Goal: Task Accomplishment & Management: Use online tool/utility

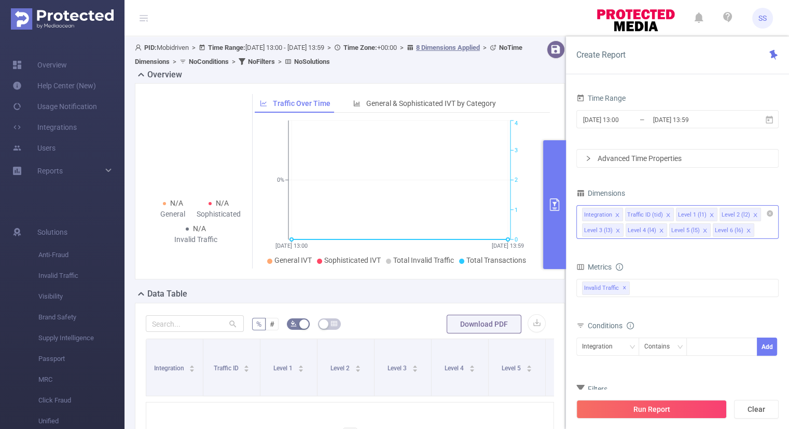
click at [759, 229] on div "Integration Traffic ID (tid) Level 1 (l1) Level 2 (l2) Level 3 (l3) Level 4 (l4…" at bounding box center [677, 222] width 202 height 34
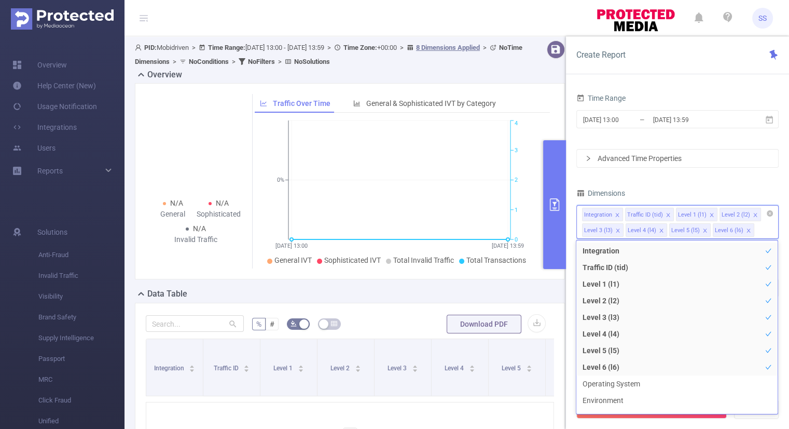
click at [709, 214] on icon "icon: close" at bounding box center [711, 214] width 5 height 5
click at [709, 213] on icon "icon: close" at bounding box center [711, 214] width 5 height 5
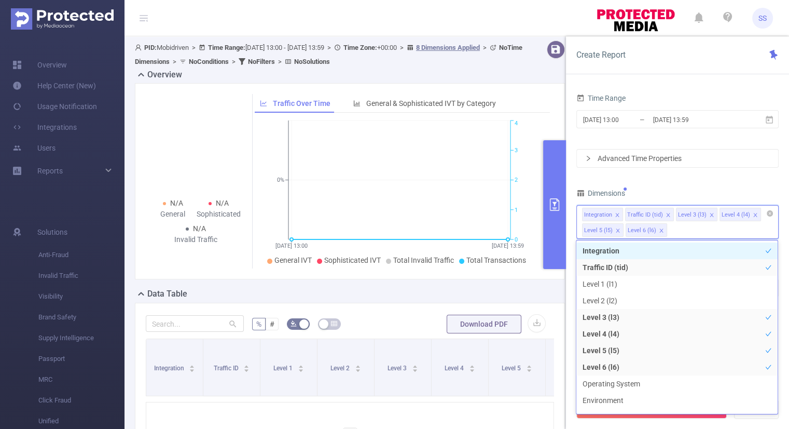
click at [709, 213] on icon "icon: close" at bounding box center [711, 214] width 5 height 5
click at [709, 216] on icon "icon: close" at bounding box center [711, 214] width 5 height 5
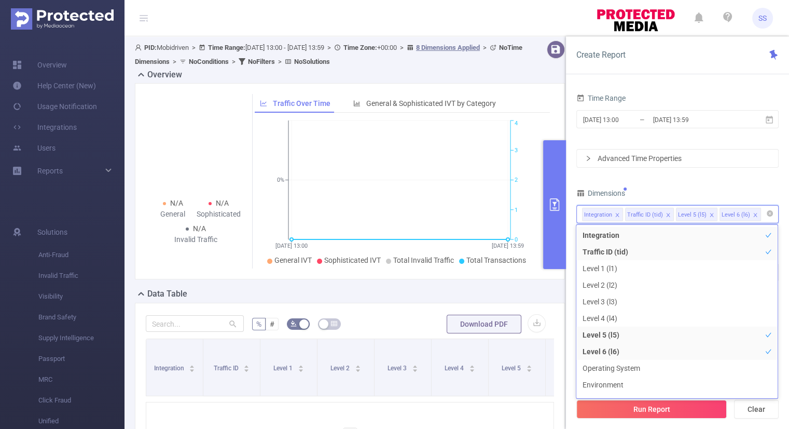
click at [753, 212] on icon "icon: close" at bounding box center [755, 214] width 5 height 5
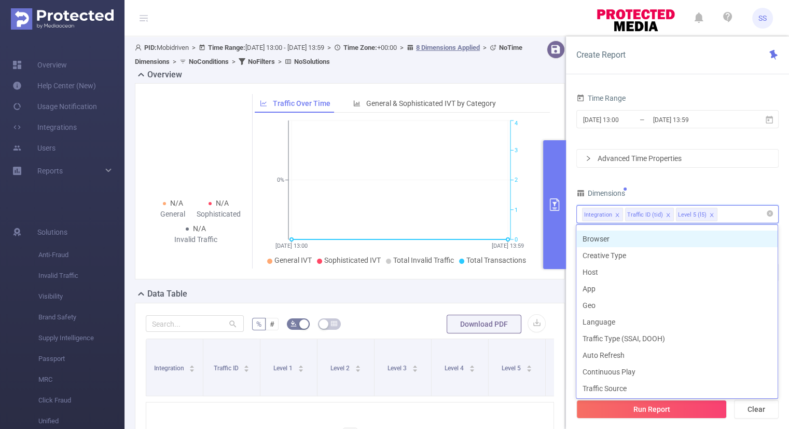
scroll to position [151, 0]
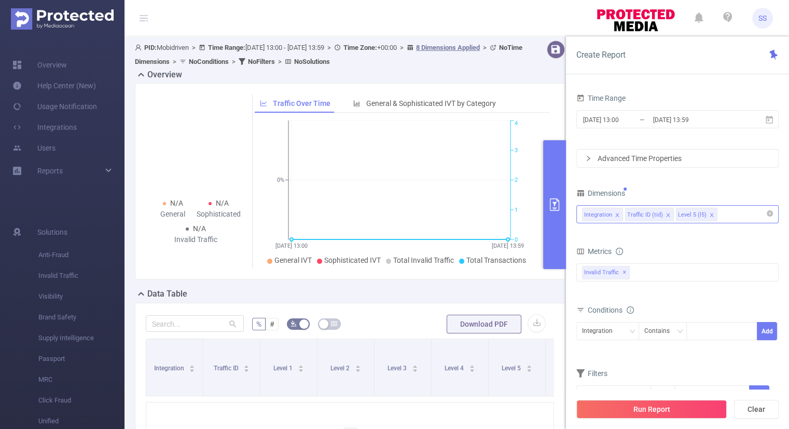
click at [734, 184] on div "Time Range [DATE] 13:00 _ [DATE] 13:59 Advanced Time Properties Dimensions Inte…" at bounding box center [677, 254] width 202 height 326
click at [620, 336] on div "Integration" at bounding box center [607, 330] width 51 height 17
click at [611, 363] on li "Traffic ID (tid)" at bounding box center [607, 368] width 63 height 17
click at [699, 335] on div at bounding box center [722, 330] width 60 height 17
type input "Mob"
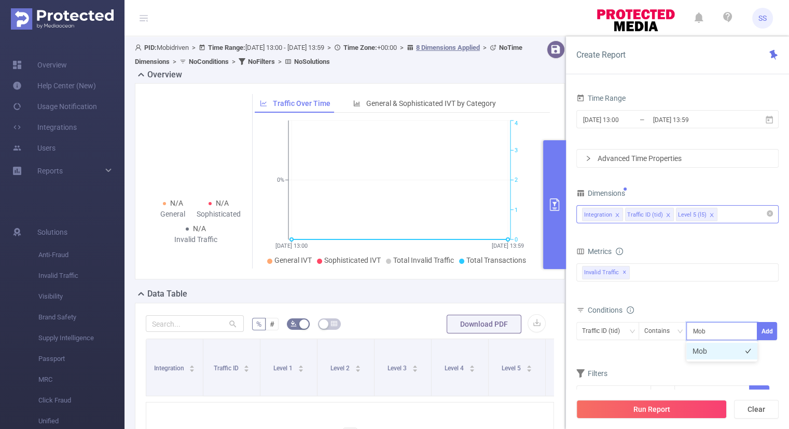
click at [699, 352] on li "Mob" at bounding box center [721, 350] width 71 height 17
click at [768, 327] on button "Add" at bounding box center [767, 331] width 20 height 18
click at [737, 293] on div "bp_total brand-safety brand_is_solution bp_adult bp_arms bp_crime bp_death_inju…" at bounding box center [677, 279] width 202 height 37
click at [695, 117] on input "[DATE] 13:59" at bounding box center [694, 120] width 84 height 14
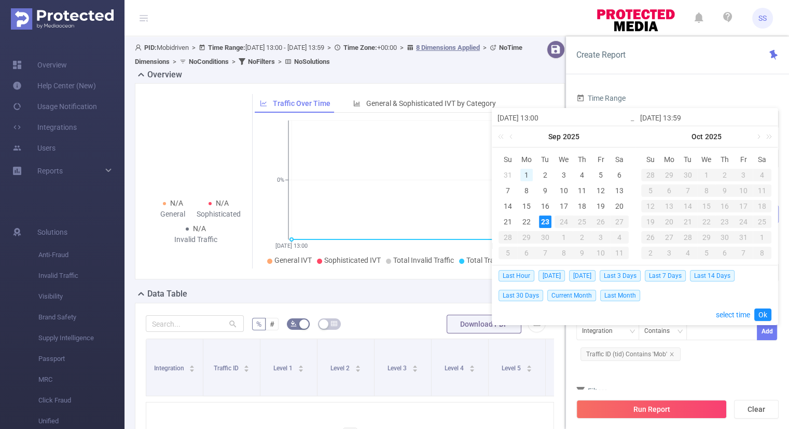
click at [529, 174] on div "1" at bounding box center [526, 175] width 12 height 12
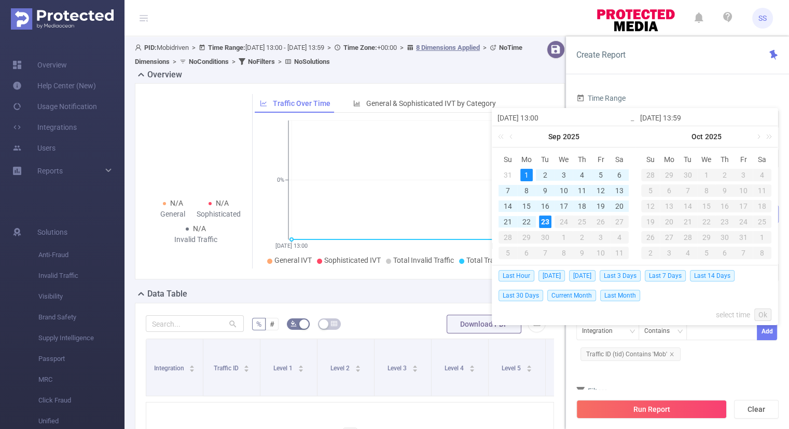
click at [548, 219] on div "23" at bounding box center [545, 221] width 12 height 12
type input "[DATE] 13:00"
click at [759, 314] on link "Ok" at bounding box center [762, 314] width 17 height 12
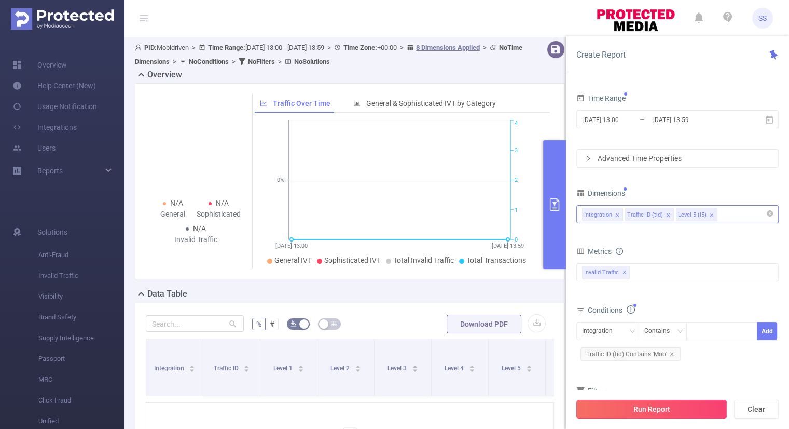
click at [674, 405] on button "Run Report" at bounding box center [651, 408] width 150 height 19
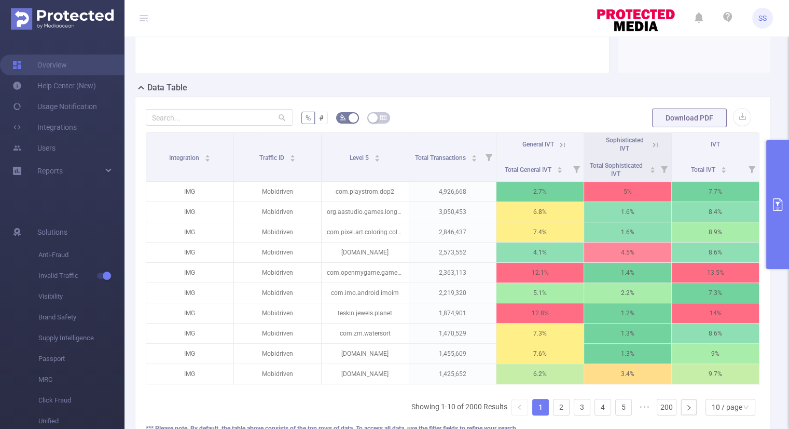
scroll to position [208, 0]
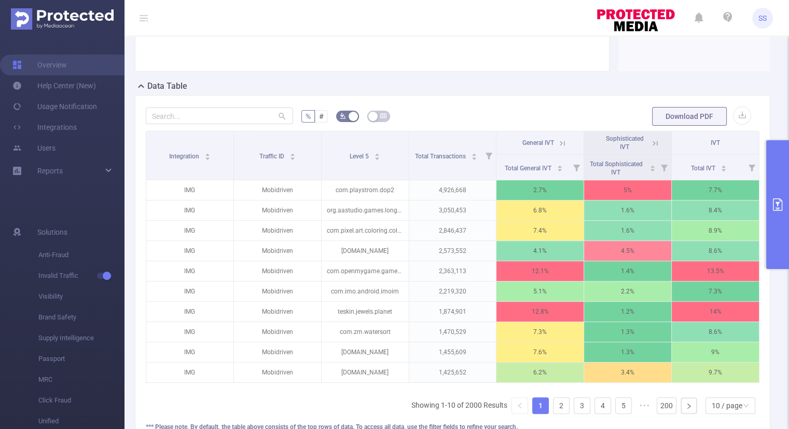
click at [778, 200] on icon "primary" at bounding box center [777, 204] width 12 height 12
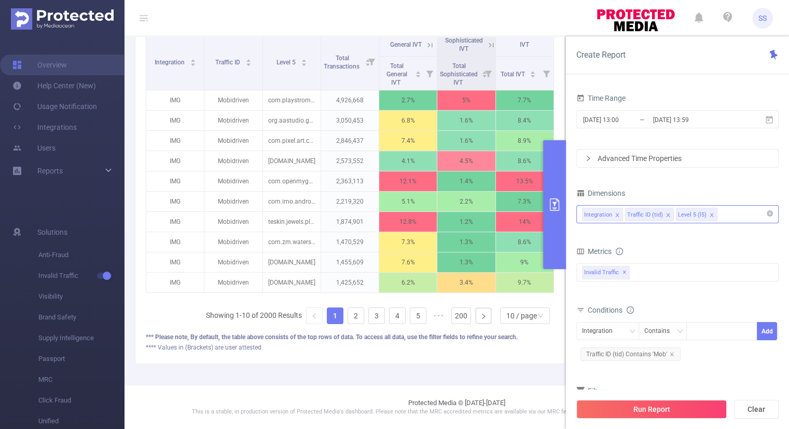
scroll to position [170, 0]
click at [667, 274] on div "Invalid Traffic ✕" at bounding box center [677, 272] width 202 height 18
click at [594, 276] on span at bounding box center [593, 276] width 8 height 8
click at [680, 242] on form "Dimensions Integration Traffic ID (tid) Level 5 (l5) Metrics bp_total brand-saf…" at bounding box center [677, 310] width 202 height 249
click at [645, 403] on button "Run Report" at bounding box center [651, 408] width 150 height 19
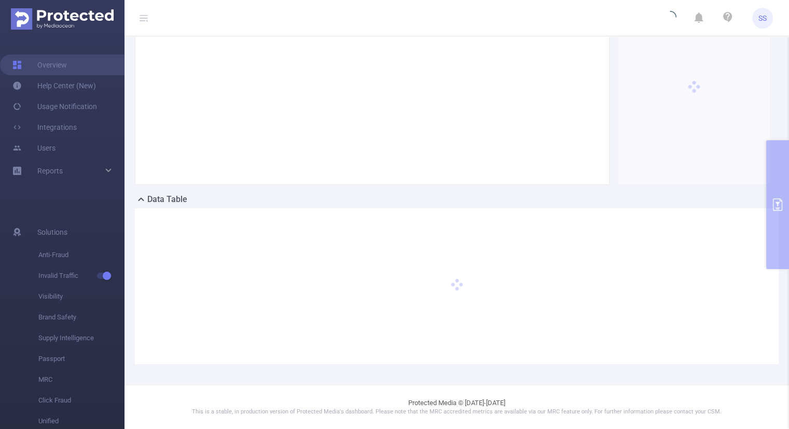
scroll to position [93, 0]
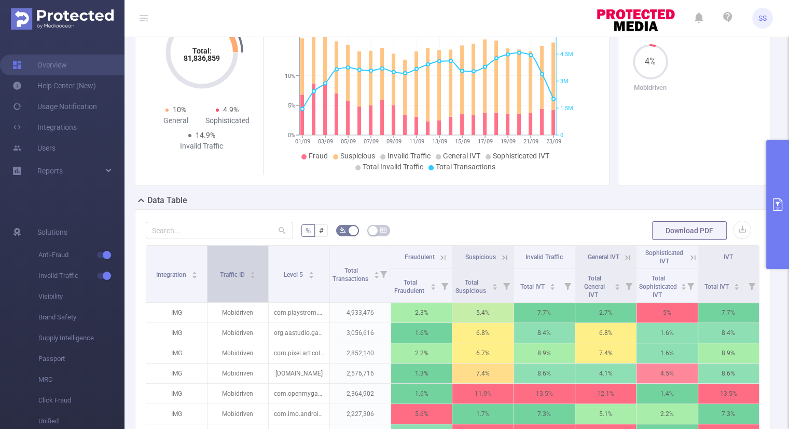
drag, startPoint x: 266, startPoint y: 255, endPoint x: 212, endPoint y: 252, distance: 54.6
click at [212, 252] on th "Traffic ID" at bounding box center [238, 273] width 61 height 57
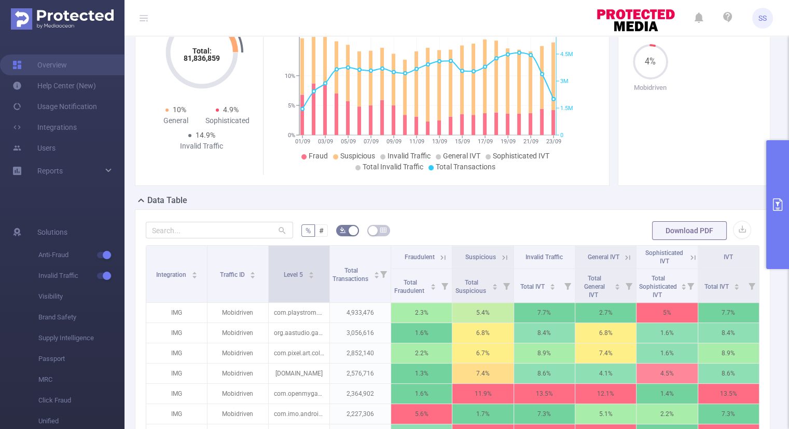
click at [327, 257] on span at bounding box center [329, 273] width 5 height 57
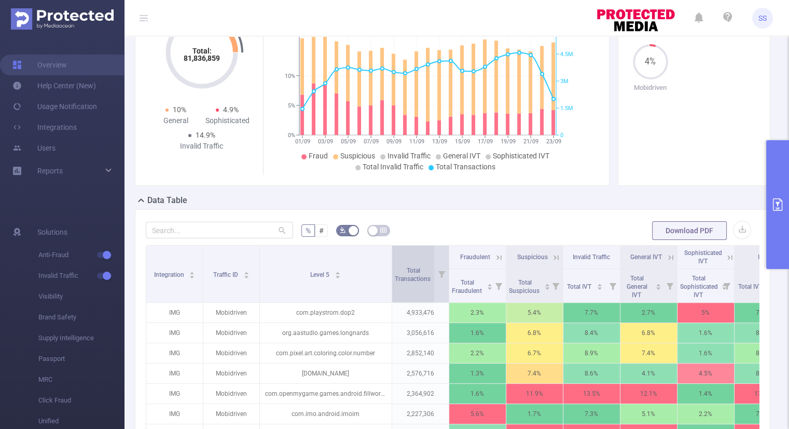
drag, startPoint x: 326, startPoint y: 257, endPoint x: 394, endPoint y: 260, distance: 68.0
click at [394, 260] on tr "Integration Traffic ID Level 5 Total Transactions Fraudulent Suspicious Invalid…" at bounding box center [468, 256] width 645 height 23
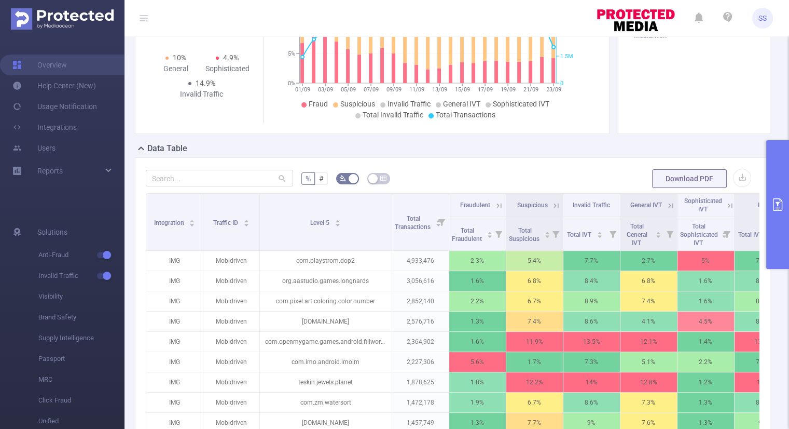
click at [668, 206] on icon at bounding box center [670, 205] width 9 height 9
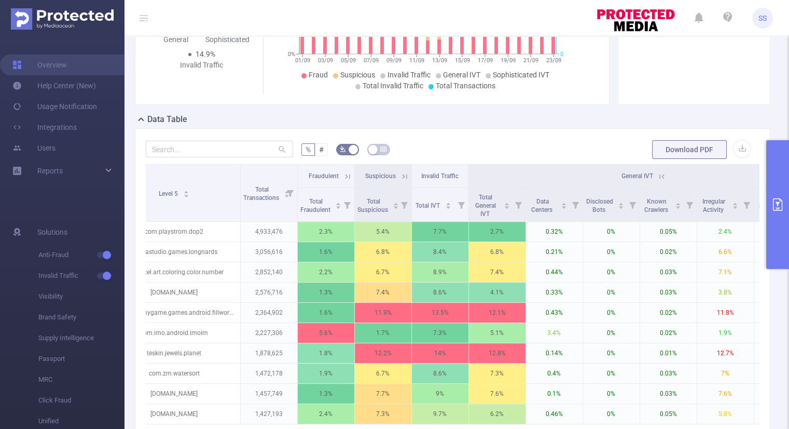
scroll to position [166, 0]
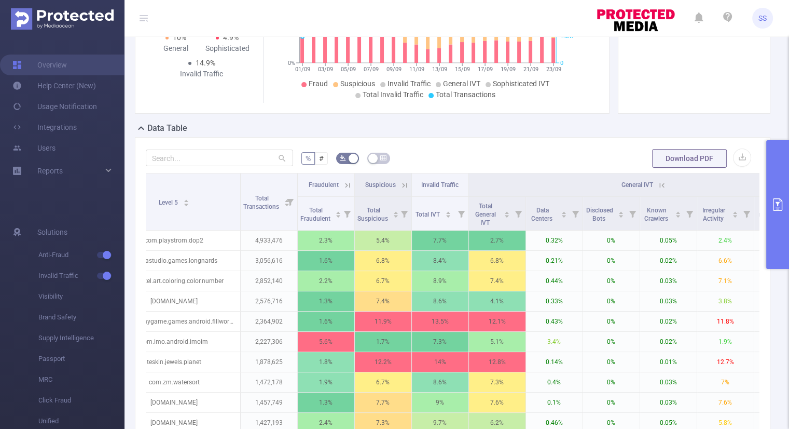
click at [661, 187] on icon at bounding box center [661, 185] width 9 height 9
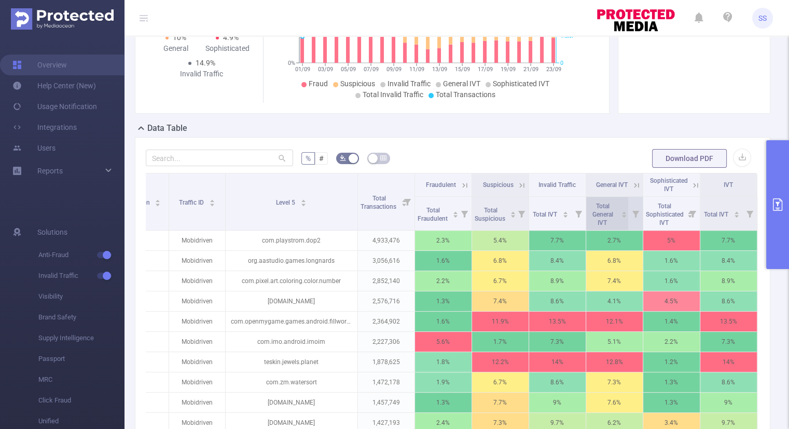
scroll to position [0, 42]
click at [460, 187] on icon at bounding box center [464, 185] width 9 height 9
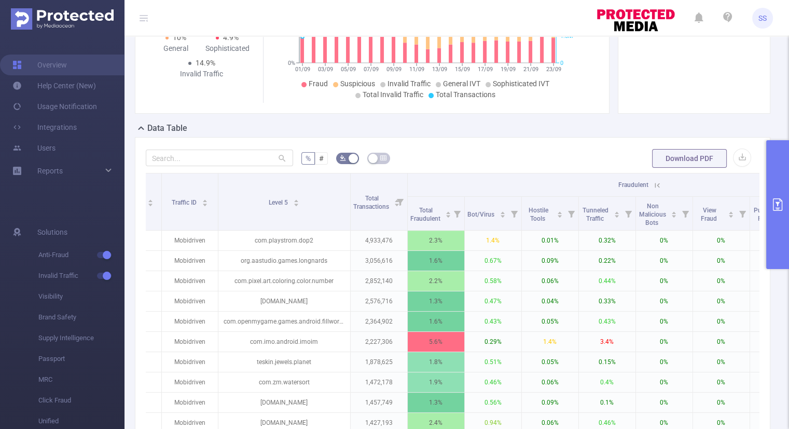
click at [652, 185] on icon at bounding box center [656, 185] width 12 height 10
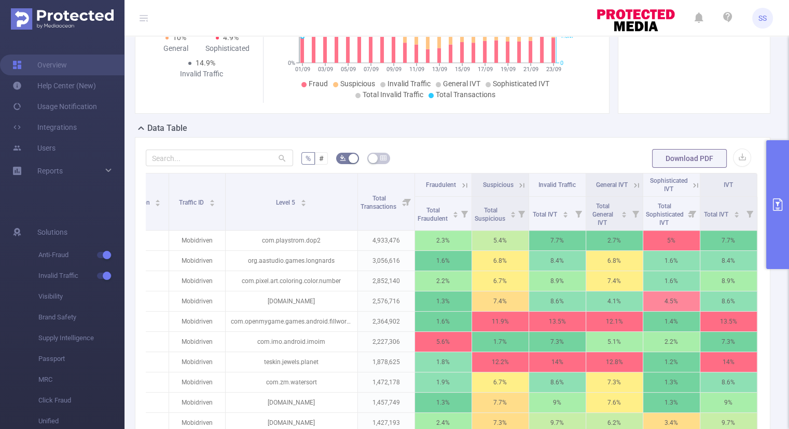
click at [632, 181] on icon at bounding box center [636, 185] width 9 height 9
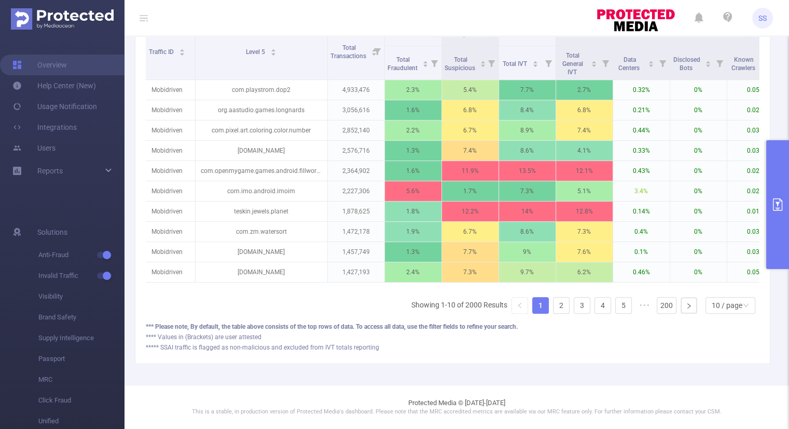
scroll to position [0, 58]
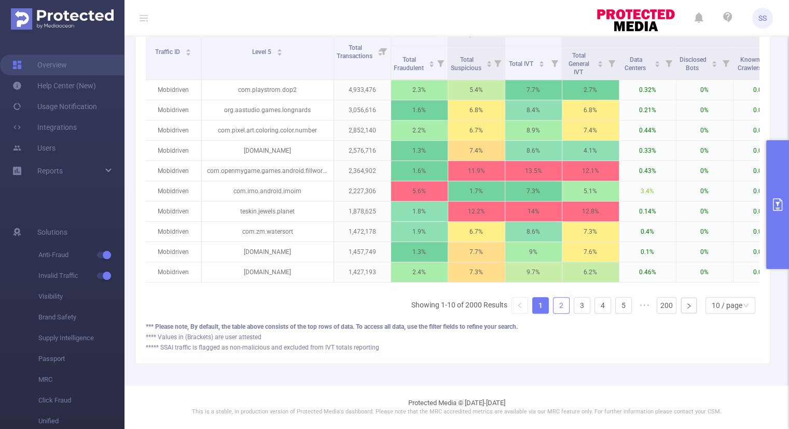
click at [554, 304] on link "2" at bounding box center [562, 305] width 16 height 16
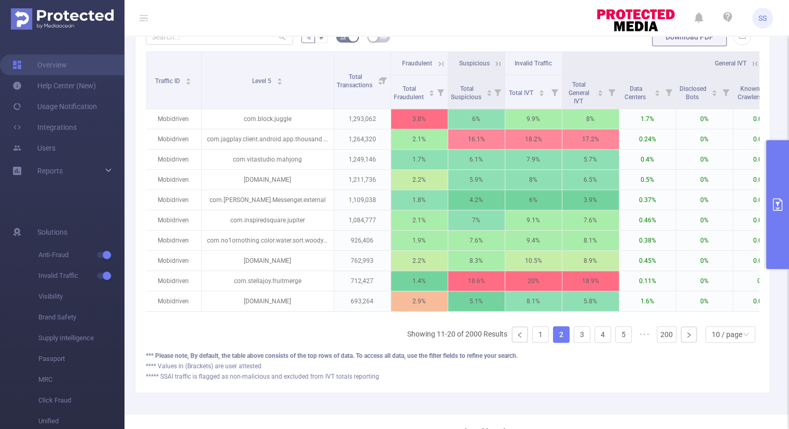
scroll to position [269, 0]
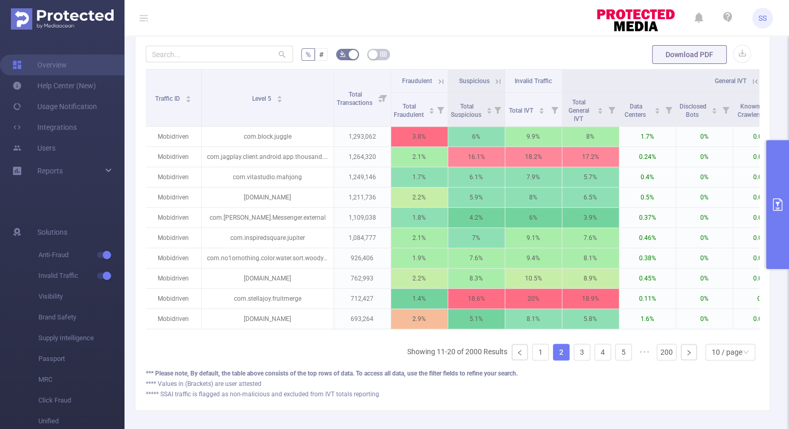
click at [439, 79] on icon at bounding box center [440, 81] width 9 height 9
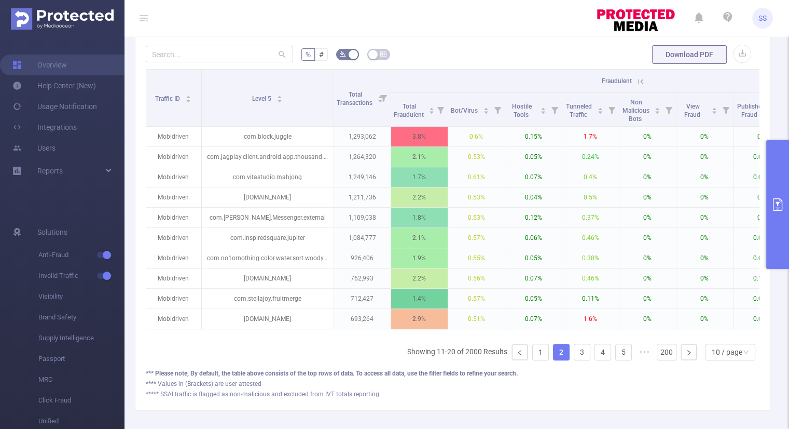
click at [439, 79] on th "Fraudulent" at bounding box center [619, 81] width 457 height 23
click at [639, 81] on icon at bounding box center [640, 81] width 9 height 9
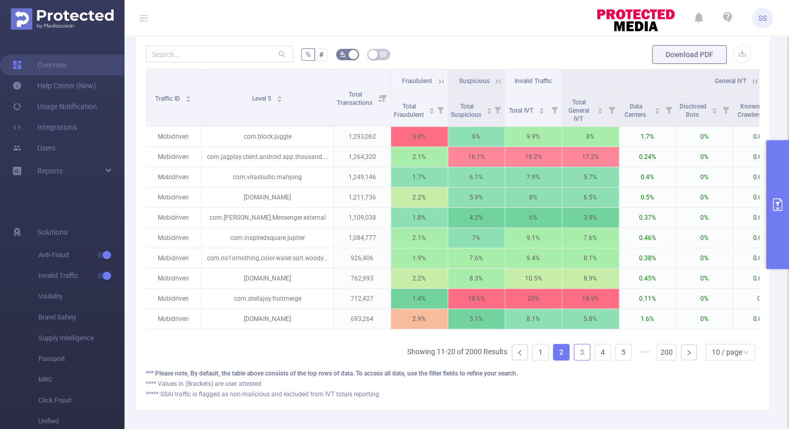
click at [574, 359] on link "3" at bounding box center [582, 352] width 16 height 16
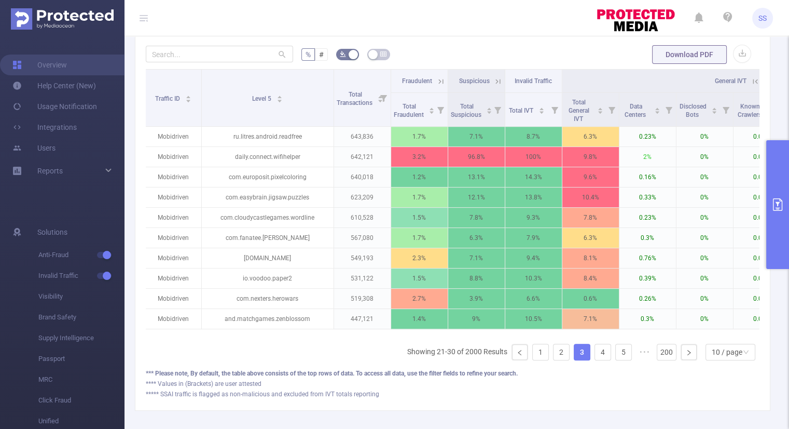
click at [441, 81] on icon at bounding box center [440, 81] width 9 height 9
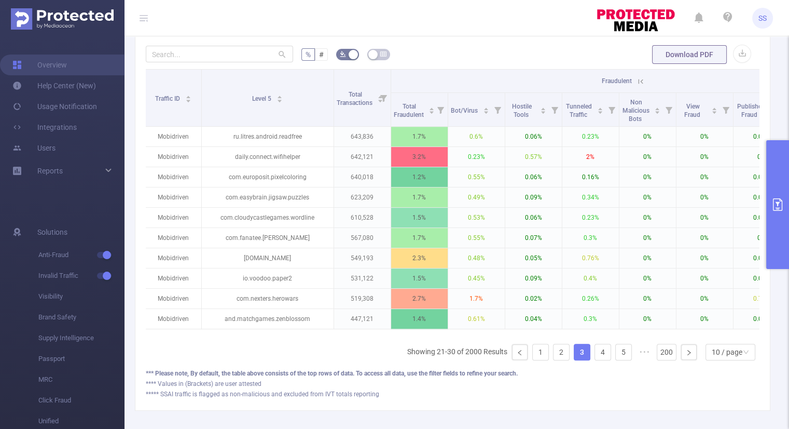
click at [441, 81] on th "Fraudulent" at bounding box center [619, 81] width 457 height 23
click at [637, 81] on icon at bounding box center [640, 81] width 9 height 9
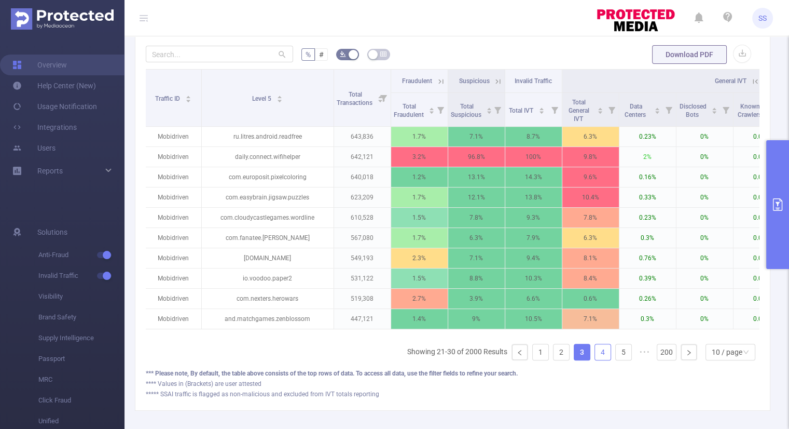
click at [600, 360] on link "4" at bounding box center [603, 352] width 16 height 16
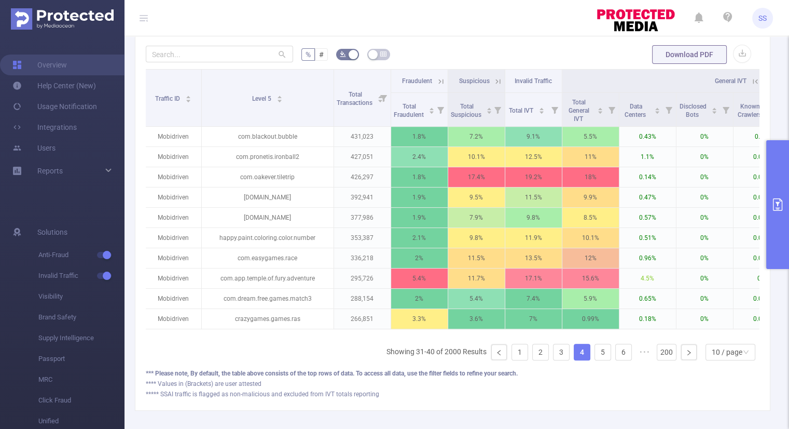
click at [438, 81] on icon at bounding box center [440, 81] width 9 height 9
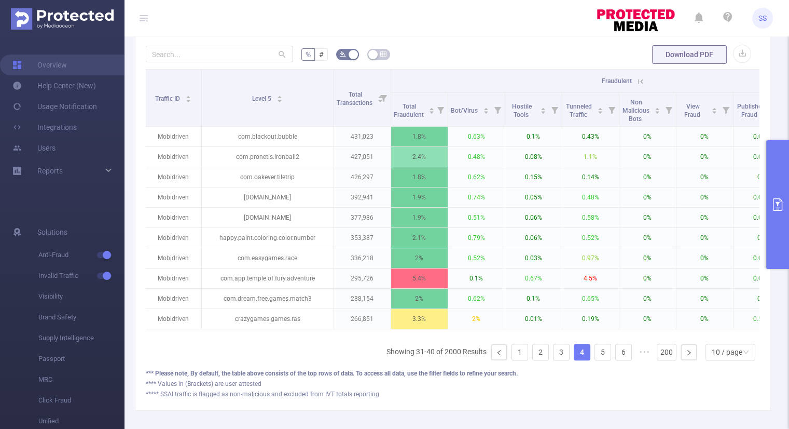
click at [637, 81] on icon at bounding box center [640, 81] width 9 height 9
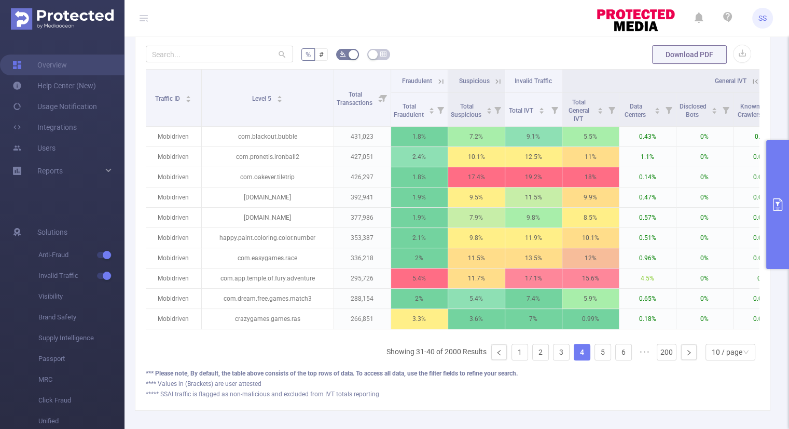
click at [440, 81] on icon at bounding box center [440, 81] width 9 height 9
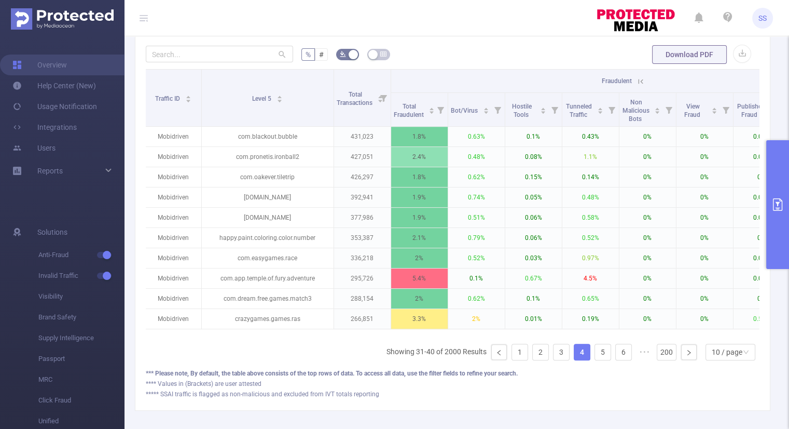
click at [639, 81] on icon at bounding box center [640, 81] width 9 height 9
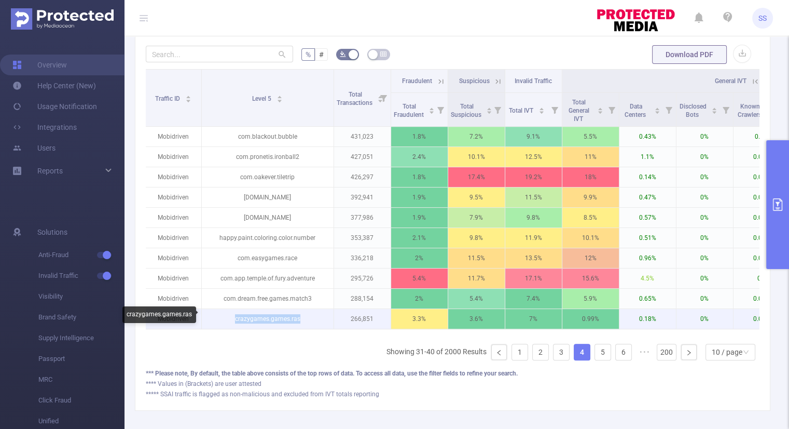
drag, startPoint x: 314, startPoint y: 318, endPoint x: 234, endPoint y: 318, distance: 79.9
click at [234, 318] on p "crazygames.games.ras" at bounding box center [268, 319] width 132 height 20
copy p "crazygames.games.ras"
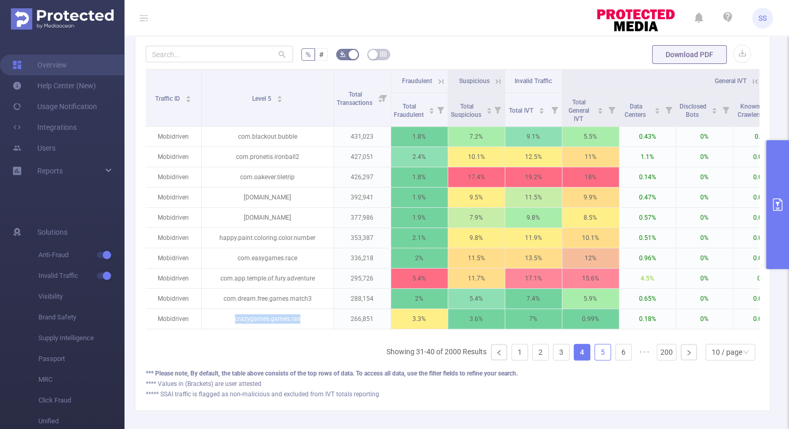
click at [597, 355] on link "5" at bounding box center [603, 352] width 16 height 16
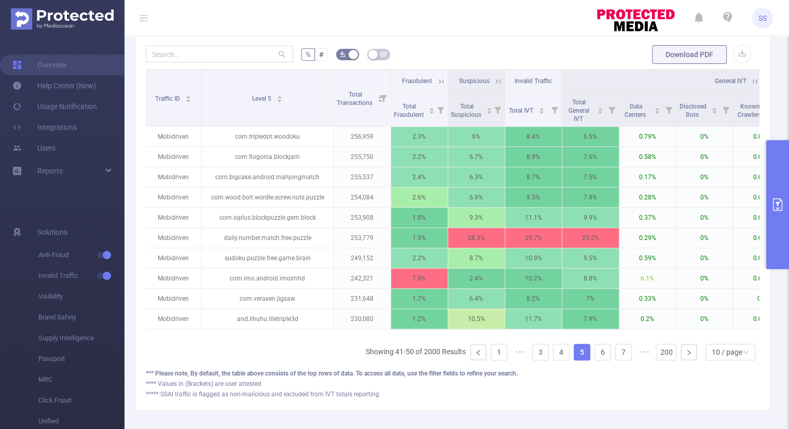
click at [440, 80] on icon at bounding box center [440, 81] width 5 height 5
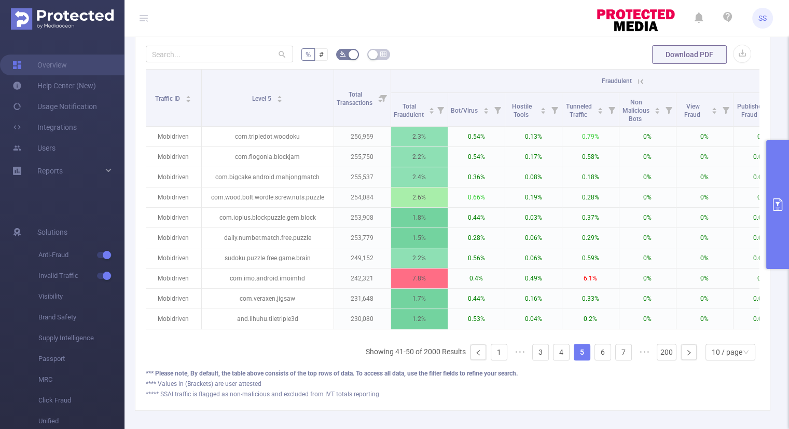
click at [641, 80] on icon at bounding box center [640, 81] width 9 height 9
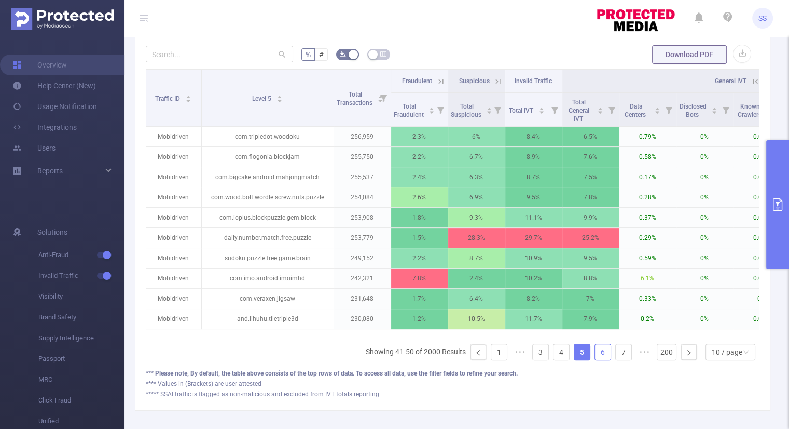
click at [595, 359] on link "6" at bounding box center [603, 352] width 16 height 16
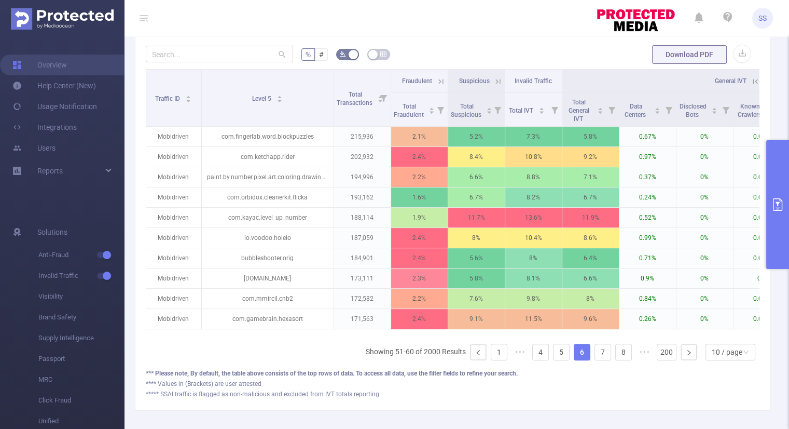
click at [437, 79] on icon at bounding box center [440, 81] width 9 height 9
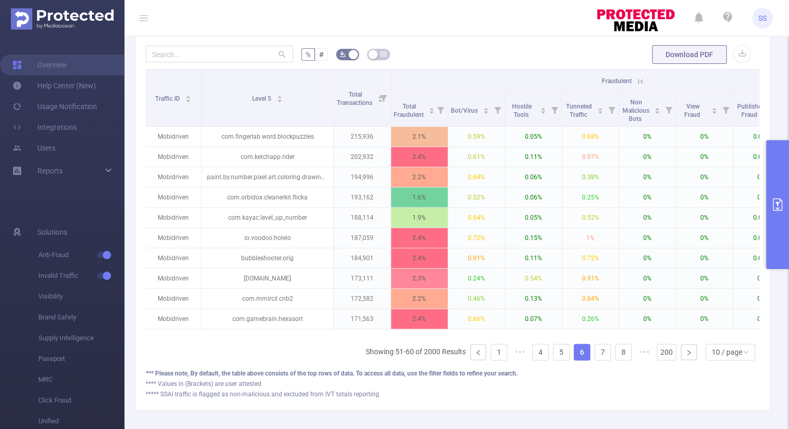
click at [437, 79] on th "Fraudulent" at bounding box center [619, 81] width 457 height 23
click at [640, 81] on icon at bounding box center [640, 81] width 9 height 9
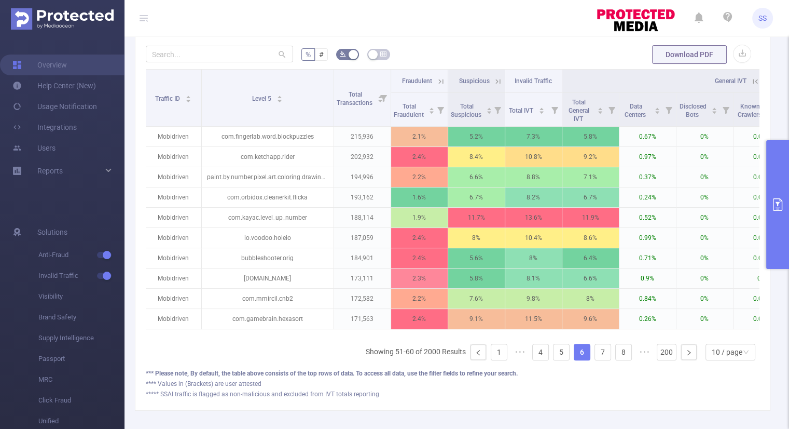
click at [437, 78] on icon at bounding box center [440, 81] width 9 height 9
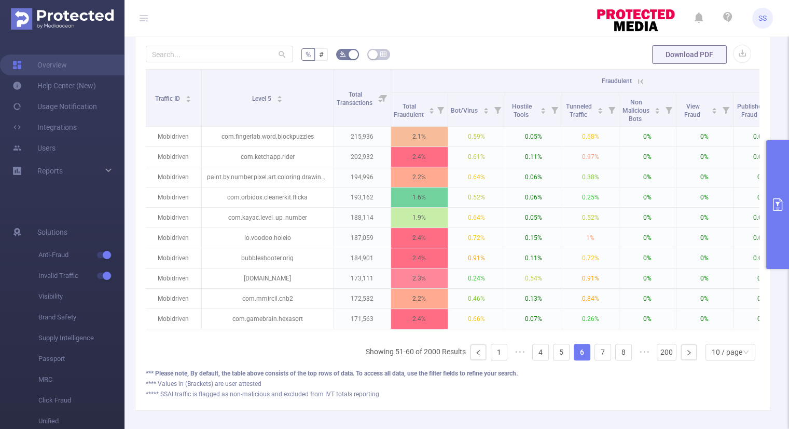
click at [638, 80] on icon at bounding box center [640, 81] width 5 height 5
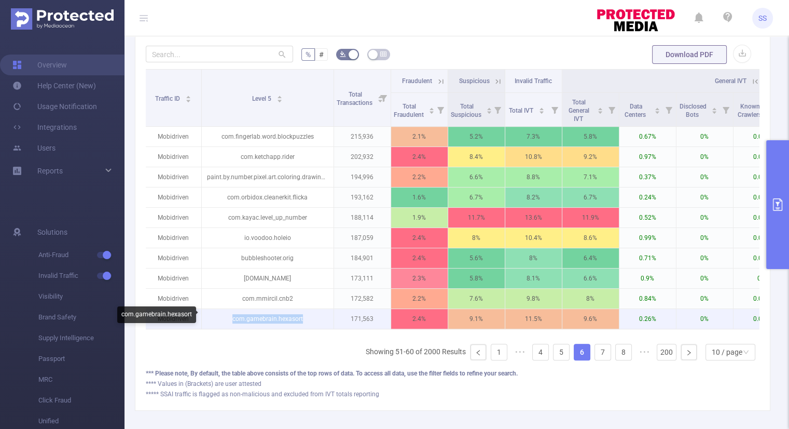
drag, startPoint x: 309, startPoint y: 314, endPoint x: 231, endPoint y: 316, distance: 77.3
click at [231, 316] on p "com.gamebrain.hexasort" at bounding box center [268, 319] width 132 height 20
copy p "com.gamebrain.hexasort"
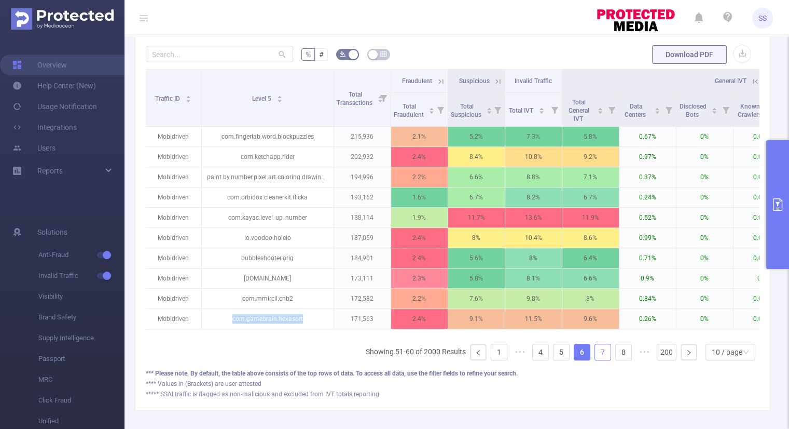
click at [595, 354] on link "7" at bounding box center [603, 352] width 16 height 16
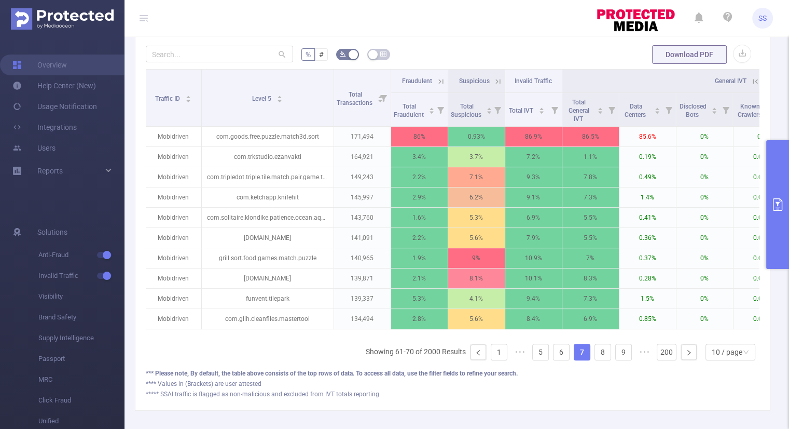
click at [439, 79] on icon at bounding box center [440, 81] width 5 height 5
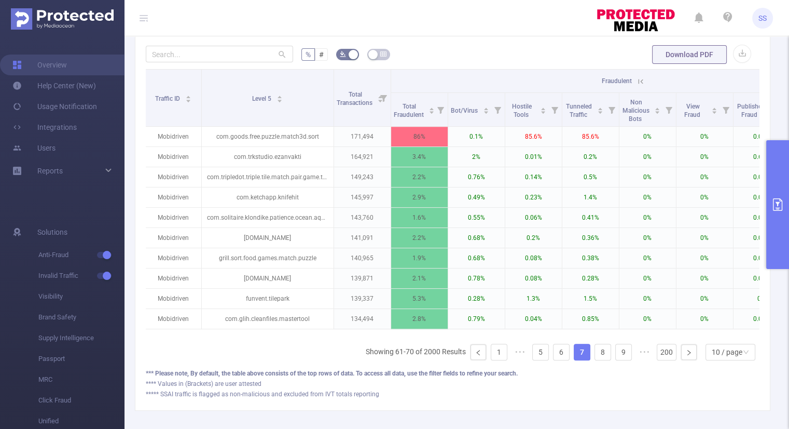
click at [439, 79] on th "Fraudulent" at bounding box center [619, 81] width 457 height 23
click at [643, 79] on icon at bounding box center [640, 81] width 9 height 9
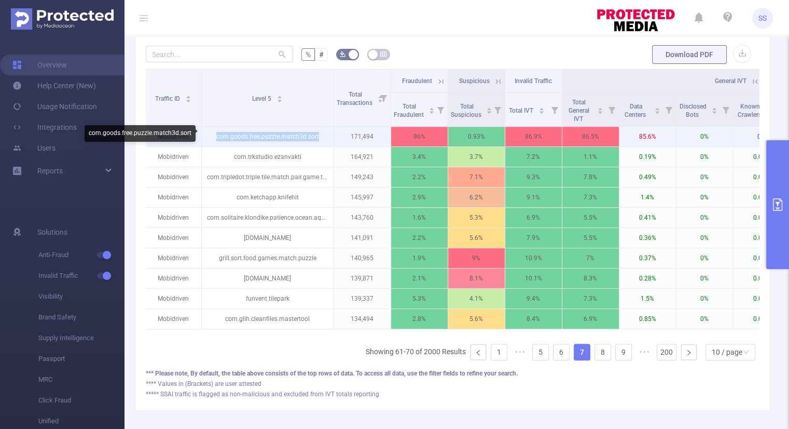
drag, startPoint x: 324, startPoint y: 135, endPoint x: 216, endPoint y: 137, distance: 107.9
click at [216, 137] on p "com.goods.free.puzzle.match3d.sort" at bounding box center [268, 137] width 132 height 20
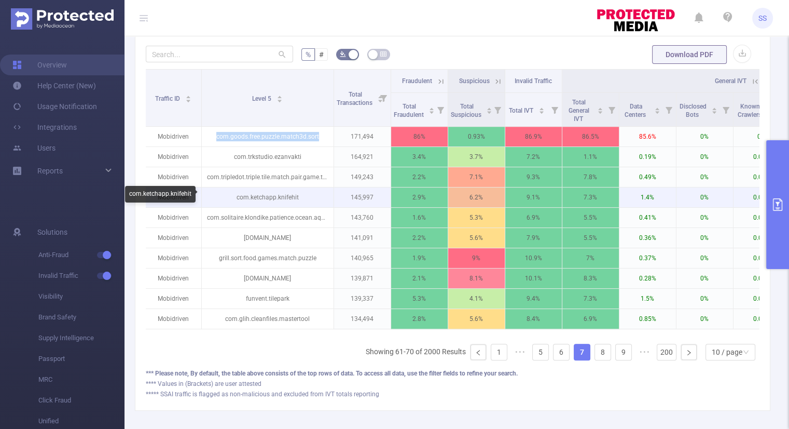
copy p "com.goods.free.puzzle.match3d.sort"
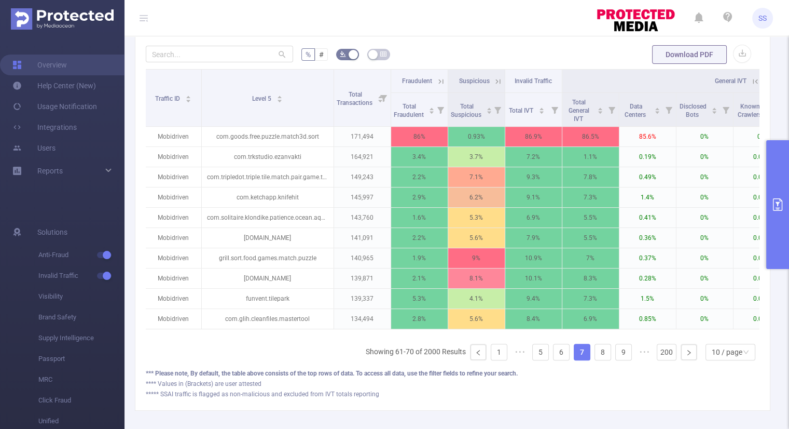
click at [440, 78] on icon at bounding box center [440, 81] width 9 height 9
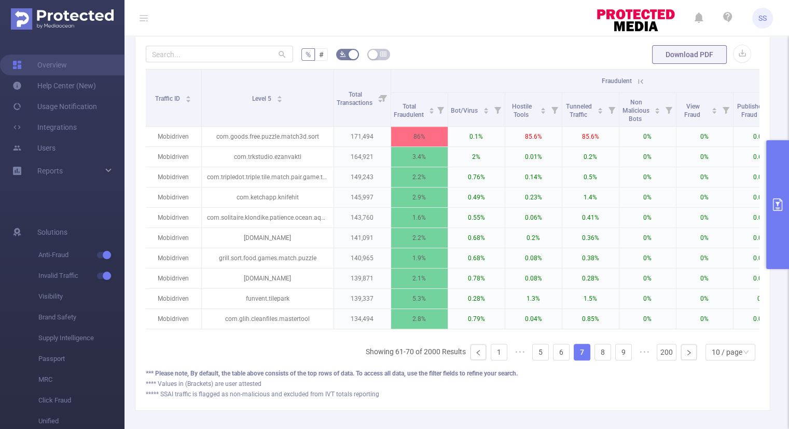
click at [639, 81] on icon at bounding box center [640, 81] width 9 height 9
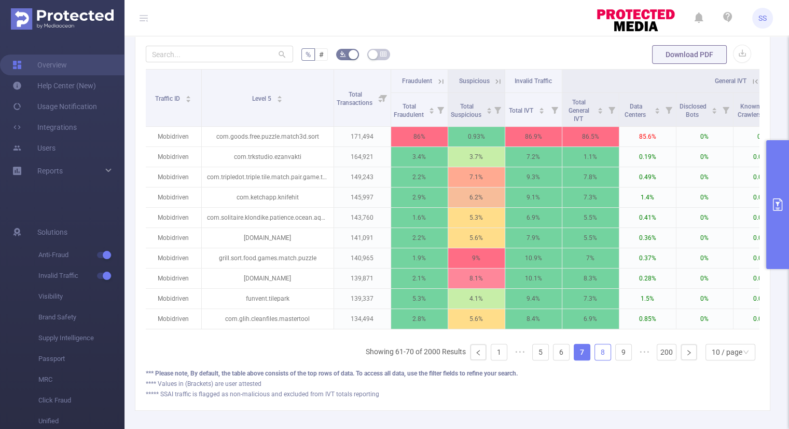
click at [595, 354] on link "8" at bounding box center [603, 352] width 16 height 16
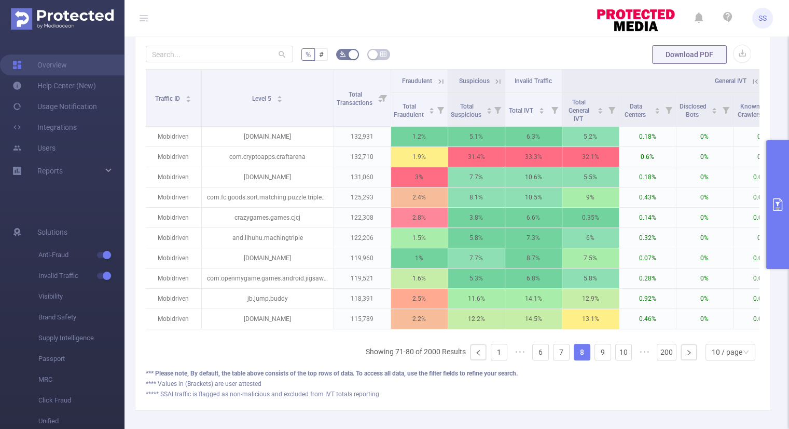
click at [441, 84] on icon at bounding box center [440, 81] width 9 height 9
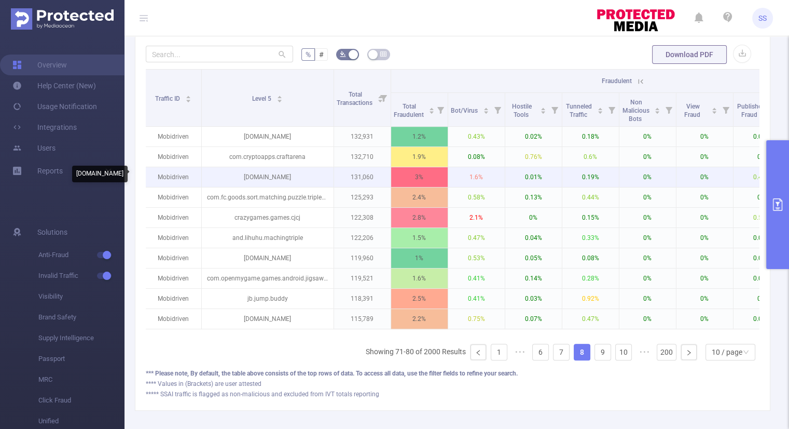
drag, startPoint x: 328, startPoint y: 176, endPoint x: 209, endPoint y: 178, distance: 119.4
click at [209, 178] on p "[DOMAIN_NAME]" at bounding box center [268, 177] width 132 height 20
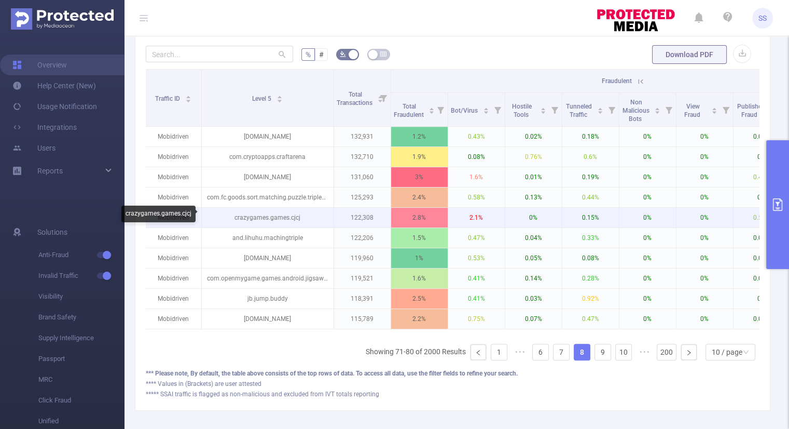
copy p "[DOMAIN_NAME]"
drag, startPoint x: 308, startPoint y: 218, endPoint x: 233, endPoint y: 219, distance: 75.2
click at [233, 219] on p "crazygames.games.cjcj" at bounding box center [268, 218] width 132 height 20
copy p "crazygames.games.cjcj"
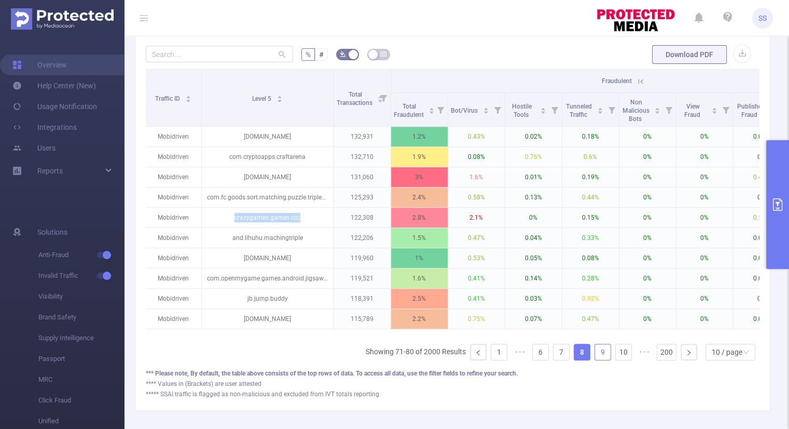
click at [597, 360] on link "9" at bounding box center [603, 352] width 16 height 16
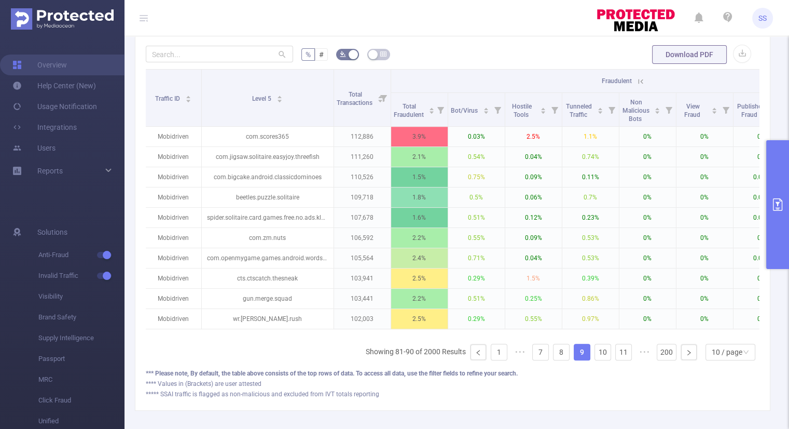
click at [637, 79] on icon at bounding box center [640, 81] width 9 height 9
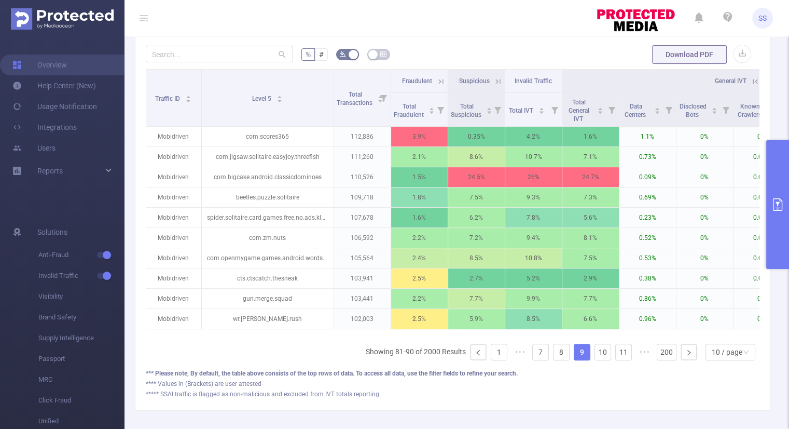
click at [440, 81] on icon at bounding box center [440, 81] width 9 height 9
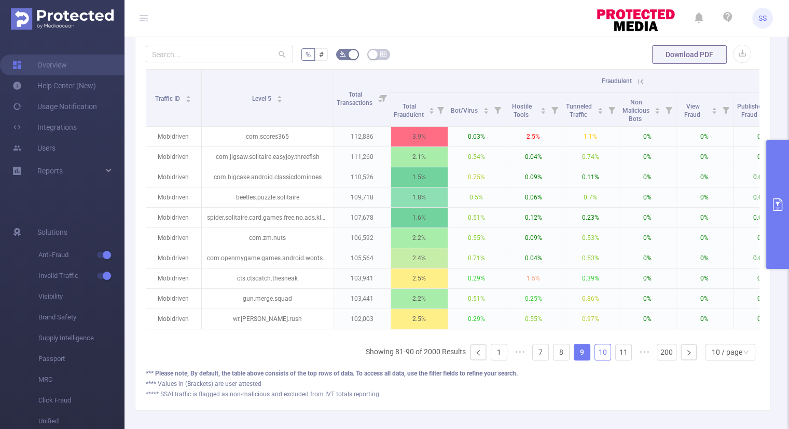
click at [597, 356] on link "10" at bounding box center [603, 352] width 16 height 16
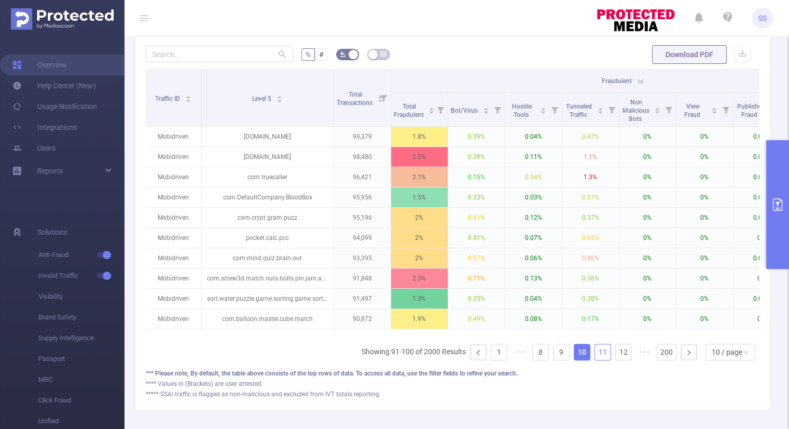
click at [596, 356] on link "11" at bounding box center [603, 352] width 16 height 16
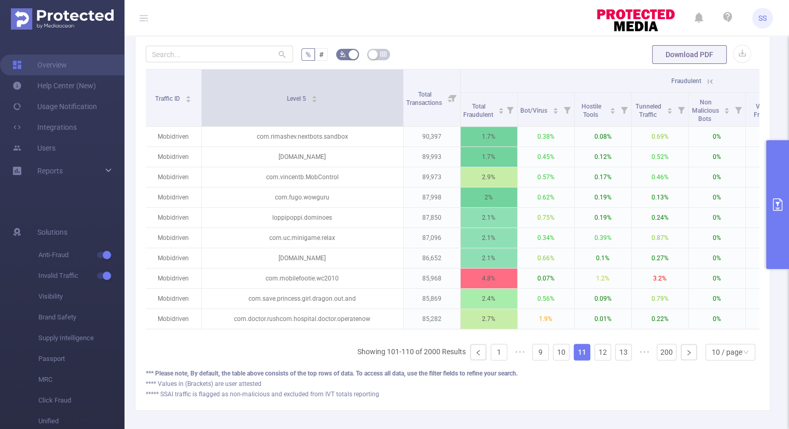
drag, startPoint x: 332, startPoint y: 88, endPoint x: 402, endPoint y: 93, distance: 69.7
click at [402, 93] on span at bounding box center [403, 98] width 5 height 57
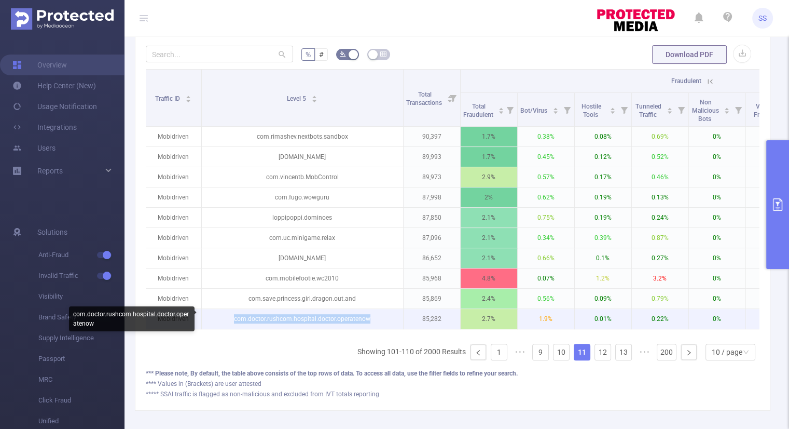
drag, startPoint x: 376, startPoint y: 313, endPoint x: 232, endPoint y: 315, distance: 143.2
click at [232, 315] on p "com.doctor.rushcom.hospital.doctor.operatenow" at bounding box center [302, 319] width 201 height 20
copy p "com.doctor.rushcom.hospital.doctor.operatenow"
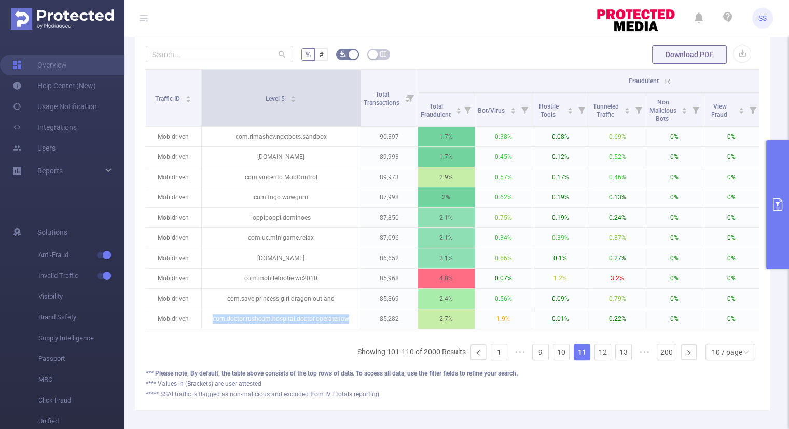
drag, startPoint x: 402, startPoint y: 94, endPoint x: 359, endPoint y: 98, distance: 42.7
click at [359, 98] on span at bounding box center [360, 98] width 5 height 57
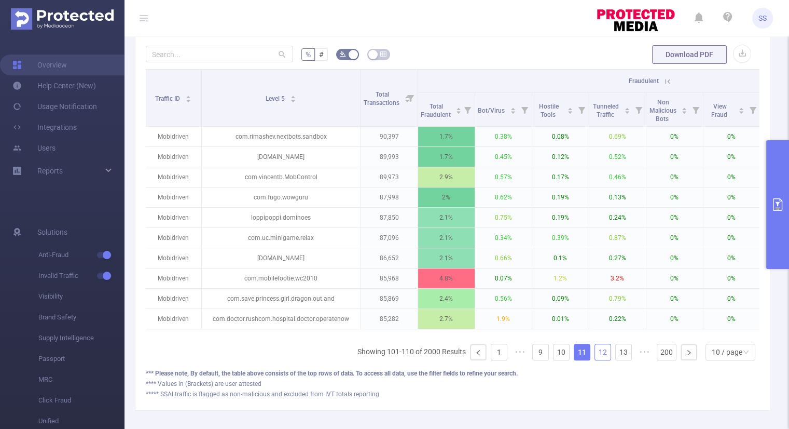
click at [595, 357] on link "12" at bounding box center [603, 352] width 16 height 16
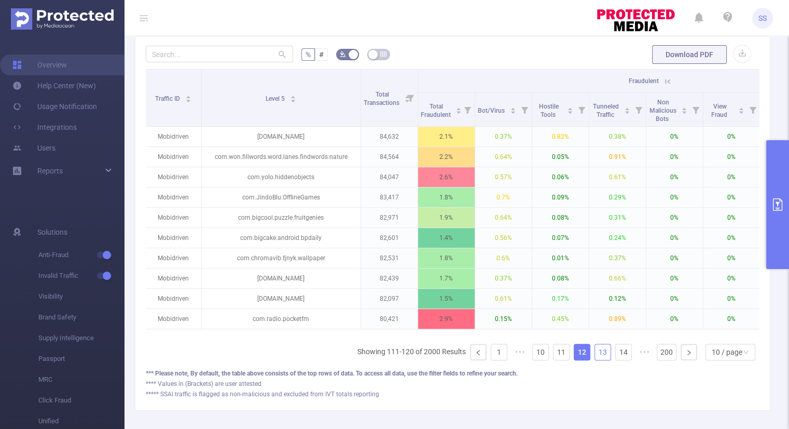
click at [600, 360] on link "13" at bounding box center [603, 352] width 16 height 16
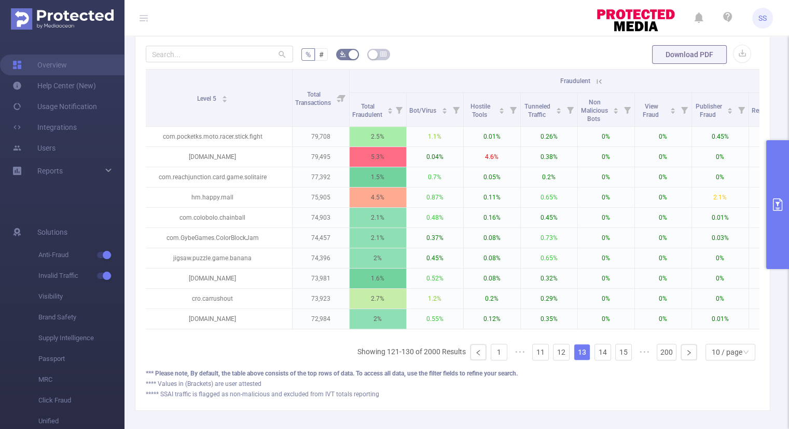
scroll to position [0, 126]
click at [595, 360] on link "14" at bounding box center [603, 352] width 16 height 16
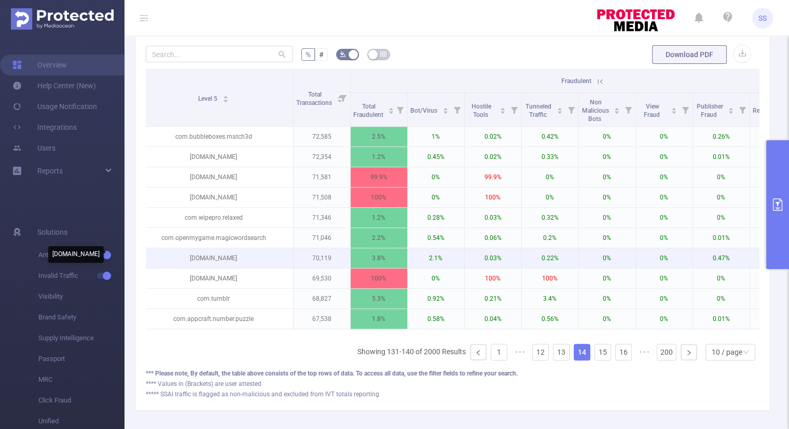
drag, startPoint x: 269, startPoint y: 255, endPoint x: 176, endPoint y: 256, distance: 92.4
click at [176, 256] on p "[DOMAIN_NAME]" at bounding box center [213, 258] width 159 height 20
copy p "[DOMAIN_NAME]"
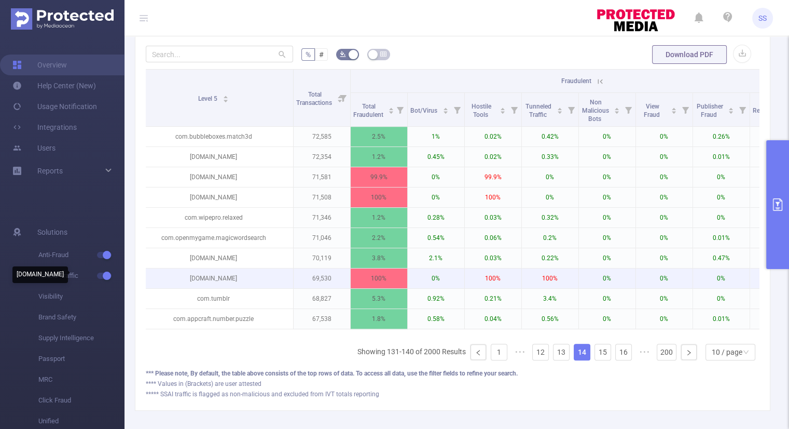
drag, startPoint x: 280, startPoint y: 279, endPoint x: 158, endPoint y: 282, distance: 122.5
click at [158, 282] on p "[DOMAIN_NAME]" at bounding box center [213, 278] width 159 height 20
copy p "[DOMAIN_NAME]"
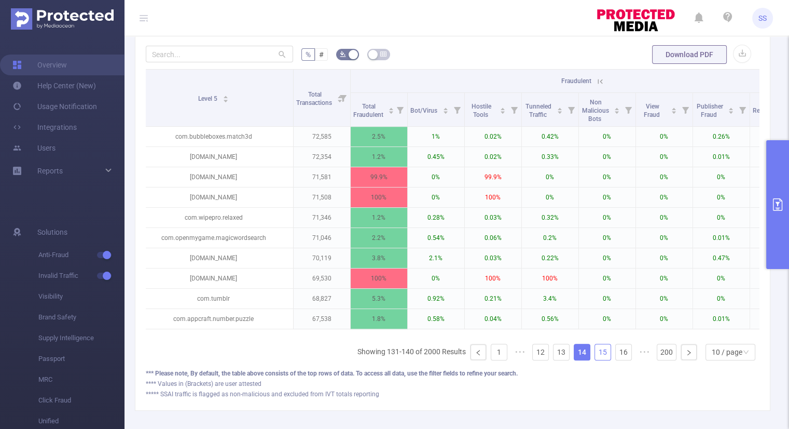
click at [600, 360] on link "15" at bounding box center [603, 352] width 16 height 16
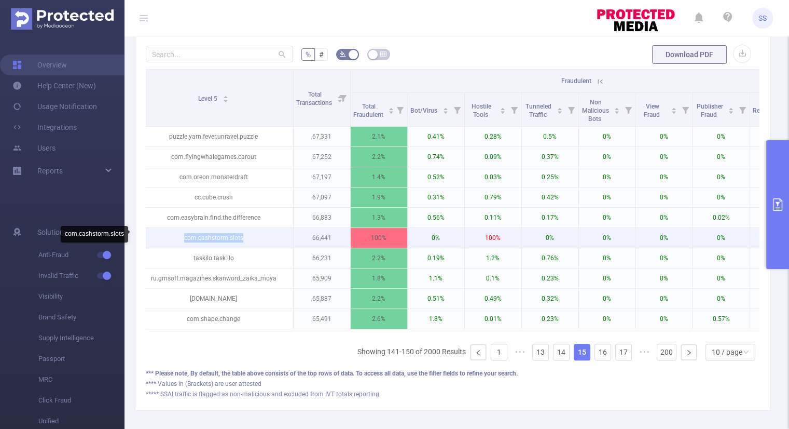
drag, startPoint x: 255, startPoint y: 237, endPoint x: 183, endPoint y: 241, distance: 72.8
click at [183, 241] on p "com.cashstorm.slots" at bounding box center [213, 238] width 159 height 20
copy p "com.cashstorm.slots"
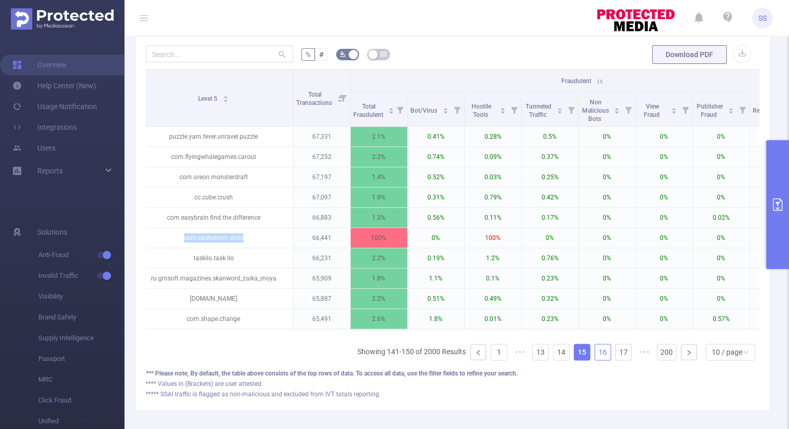
click at [599, 357] on link "16" at bounding box center [603, 352] width 16 height 16
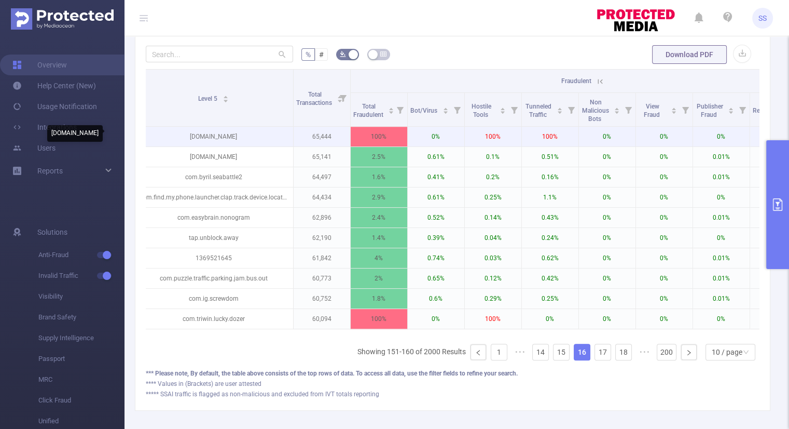
drag, startPoint x: 222, startPoint y: 133, endPoint x: 157, endPoint y: 134, distance: 64.3
click at [157, 134] on p "[DOMAIN_NAME]" at bounding box center [213, 137] width 159 height 20
click at [258, 136] on p "[DOMAIN_NAME]" at bounding box center [213, 137] width 159 height 20
drag, startPoint x: 253, startPoint y: 135, endPoint x: 177, endPoint y: 139, distance: 75.3
click at [177, 139] on p "[DOMAIN_NAME]" at bounding box center [213, 137] width 159 height 20
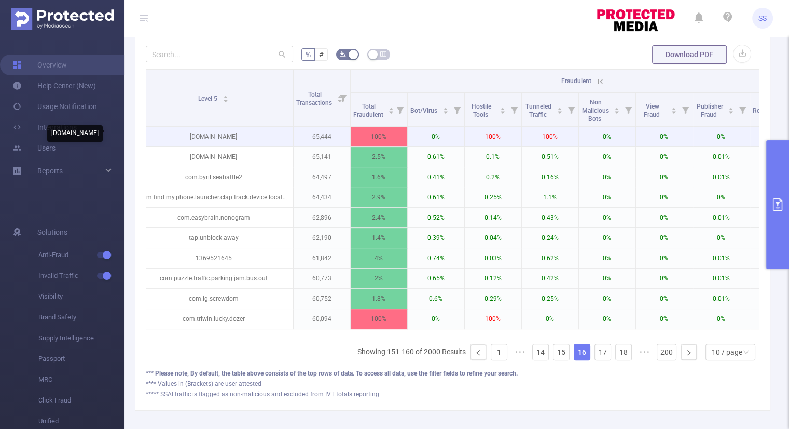
copy p "[DOMAIN_NAME]"
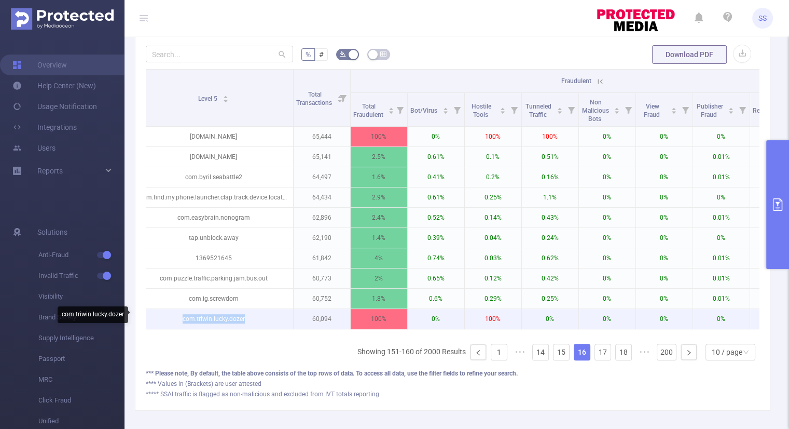
drag, startPoint x: 255, startPoint y: 318, endPoint x: 183, endPoint y: 323, distance: 72.8
click at [183, 323] on p "com.triwin.lucky.dozer" at bounding box center [213, 319] width 159 height 20
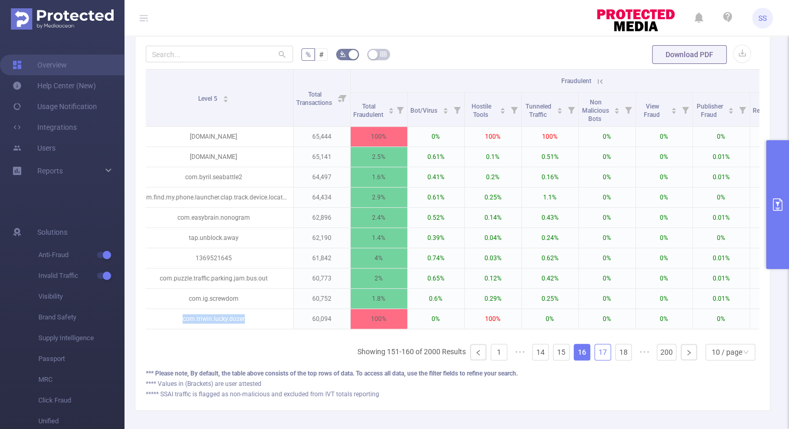
click at [596, 355] on link "17" at bounding box center [603, 352] width 16 height 16
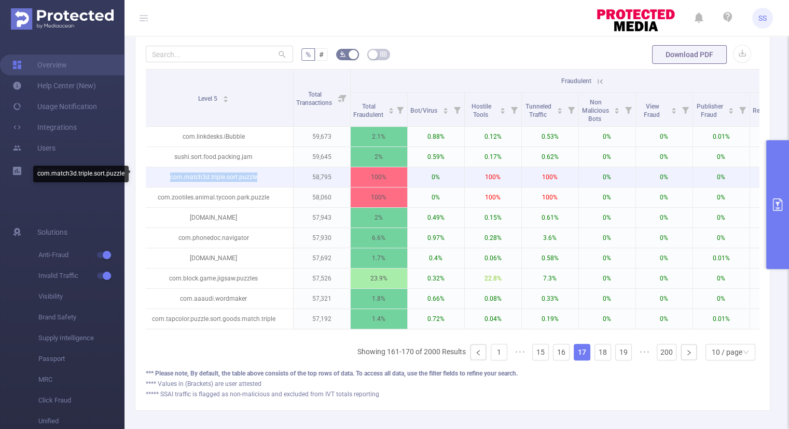
drag, startPoint x: 259, startPoint y: 176, endPoint x: 166, endPoint y: 177, distance: 93.9
click at [166, 177] on p "com.match3d.triple.sort.puzzle" at bounding box center [213, 177] width 159 height 20
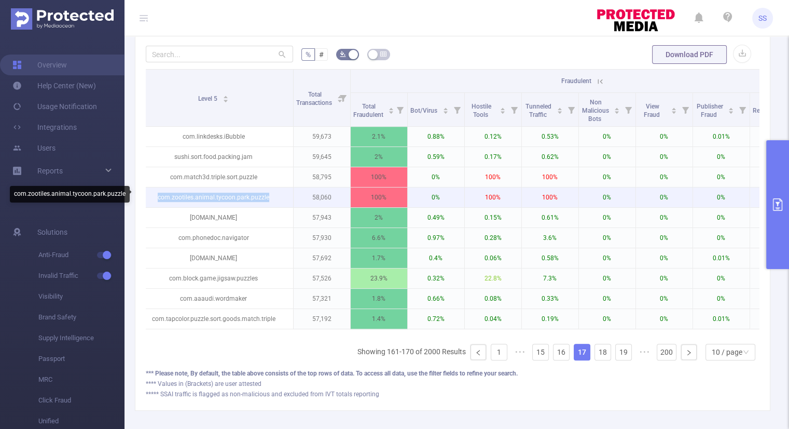
drag, startPoint x: 273, startPoint y: 192, endPoint x: 159, endPoint y: 197, distance: 114.2
click at [159, 197] on p "com.zootiles.animal.tycoon.park.puzzle" at bounding box center [213, 197] width 159 height 20
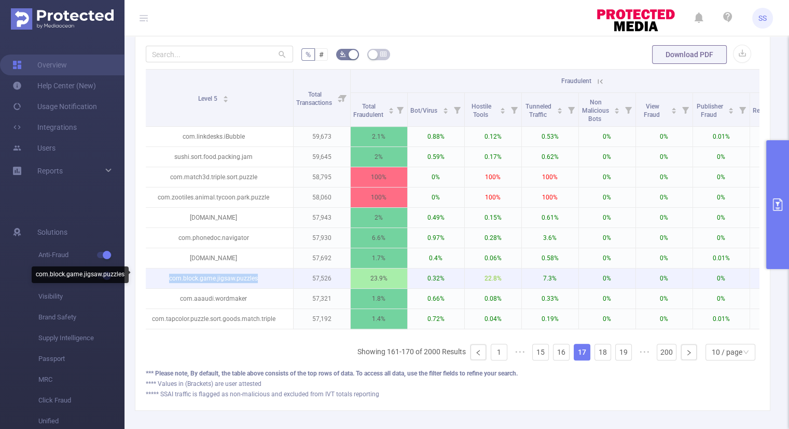
drag, startPoint x: 268, startPoint y: 275, endPoint x: 161, endPoint y: 279, distance: 107.4
click at [161, 279] on p "com.block.game.jigsaw.puzzles" at bounding box center [213, 278] width 159 height 20
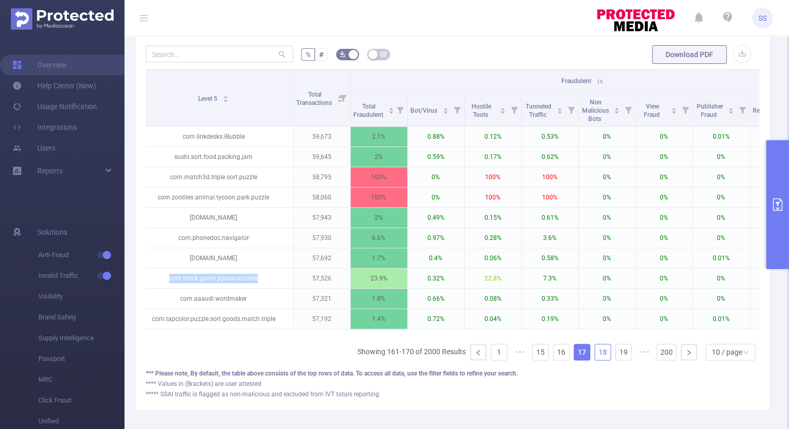
click at [596, 354] on link "18" at bounding box center [603, 352] width 16 height 16
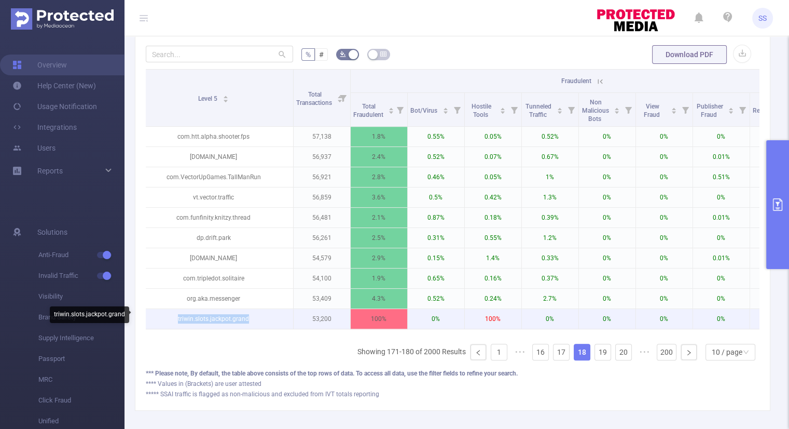
drag, startPoint x: 203, startPoint y: 315, endPoint x: 172, endPoint y: 316, distance: 31.7
click at [172, 316] on p "triwin.slots.jackpot.grand" at bounding box center [213, 319] width 159 height 20
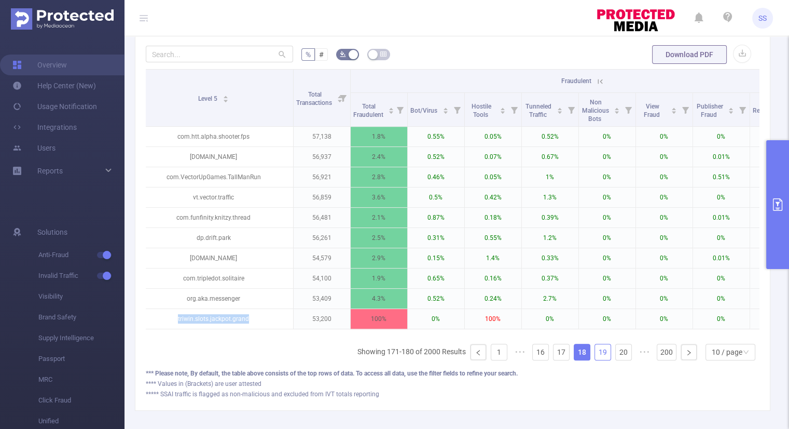
click at [596, 352] on link "19" at bounding box center [603, 352] width 16 height 16
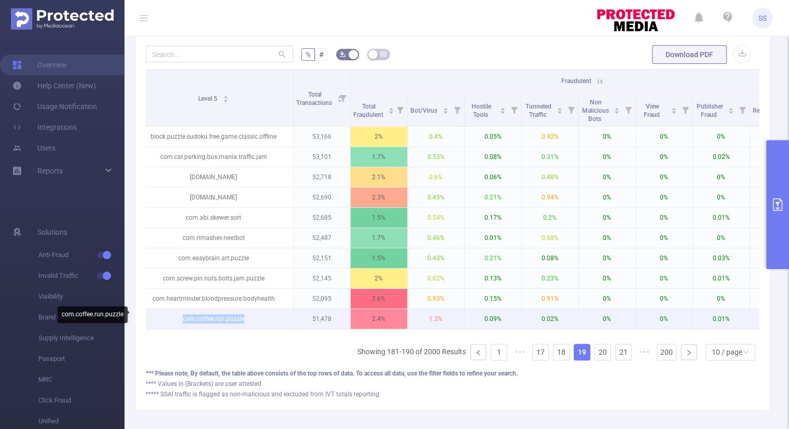
drag, startPoint x: 257, startPoint y: 317, endPoint x: 177, endPoint y: 318, distance: 79.9
click at [177, 318] on p "com.coffee.run.puzzle" at bounding box center [213, 319] width 159 height 20
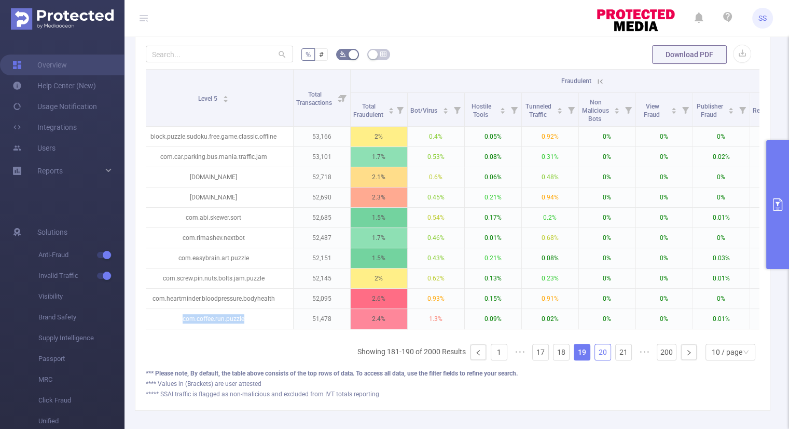
click at [595, 360] on link "20" at bounding box center [603, 352] width 16 height 16
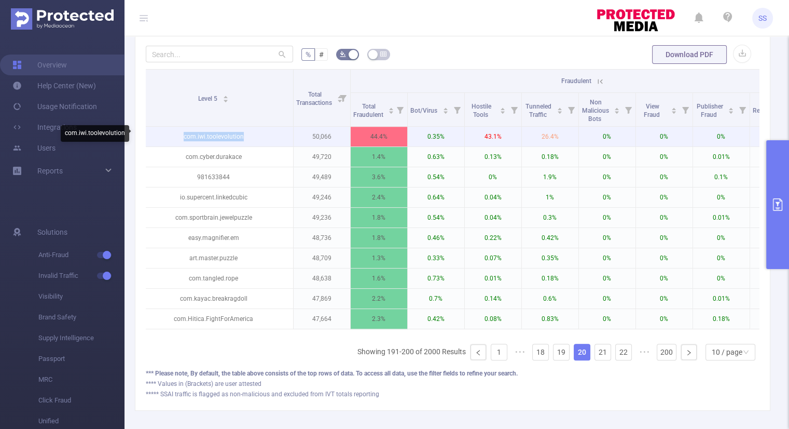
drag, startPoint x: 256, startPoint y: 135, endPoint x: 182, endPoint y: 134, distance: 74.7
click at [182, 134] on p "com.iwi.toolevolution" at bounding box center [213, 137] width 159 height 20
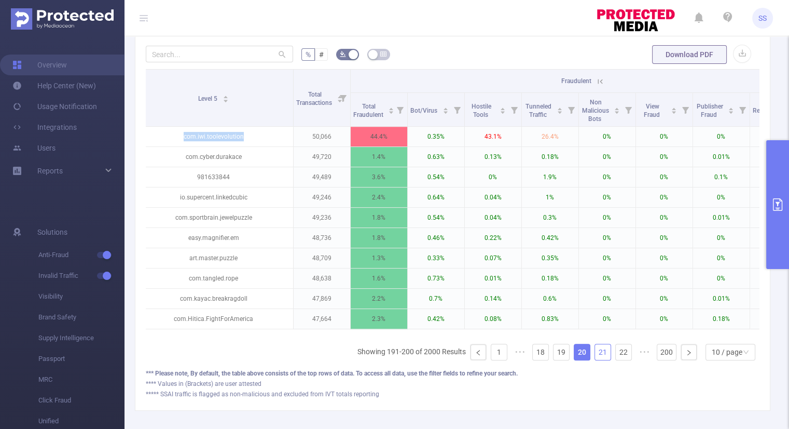
click at [595, 356] on link "21" at bounding box center [603, 352] width 16 height 16
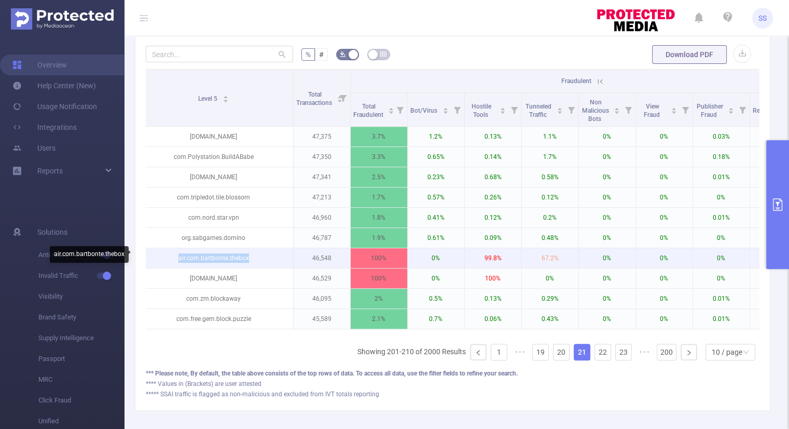
drag, startPoint x: 198, startPoint y: 254, endPoint x: 171, endPoint y: 254, distance: 27.0
click at [171, 254] on p "air.com.bartbonte.thebox" at bounding box center [213, 258] width 159 height 20
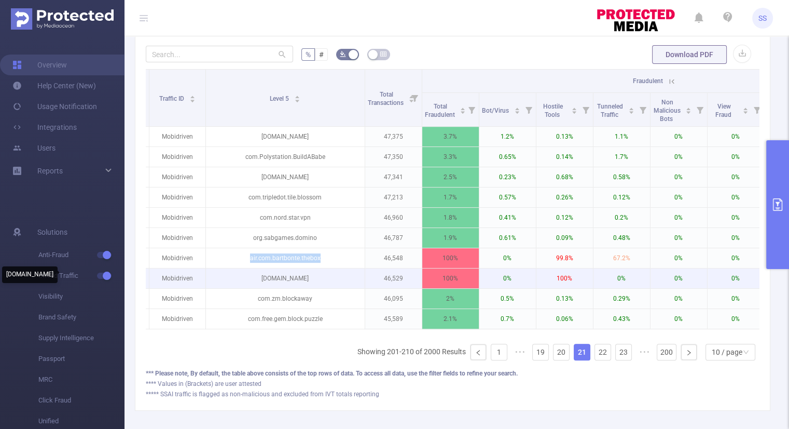
scroll to position [0, 38]
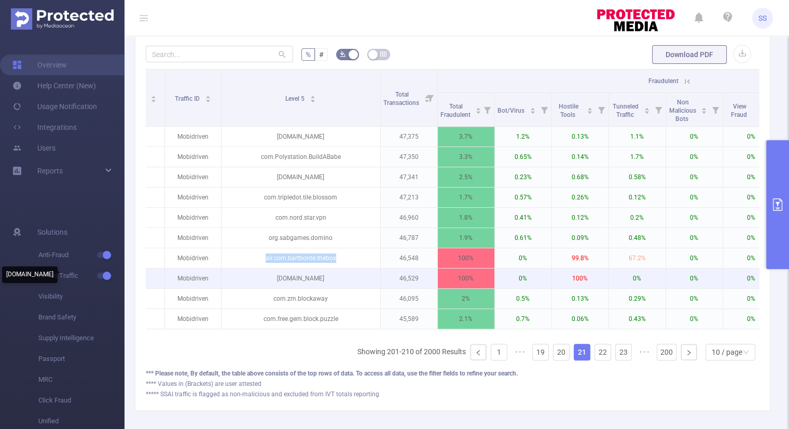
drag, startPoint x: 281, startPoint y: 277, endPoint x: 162, endPoint y: 281, distance: 118.9
click at [162, 281] on tr "IMG Mobidriven [DOMAIN_NAME] 46,529 100% 0% 100% 0% 0% 0% 0% 0.66% 0% 100% 88.9…" at bounding box center [786, 278] width 1357 height 20
click at [370, 278] on p "[DOMAIN_NAME]" at bounding box center [301, 278] width 159 height 20
drag, startPoint x: 310, startPoint y: 275, endPoint x: 236, endPoint y: 282, distance: 73.9
click at [236, 282] on p "[DOMAIN_NAME]" at bounding box center [301, 278] width 159 height 20
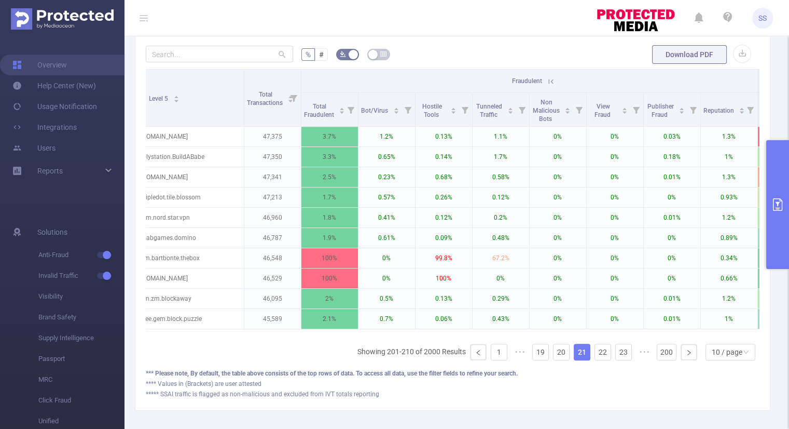
scroll to position [0, 182]
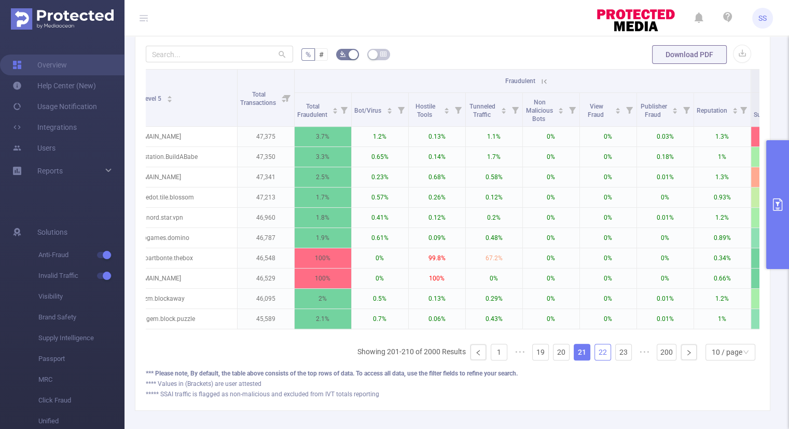
click at [597, 358] on link "22" at bounding box center [603, 352] width 16 height 16
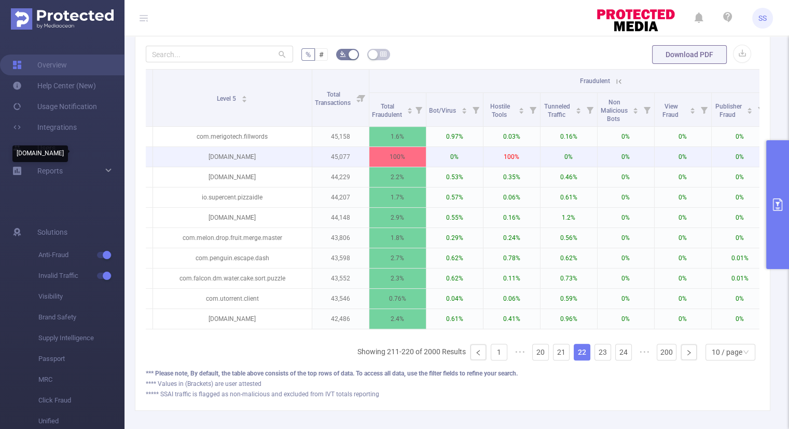
scroll to position [0, 104]
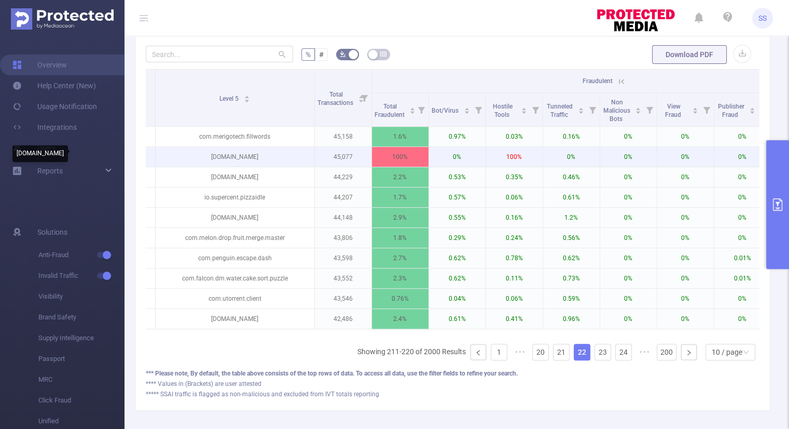
drag, startPoint x: 297, startPoint y: 155, endPoint x: 163, endPoint y: 160, distance: 133.9
click at [163, 160] on p "[DOMAIN_NAME]" at bounding box center [235, 157] width 159 height 20
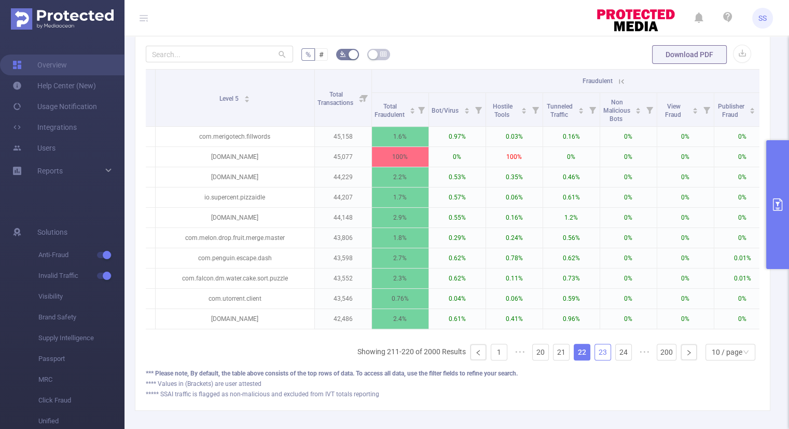
click at [596, 355] on link "23" at bounding box center [603, 352] width 16 height 16
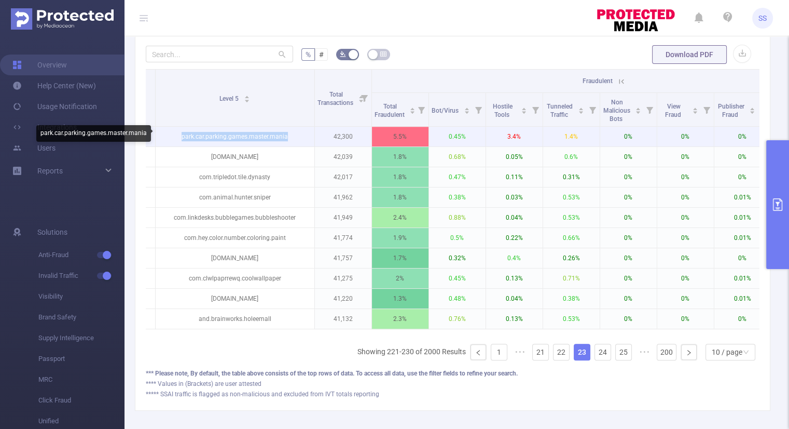
drag, startPoint x: 291, startPoint y: 134, endPoint x: 181, endPoint y: 135, distance: 110.5
click at [181, 135] on p "park.car.parking.games.master.mania" at bounding box center [235, 137] width 159 height 20
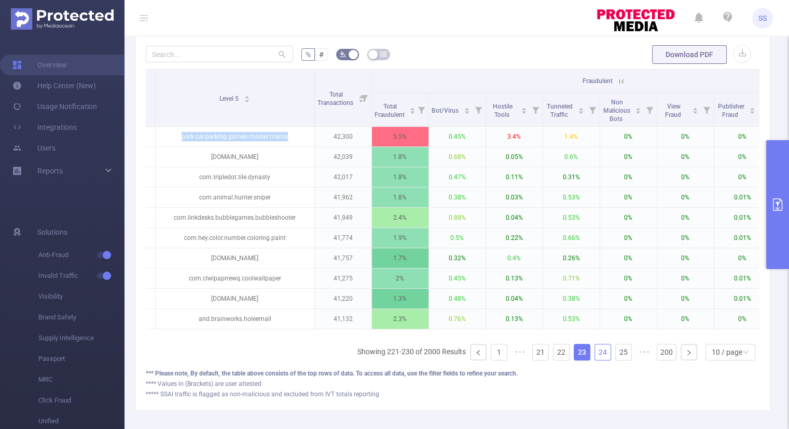
click at [595, 358] on link "24" at bounding box center [603, 352] width 16 height 16
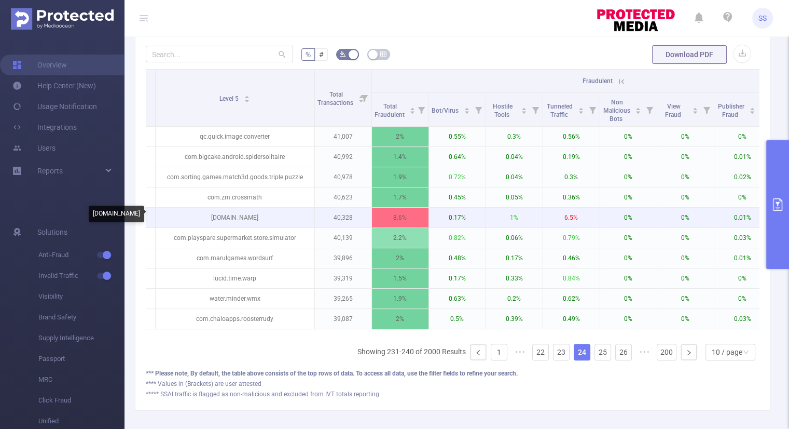
drag, startPoint x: 272, startPoint y: 213, endPoint x: 208, endPoint y: 218, distance: 64.6
click at [208, 218] on p "[DOMAIN_NAME]" at bounding box center [235, 218] width 159 height 20
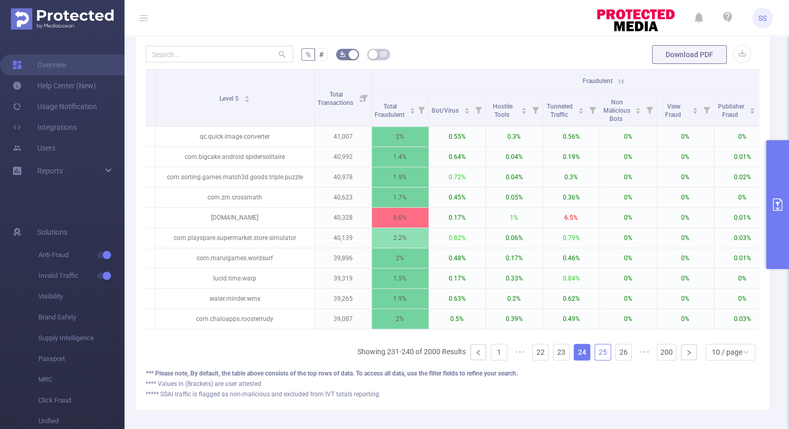
click at [600, 360] on link "25" at bounding box center [603, 352] width 16 height 16
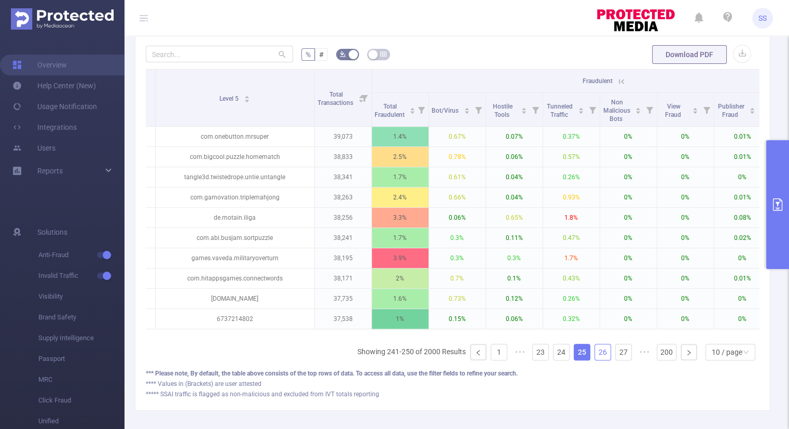
click at [597, 358] on link "26" at bounding box center [603, 352] width 16 height 16
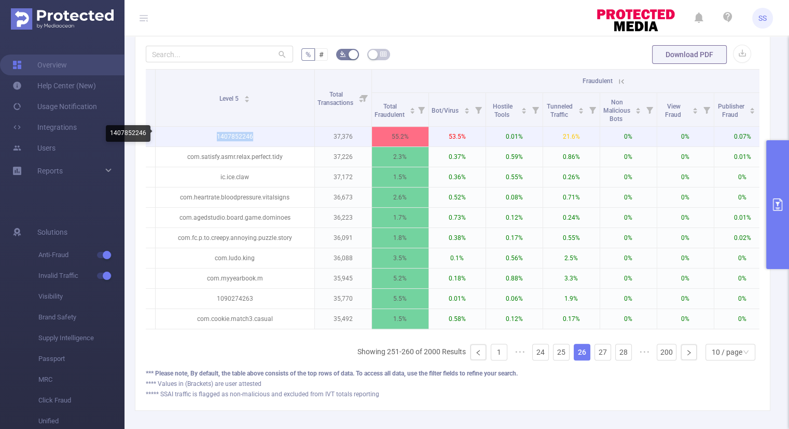
drag, startPoint x: 269, startPoint y: 135, endPoint x: 212, endPoint y: 135, distance: 57.6
click at [212, 135] on p "1407852246" at bounding box center [235, 137] width 159 height 20
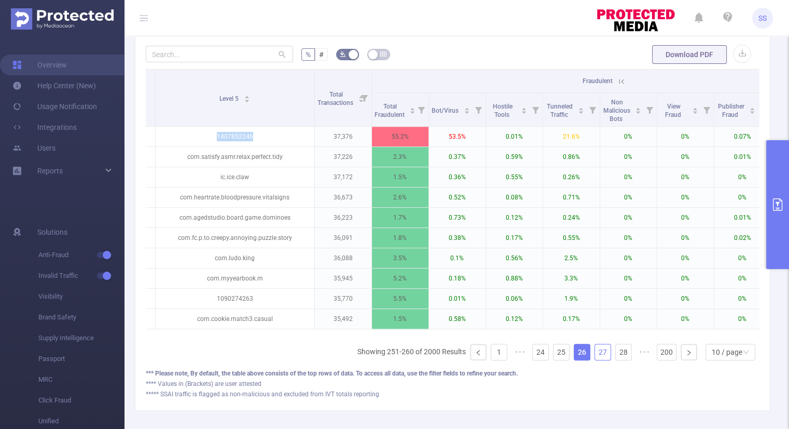
click at [595, 360] on link "27" at bounding box center [603, 352] width 16 height 16
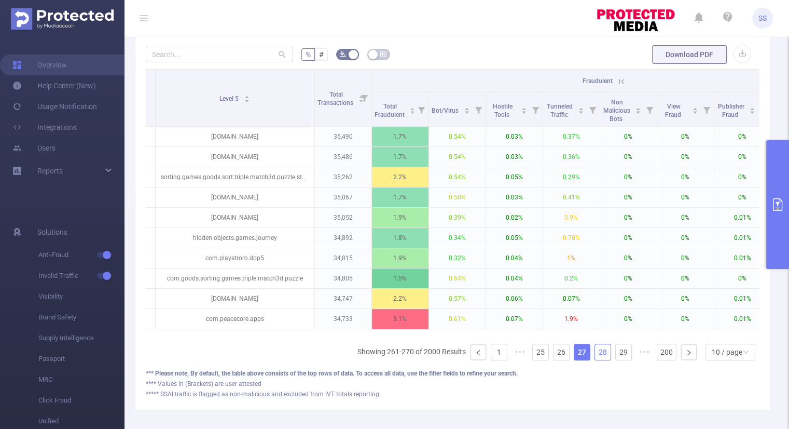
click at [598, 360] on link "28" at bounding box center [603, 352] width 16 height 16
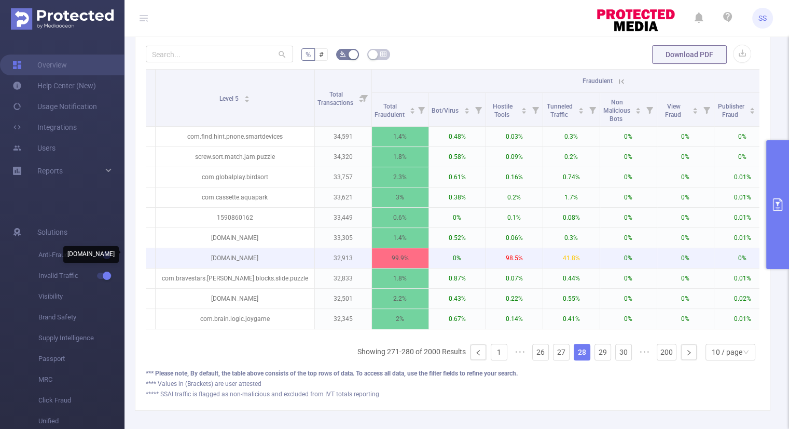
drag, startPoint x: 275, startPoint y: 254, endPoint x: 188, endPoint y: 259, distance: 86.8
click at [188, 259] on p "[DOMAIN_NAME]" at bounding box center [235, 258] width 159 height 20
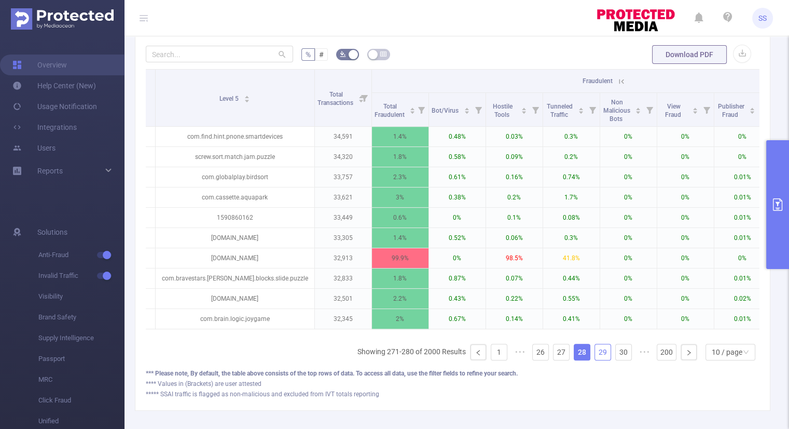
click at [595, 360] on link "29" at bounding box center [603, 352] width 16 height 16
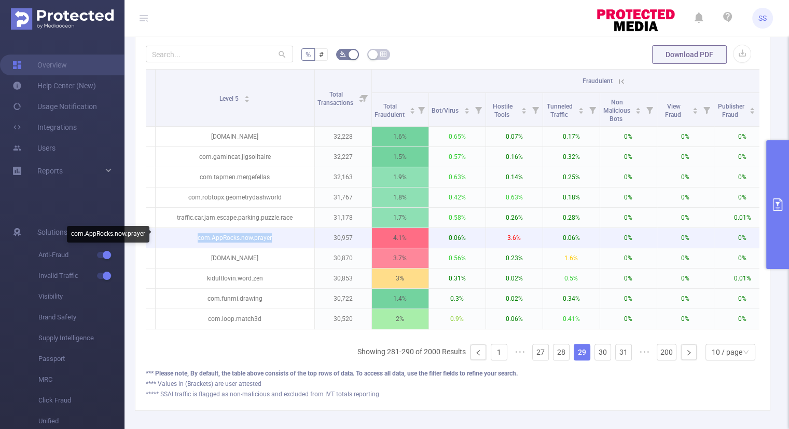
drag, startPoint x: 278, startPoint y: 236, endPoint x: 195, endPoint y: 243, distance: 82.8
click at [195, 243] on p "com.AppRocks.now.prayer" at bounding box center [235, 238] width 159 height 20
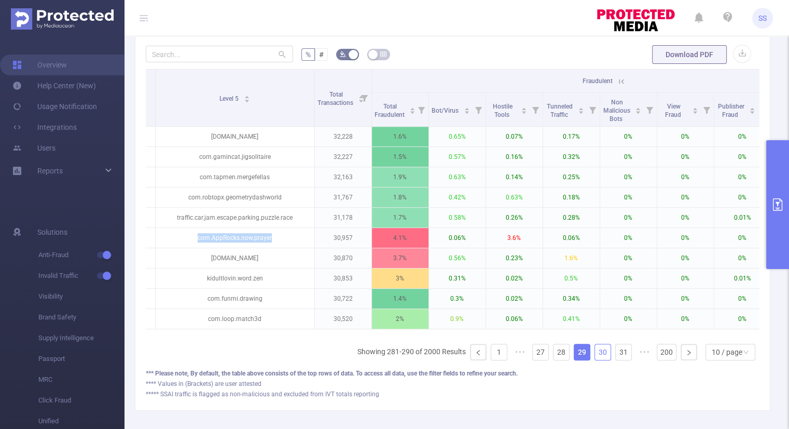
click at [595, 360] on link "30" at bounding box center [603, 352] width 16 height 16
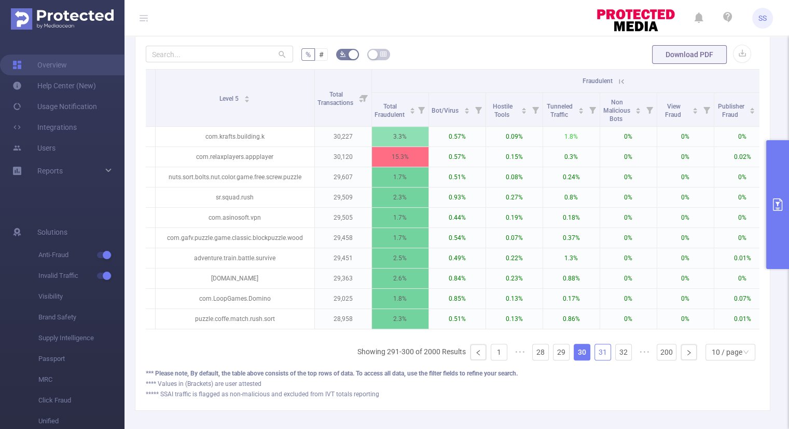
click at [598, 356] on link "31" at bounding box center [603, 352] width 16 height 16
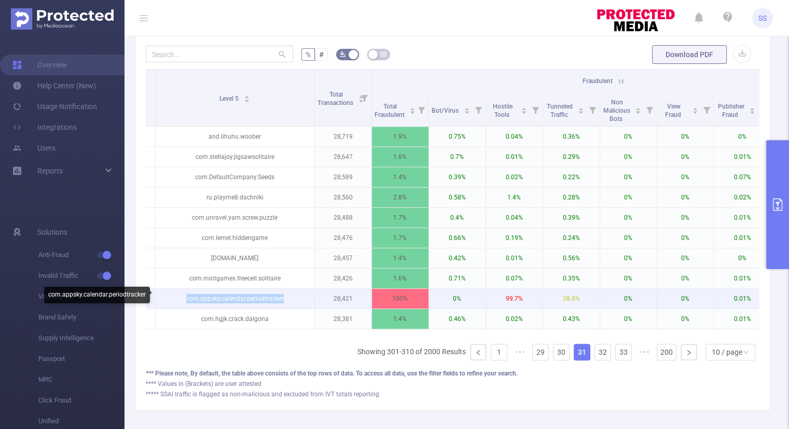
drag, startPoint x: 289, startPoint y: 297, endPoint x: 185, endPoint y: 294, distance: 104.3
click at [185, 294] on p "com.appsky.calendar.periodtracker" at bounding box center [235, 298] width 159 height 20
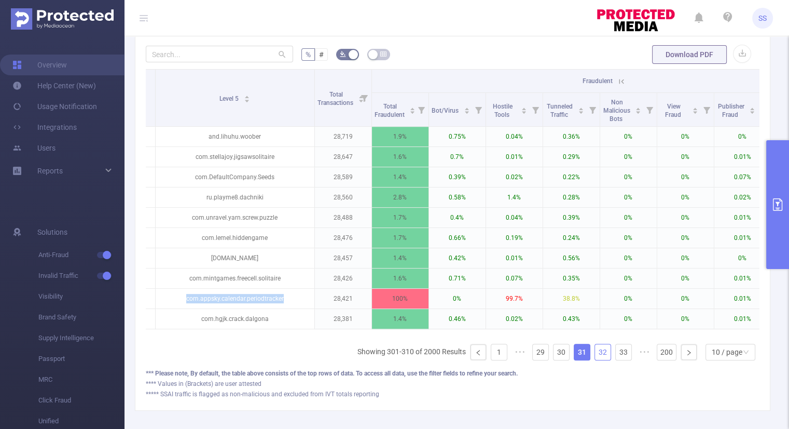
click at [596, 360] on link "32" at bounding box center [603, 352] width 16 height 16
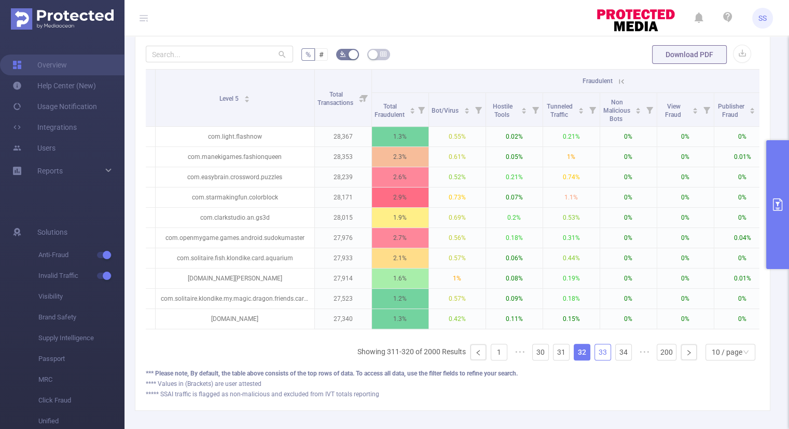
click at [595, 360] on link "33" at bounding box center [603, 352] width 16 height 16
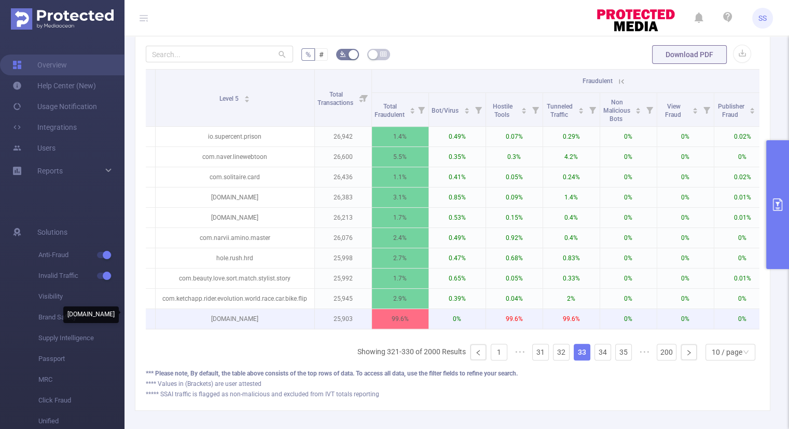
drag, startPoint x: 293, startPoint y: 315, endPoint x: 193, endPoint y: 321, distance: 100.3
click at [193, 321] on p "[DOMAIN_NAME]" at bounding box center [235, 319] width 159 height 20
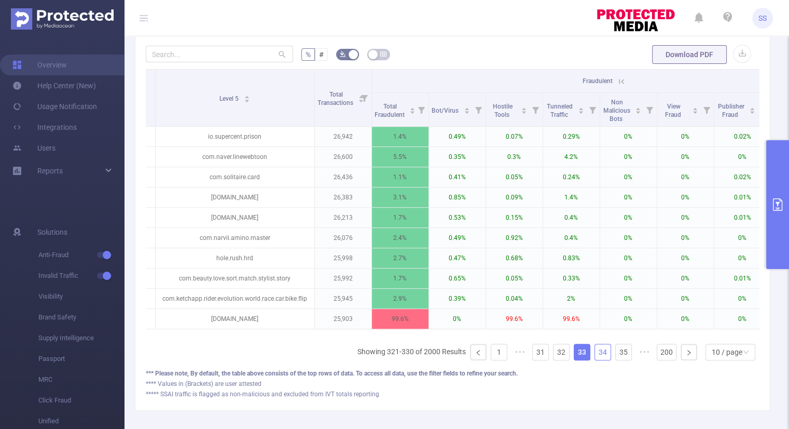
click at [600, 360] on link "34" at bounding box center [603, 352] width 16 height 16
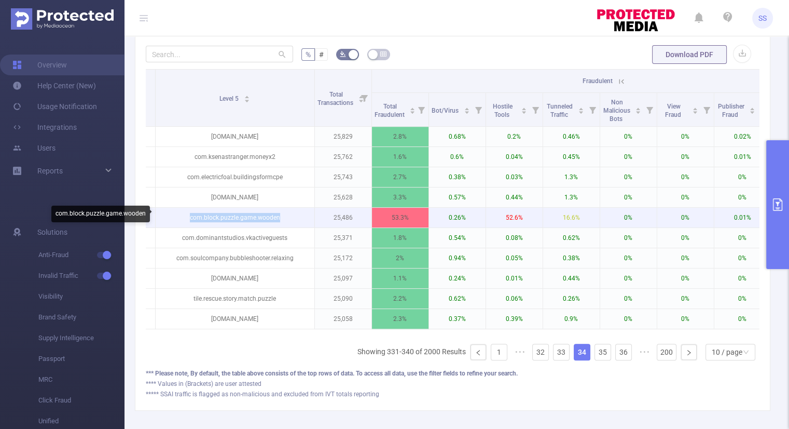
drag, startPoint x: 285, startPoint y: 218, endPoint x: 190, endPoint y: 220, distance: 95.0
click at [190, 220] on p "com.block.puzzle.game.wooden" at bounding box center [235, 218] width 159 height 20
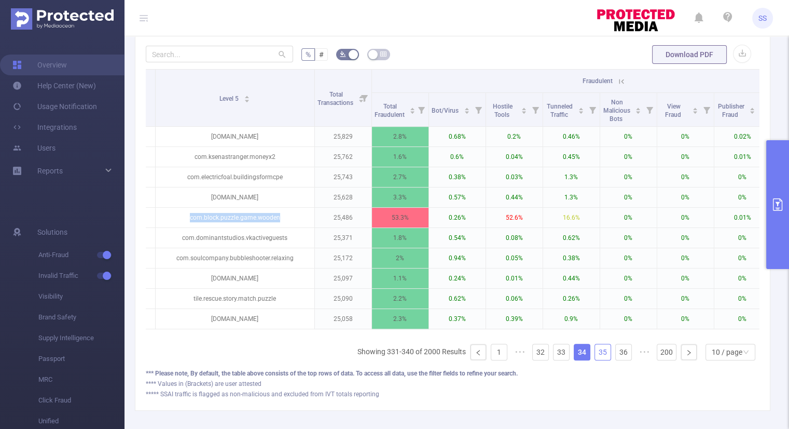
click at [595, 356] on link "35" at bounding box center [603, 352] width 16 height 16
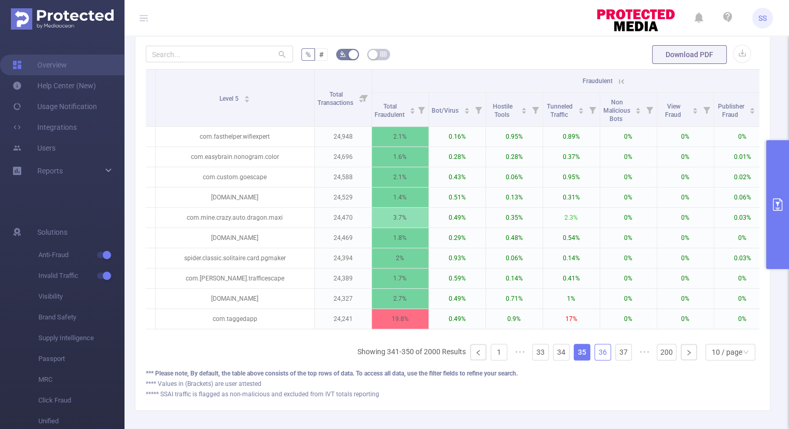
click at [595, 357] on link "36" at bounding box center [603, 352] width 16 height 16
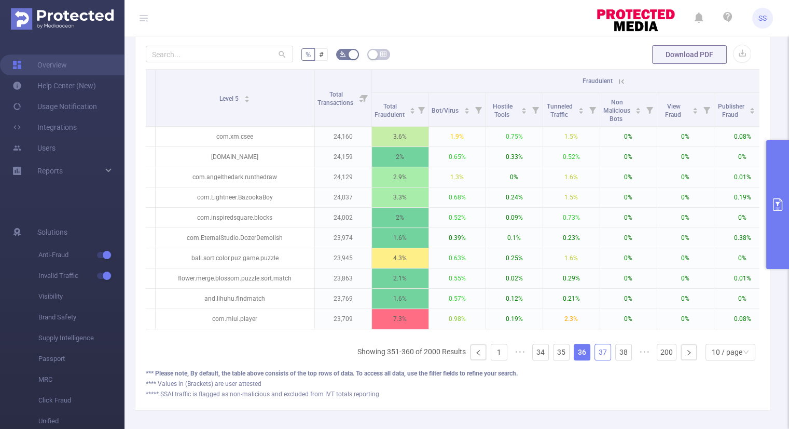
click at [596, 355] on link "37" at bounding box center [603, 352] width 16 height 16
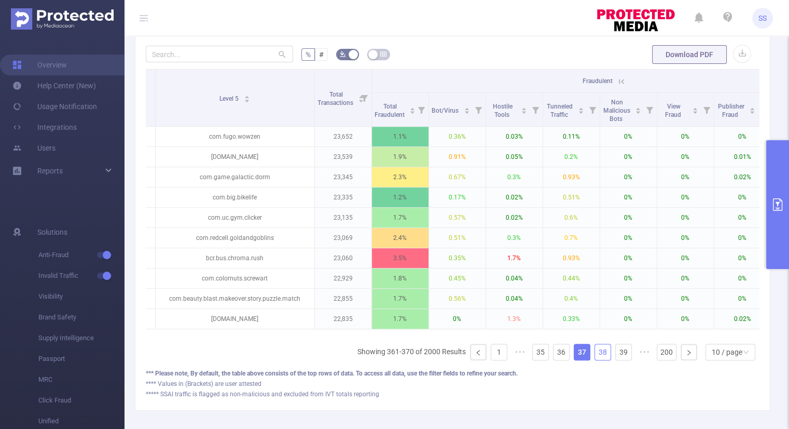
click at [597, 360] on link "38" at bounding box center [603, 352] width 16 height 16
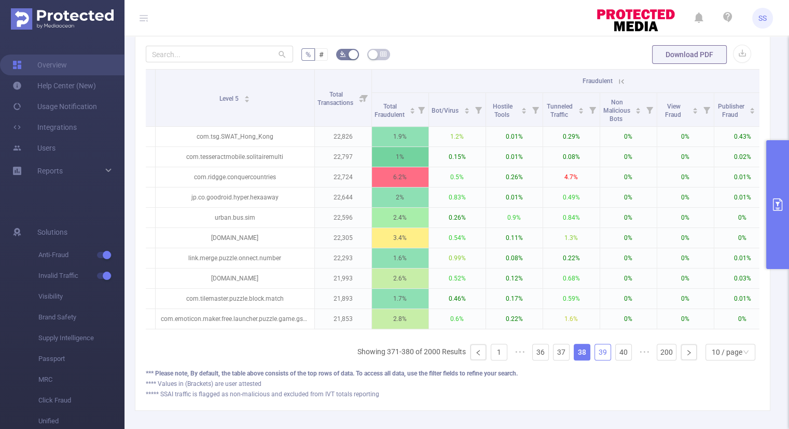
click at [598, 360] on link "39" at bounding box center [603, 352] width 16 height 16
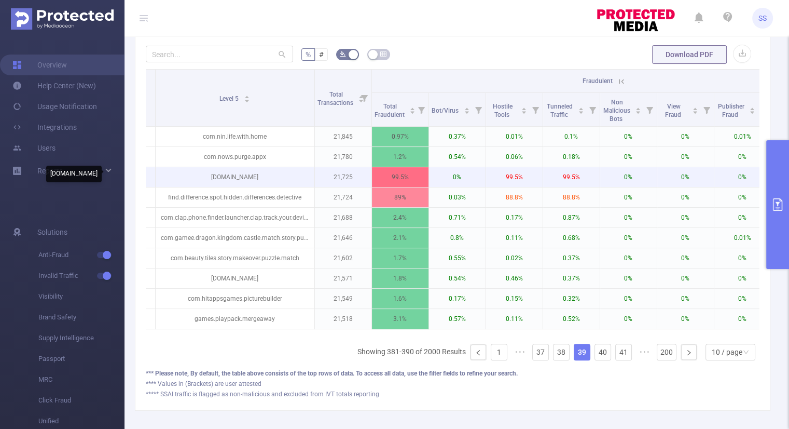
drag, startPoint x: 296, startPoint y: 175, endPoint x: 186, endPoint y: 179, distance: 110.1
click at [186, 179] on p "[DOMAIN_NAME]" at bounding box center [235, 177] width 159 height 20
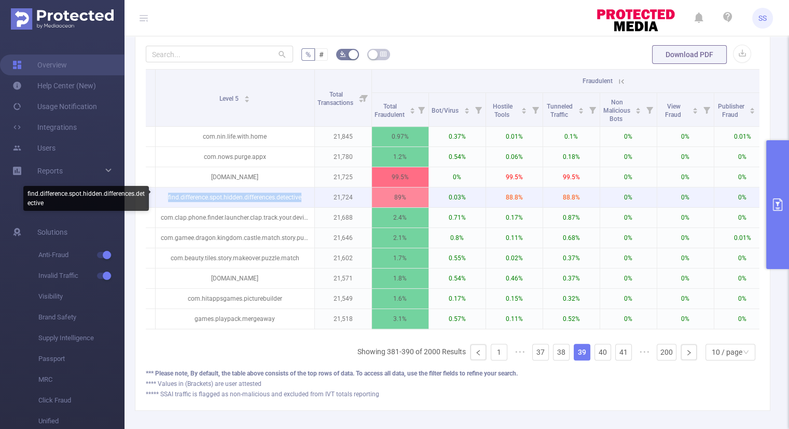
drag, startPoint x: 309, startPoint y: 198, endPoint x: 167, endPoint y: 201, distance: 142.7
click at [167, 201] on p "find.difference.spot.hidden.differences.detective" at bounding box center [235, 197] width 159 height 20
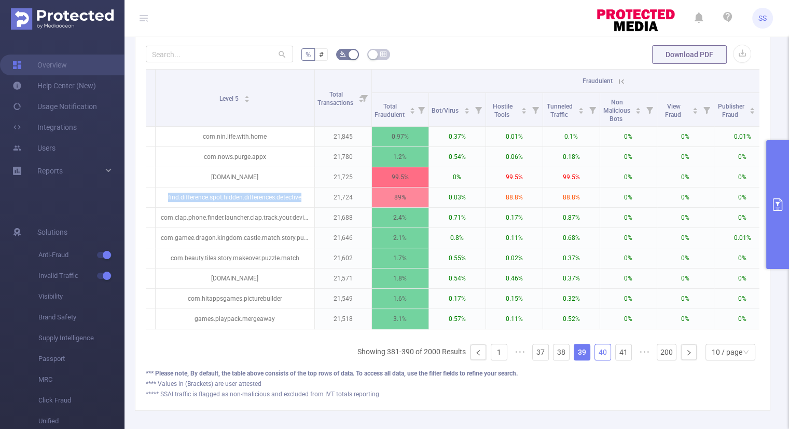
click at [600, 360] on link "40" at bounding box center [603, 352] width 16 height 16
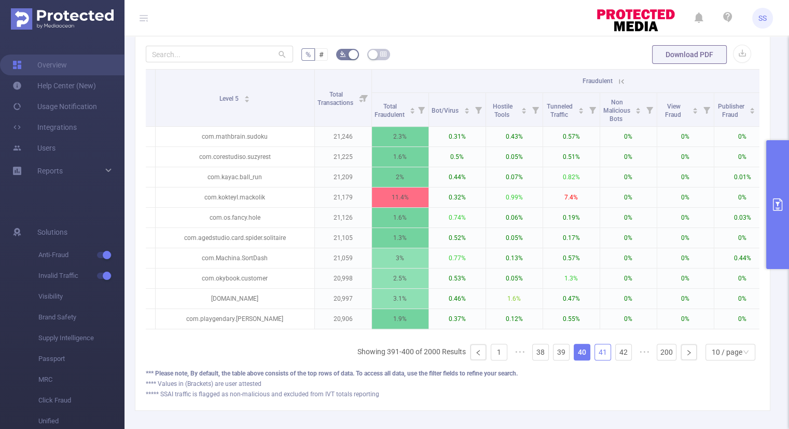
click at [600, 360] on link "41" at bounding box center [603, 352] width 16 height 16
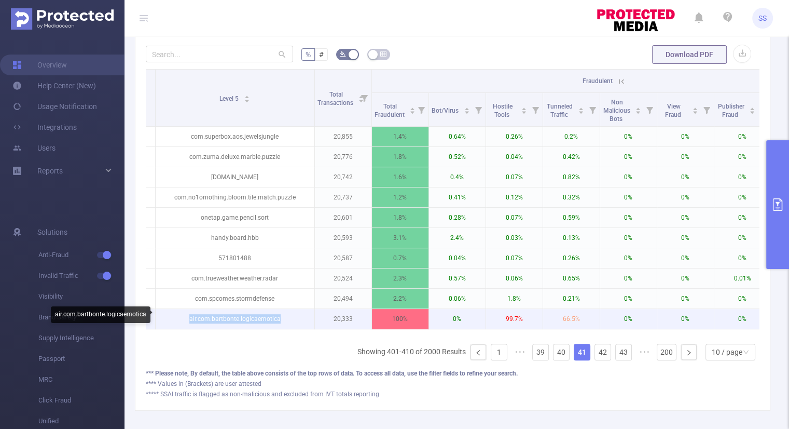
drag, startPoint x: 299, startPoint y: 316, endPoint x: 185, endPoint y: 318, distance: 114.2
click at [185, 318] on p "air.com.bartbonte.logicaemotica" at bounding box center [235, 319] width 159 height 20
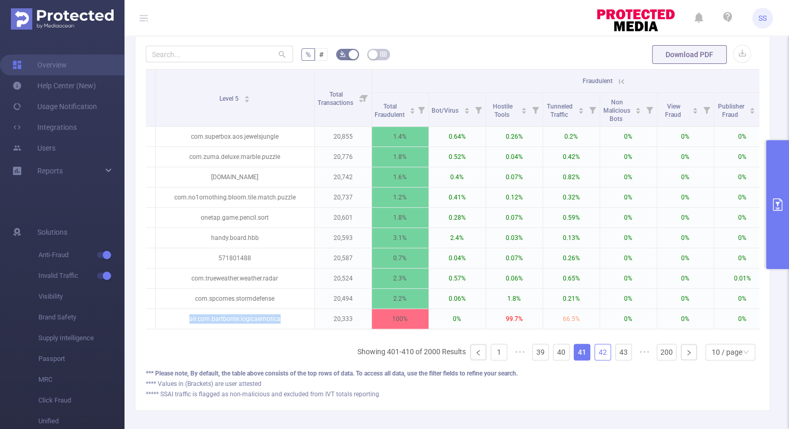
click at [595, 359] on link "42" at bounding box center [603, 352] width 16 height 16
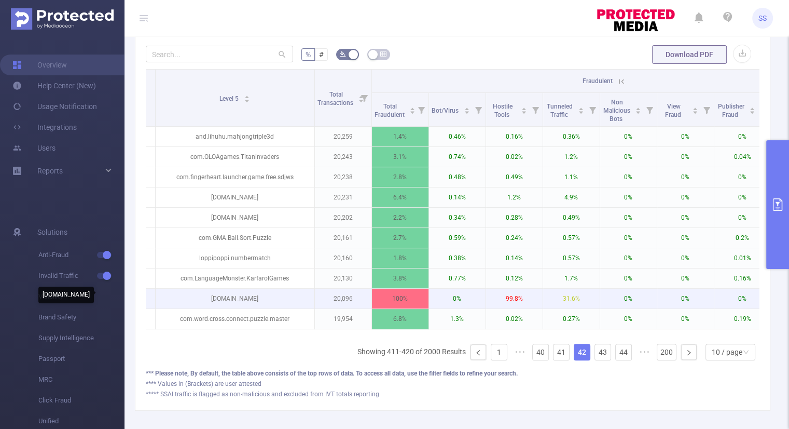
drag, startPoint x: 293, startPoint y: 296, endPoint x: 181, endPoint y: 295, distance: 112.1
click at [181, 295] on p "[DOMAIN_NAME]" at bounding box center [235, 298] width 159 height 20
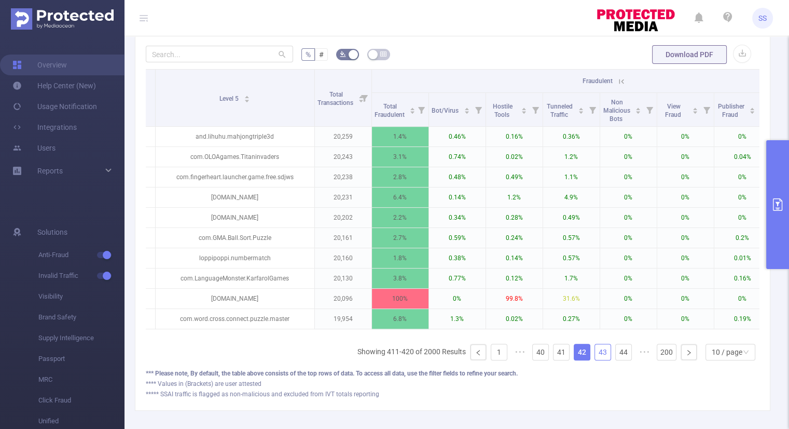
click at [598, 355] on link "43" at bounding box center [603, 352] width 16 height 16
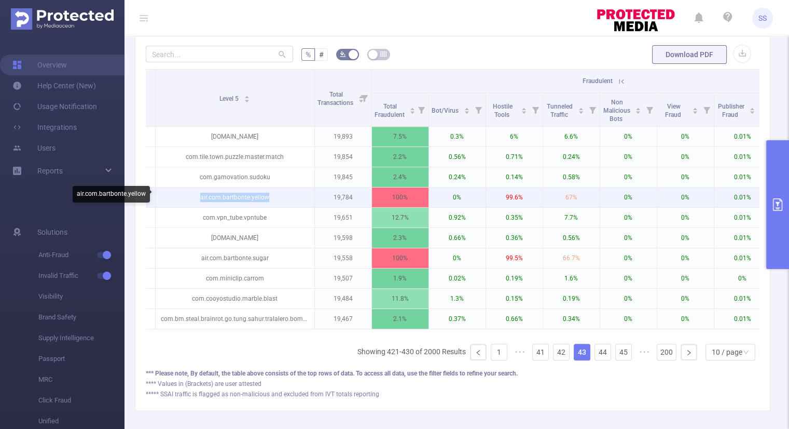
drag, startPoint x: 278, startPoint y: 196, endPoint x: 192, endPoint y: 199, distance: 85.7
click at [192, 199] on p "air.com.bartbonte.yellow" at bounding box center [235, 197] width 159 height 20
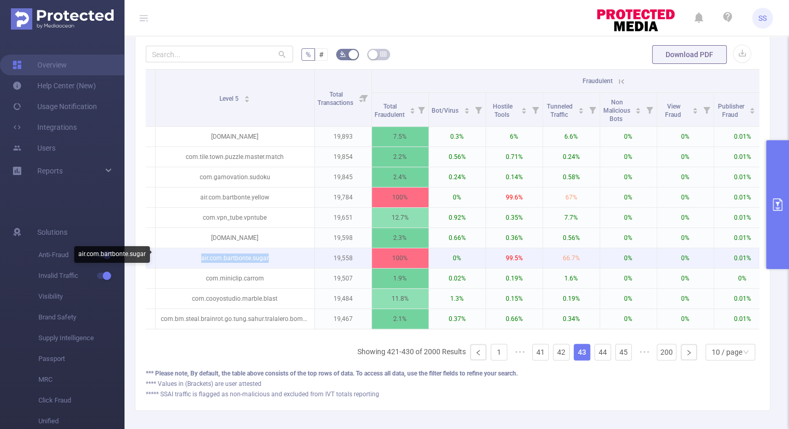
drag, startPoint x: 217, startPoint y: 256, endPoint x: 201, endPoint y: 258, distance: 16.2
click at [201, 258] on p "air.com.bartbonte.sugar" at bounding box center [235, 258] width 159 height 20
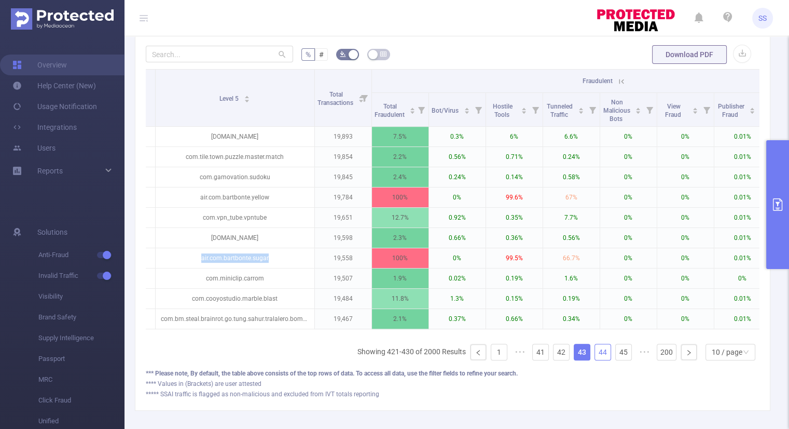
click at [595, 357] on link "44" at bounding box center [603, 352] width 16 height 16
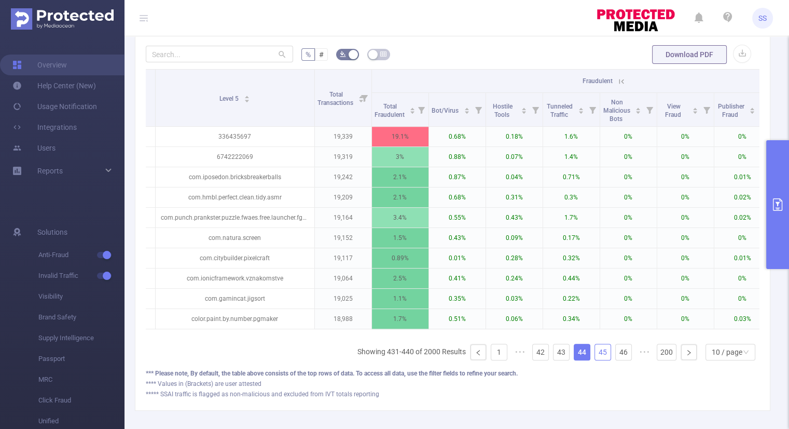
click at [599, 356] on link "45" at bounding box center [603, 352] width 16 height 16
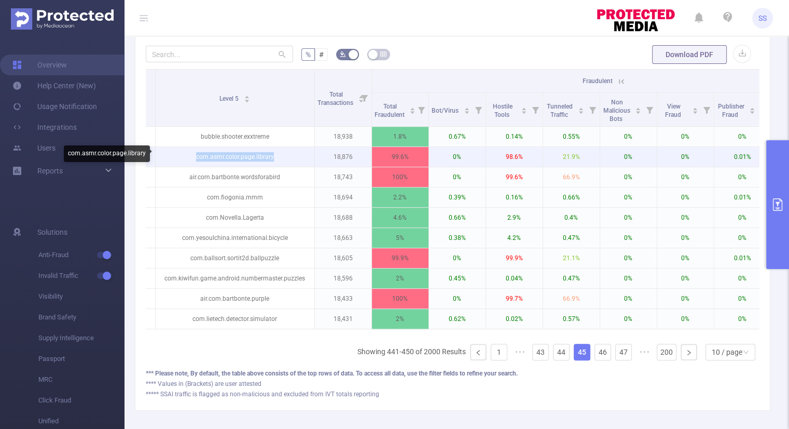
drag, startPoint x: 285, startPoint y: 157, endPoint x: 195, endPoint y: 158, distance: 89.8
click at [195, 158] on p "com.asmr.color.page.library" at bounding box center [235, 157] width 159 height 20
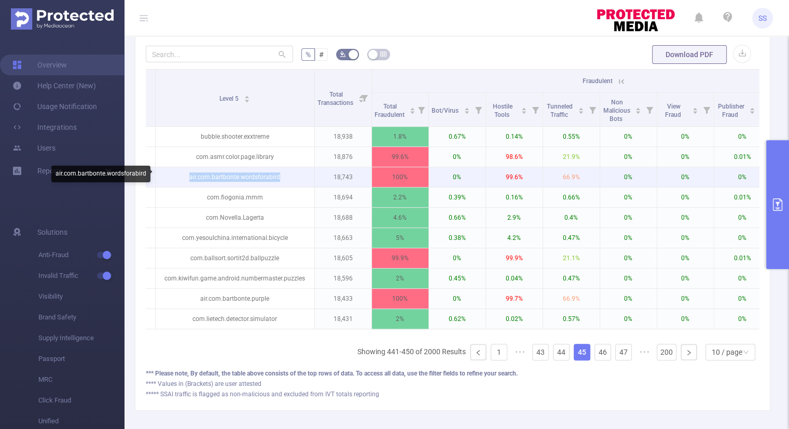
drag, startPoint x: 286, startPoint y: 178, endPoint x: 184, endPoint y: 180, distance: 101.7
click at [184, 180] on p "air.com.bartbonte.wordsforabird" at bounding box center [235, 177] width 159 height 20
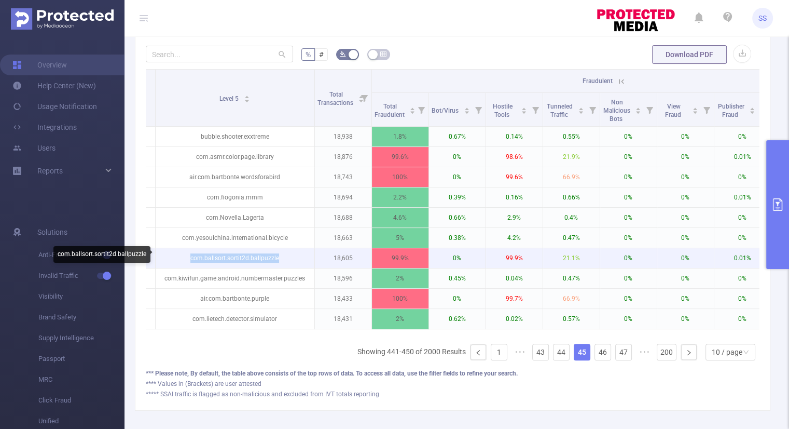
drag, startPoint x: 282, startPoint y: 256, endPoint x: 176, endPoint y: 258, distance: 105.3
click at [176, 258] on p "com.ballsort.sortit2d.ballpuzzle" at bounding box center [235, 258] width 159 height 20
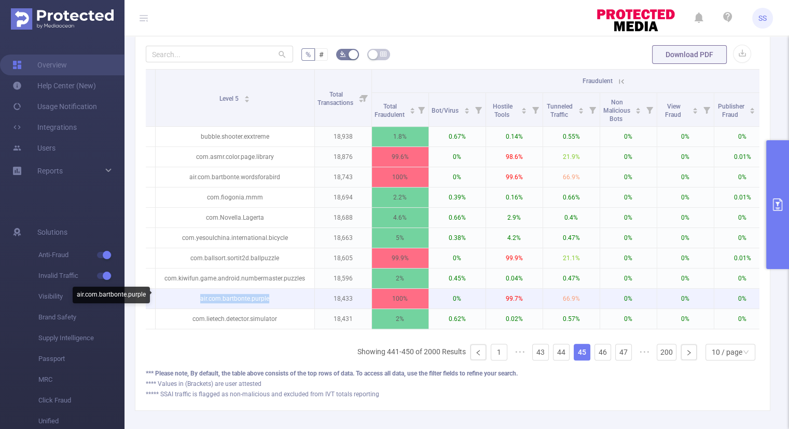
drag, startPoint x: 251, startPoint y: 297, endPoint x: 198, endPoint y: 300, distance: 53.0
click at [198, 300] on p "air.com.bartbonte.purple" at bounding box center [235, 298] width 159 height 20
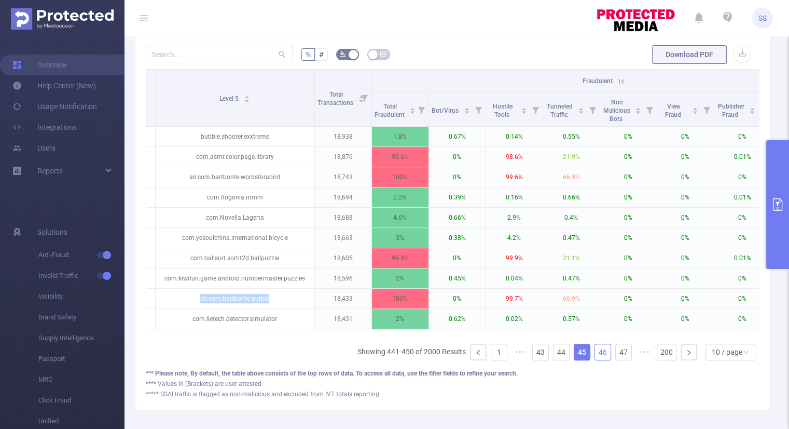
click at [595, 360] on link "46" at bounding box center [603, 352] width 16 height 16
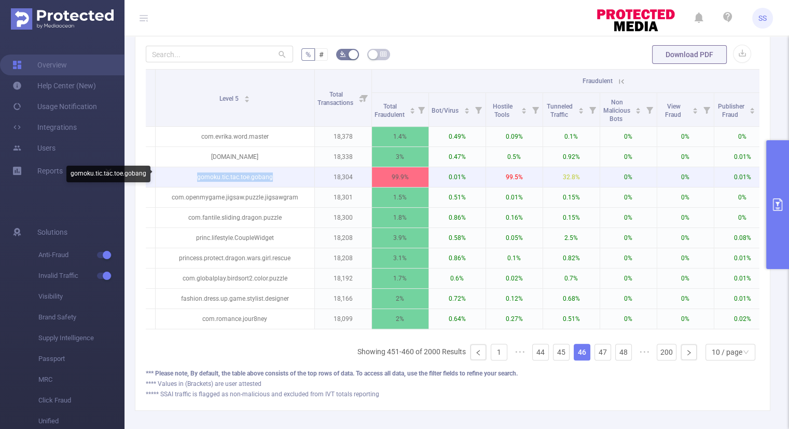
drag, startPoint x: 284, startPoint y: 177, endPoint x: 194, endPoint y: 179, distance: 90.3
click at [194, 179] on p "gomoku.tic.tac.toe.gobang" at bounding box center [235, 177] width 159 height 20
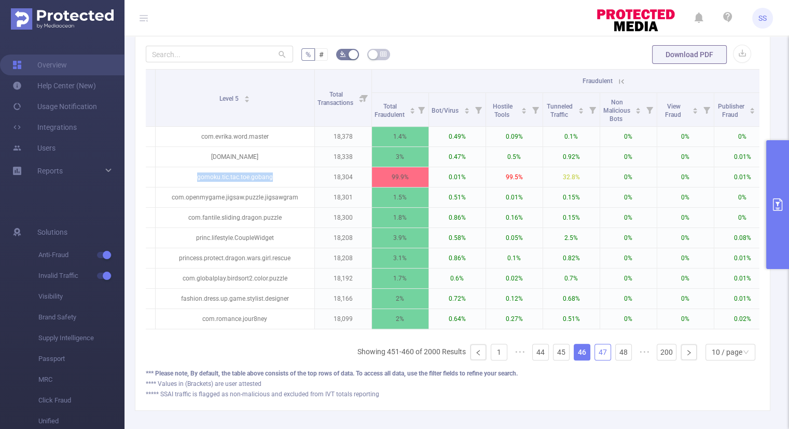
click at [595, 357] on link "47" at bounding box center [603, 352] width 16 height 16
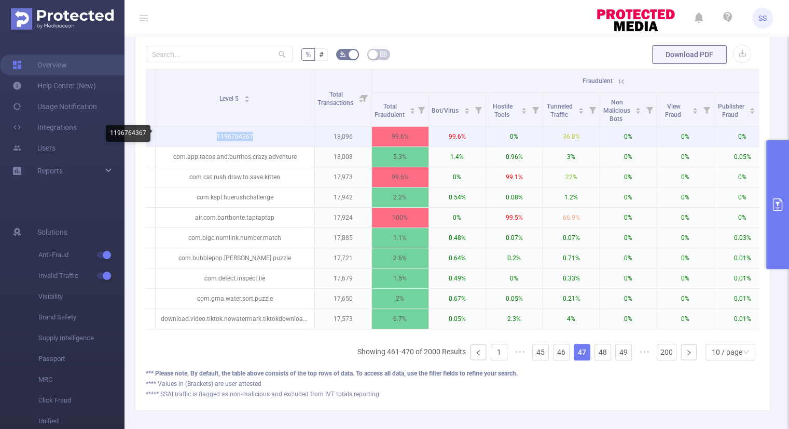
drag, startPoint x: 266, startPoint y: 135, endPoint x: 215, endPoint y: 136, distance: 50.9
click at [215, 136] on p "1196764367" at bounding box center [235, 137] width 159 height 20
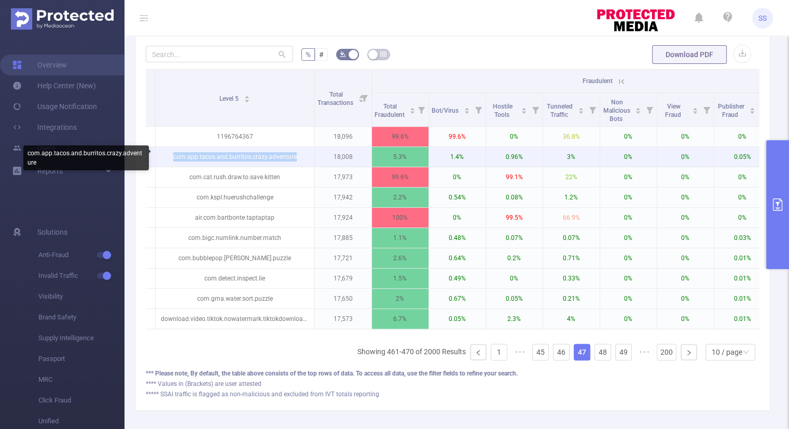
drag, startPoint x: 301, startPoint y: 156, endPoint x: 174, endPoint y: 163, distance: 126.8
click at [174, 163] on p "com.app.tacos.and.burritos.crazy.adventure" at bounding box center [235, 157] width 159 height 20
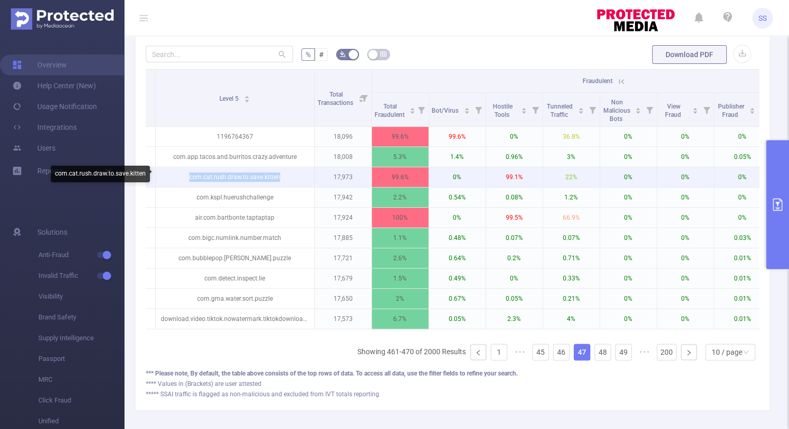
drag, startPoint x: 287, startPoint y: 178, endPoint x: 189, endPoint y: 182, distance: 98.6
click at [189, 182] on p "com.cat.rush.draw.to.save.kitten" at bounding box center [235, 177] width 159 height 20
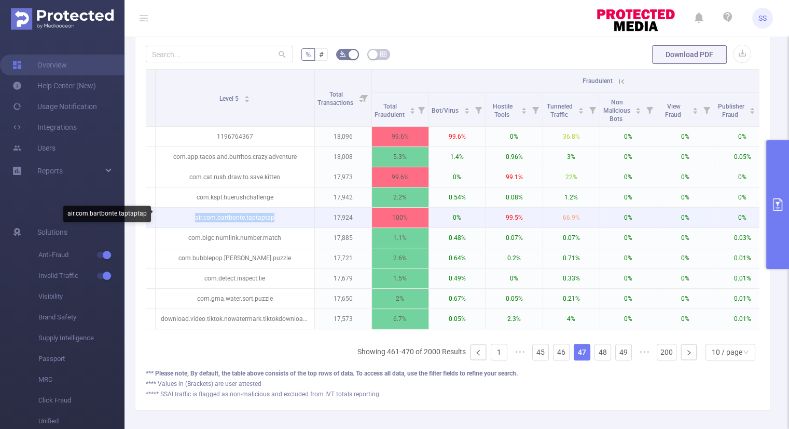
drag, startPoint x: 277, startPoint y: 214, endPoint x: 191, endPoint y: 216, distance: 85.6
click at [191, 216] on p "air.com.bartbonte.taptaptap" at bounding box center [235, 218] width 159 height 20
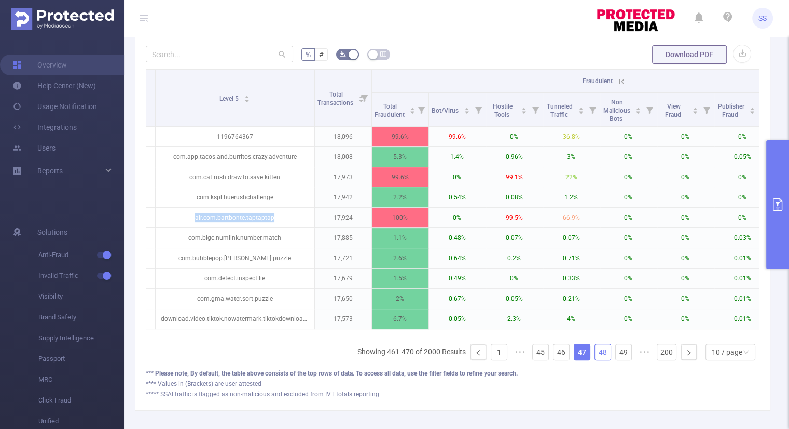
click at [595, 355] on link "48" at bounding box center [603, 352] width 16 height 16
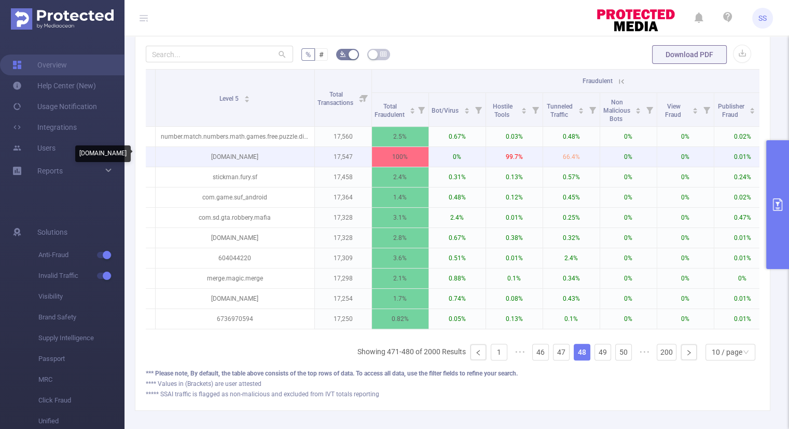
drag, startPoint x: 278, startPoint y: 156, endPoint x: 199, endPoint y: 160, distance: 78.9
click at [199, 160] on p "[DOMAIN_NAME]" at bounding box center [235, 157] width 159 height 20
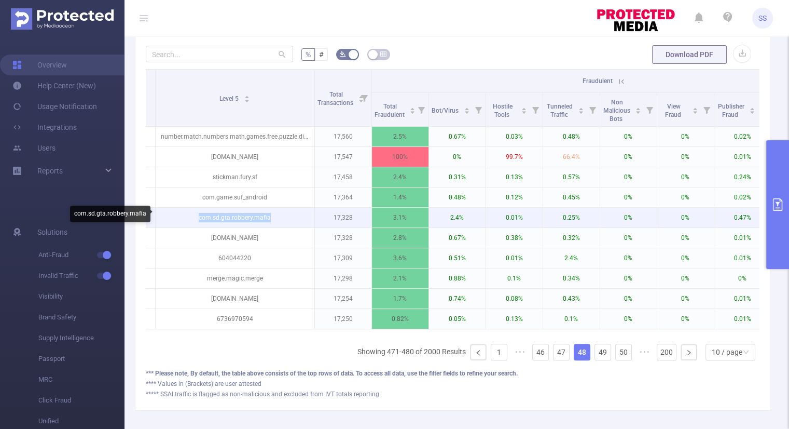
drag, startPoint x: 247, startPoint y: 218, endPoint x: 198, endPoint y: 219, distance: 49.3
click at [198, 219] on p "com.sd.gta.robbery.mafia" at bounding box center [235, 218] width 159 height 20
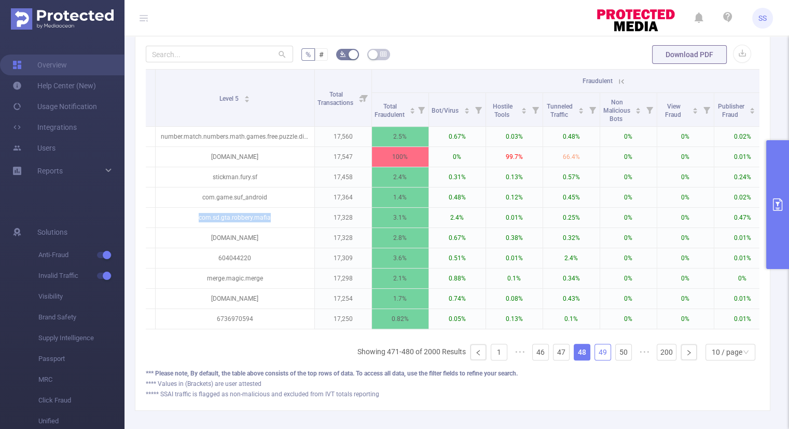
click at [596, 356] on link "49" at bounding box center [603, 352] width 16 height 16
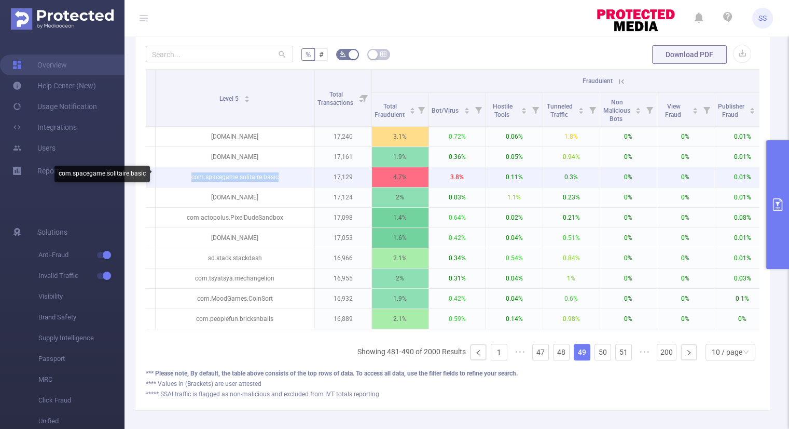
drag, startPoint x: 286, startPoint y: 179, endPoint x: 191, endPoint y: 178, distance: 95.5
click at [191, 178] on p "com.spacegame.solitaire.basic" at bounding box center [235, 177] width 159 height 20
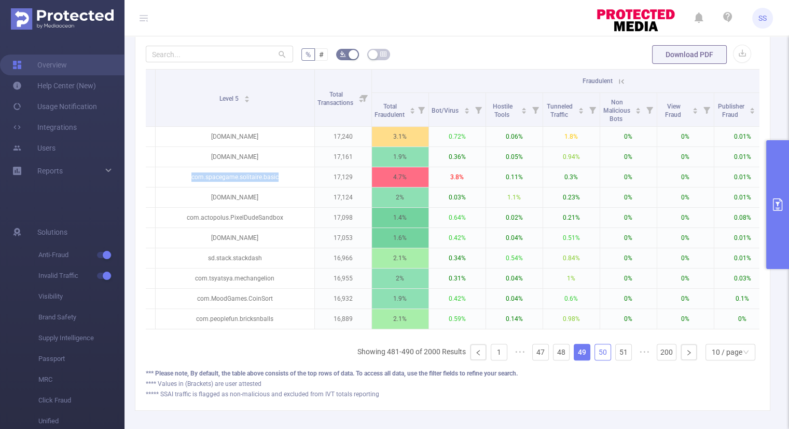
click at [596, 357] on link "50" at bounding box center [603, 352] width 16 height 16
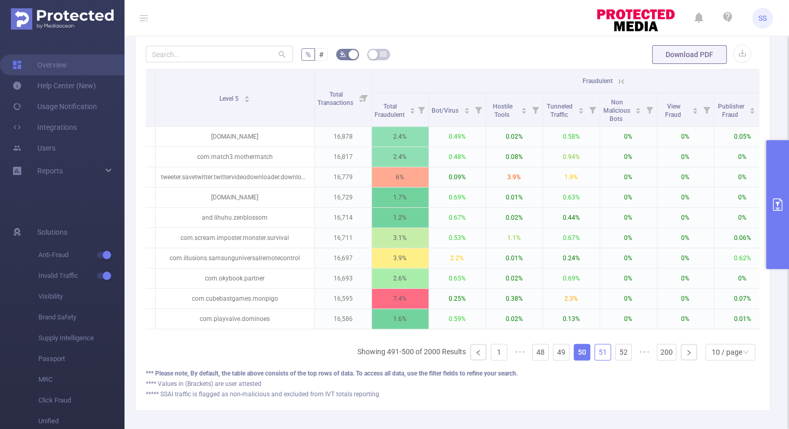
click at [595, 360] on link "51" at bounding box center [603, 352] width 16 height 16
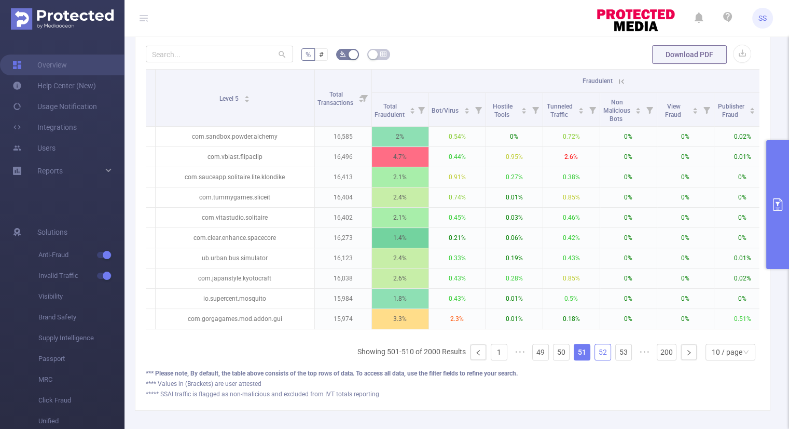
click at [595, 360] on link "52" at bounding box center [603, 352] width 16 height 16
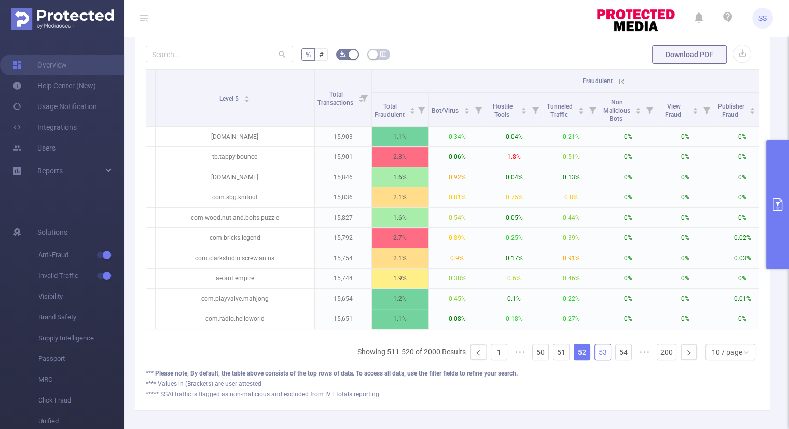
click at [595, 360] on link "53" at bounding box center [603, 352] width 16 height 16
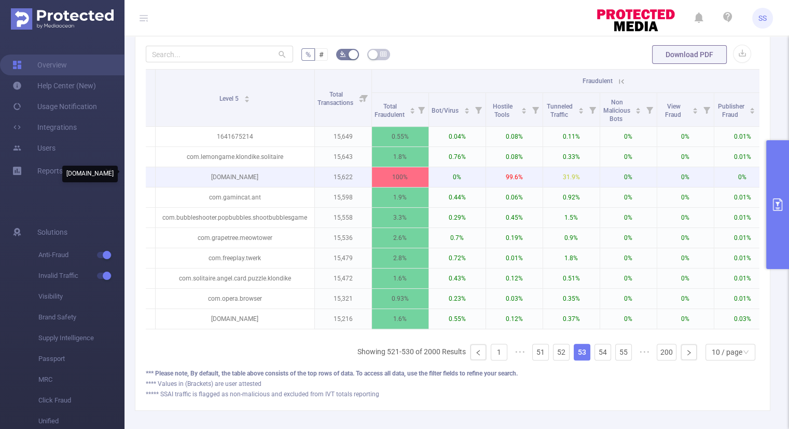
drag, startPoint x: 237, startPoint y: 175, endPoint x: 185, endPoint y: 177, distance: 52.4
click at [185, 177] on p "[DOMAIN_NAME]" at bounding box center [235, 177] width 159 height 20
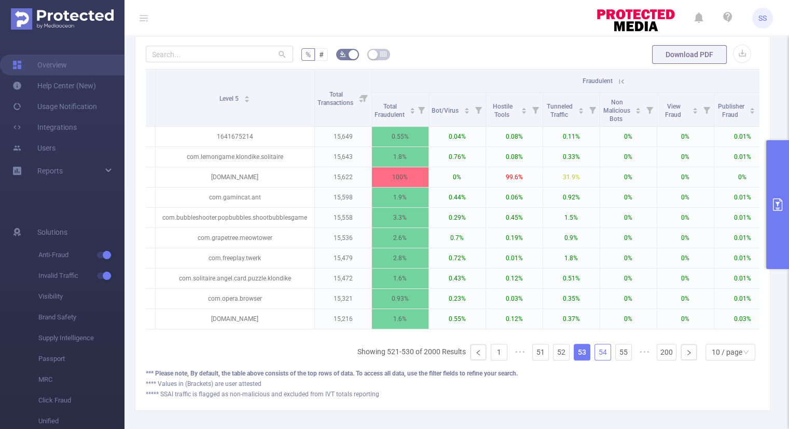
click at [595, 359] on link "54" at bounding box center [603, 352] width 16 height 16
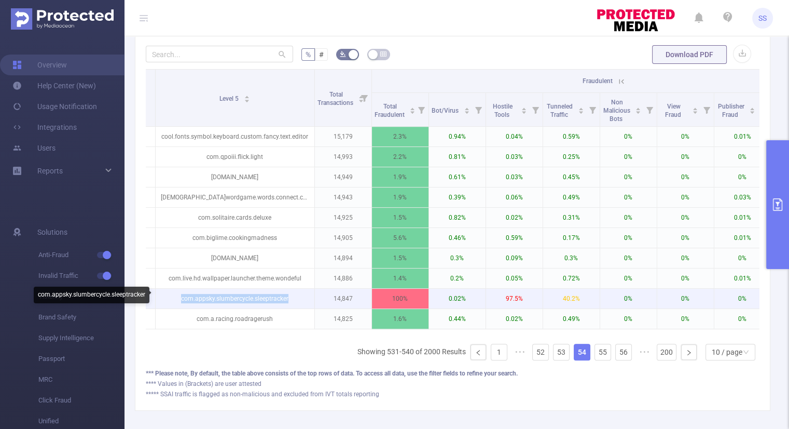
drag, startPoint x: 291, startPoint y: 297, endPoint x: 177, endPoint y: 299, distance: 113.1
click at [177, 299] on p "com.appsky.slumbercycle.sleeptracker" at bounding box center [235, 298] width 159 height 20
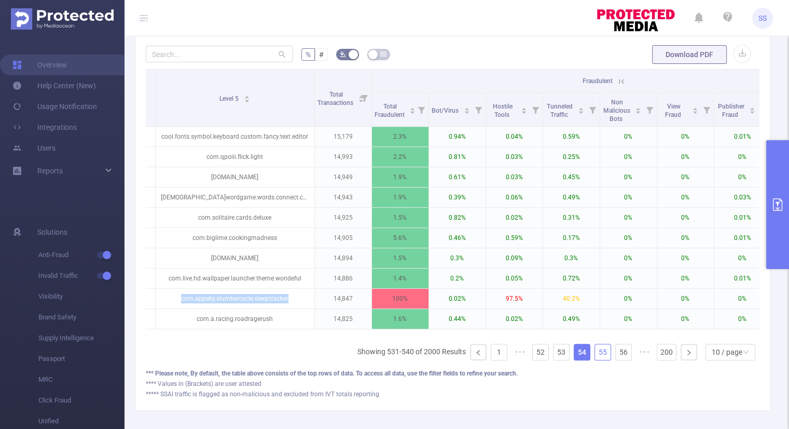
click at [596, 357] on link "55" at bounding box center [603, 352] width 16 height 16
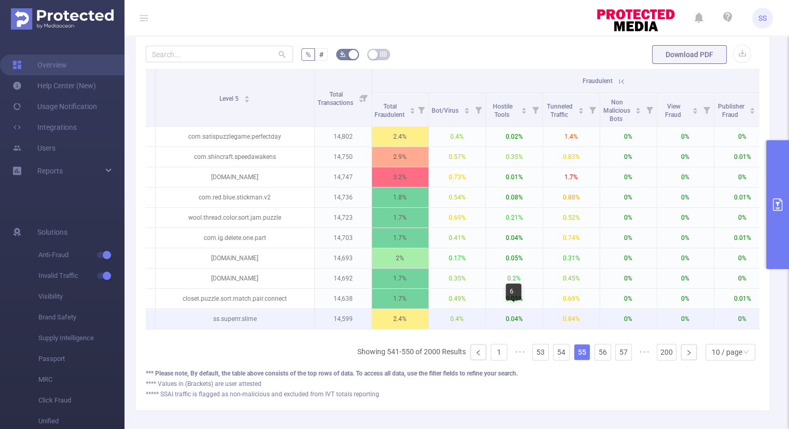
scroll to position [321, 0]
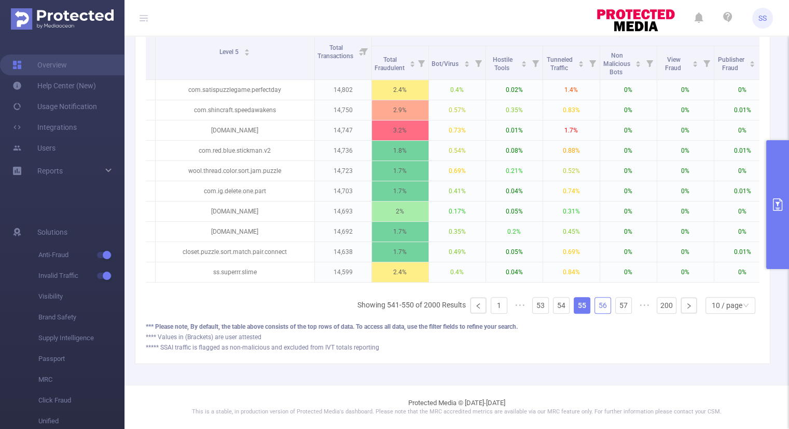
click at [597, 309] on link "56" at bounding box center [603, 305] width 16 height 16
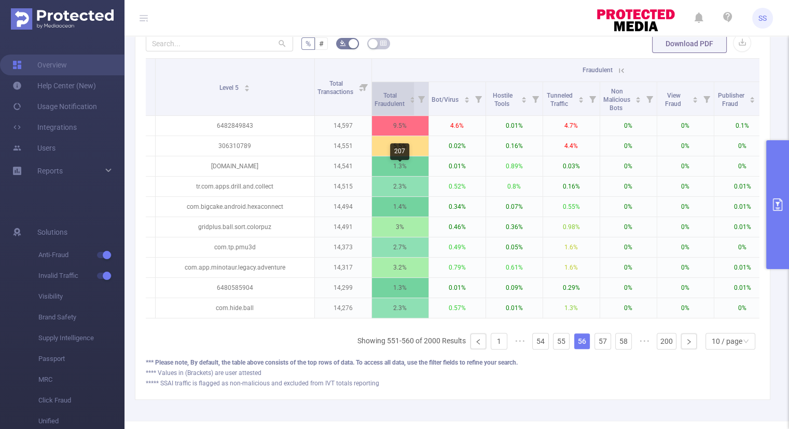
scroll to position [217, 0]
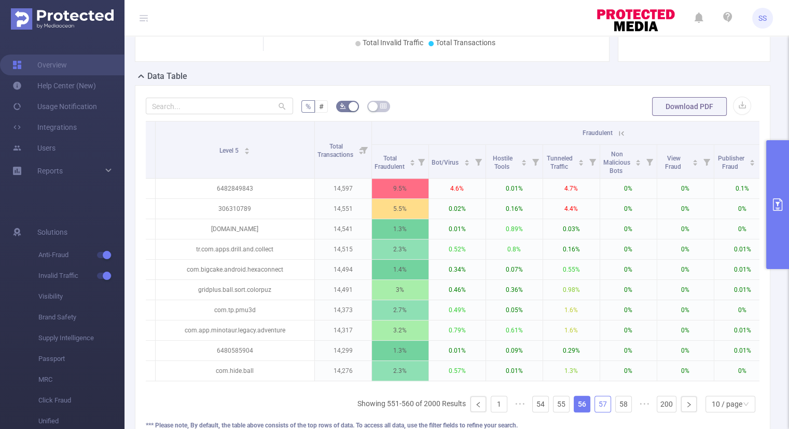
click at [602, 408] on link "57" at bounding box center [603, 404] width 16 height 16
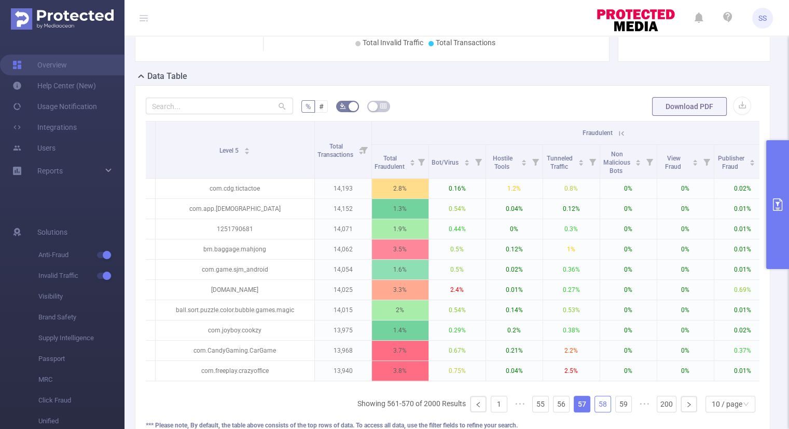
click at [595, 406] on link "58" at bounding box center [603, 404] width 16 height 16
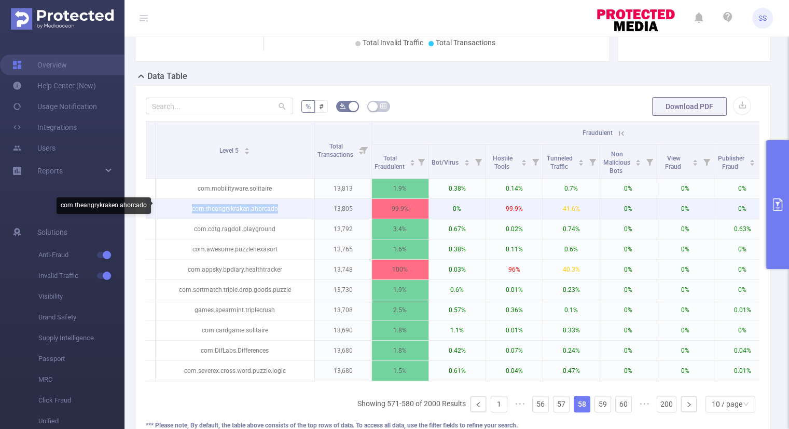
drag, startPoint x: 286, startPoint y: 208, endPoint x: 189, endPoint y: 207, distance: 97.0
click at [189, 207] on p "com.theangrykraken.ahorcado" at bounding box center [235, 209] width 159 height 20
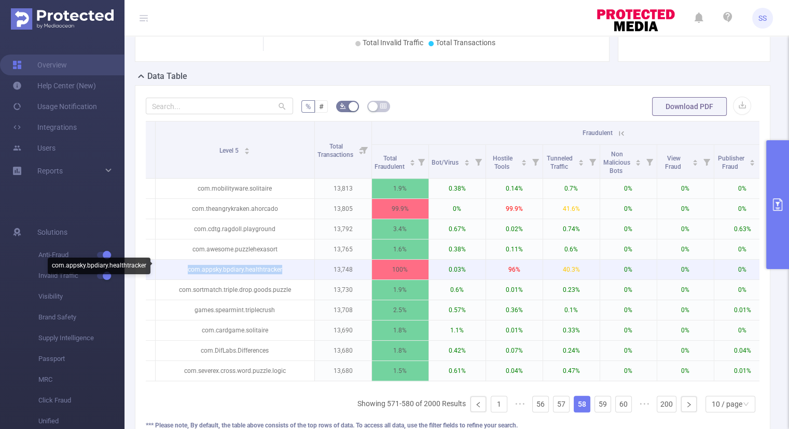
drag, startPoint x: 282, startPoint y: 268, endPoint x: 187, endPoint y: 269, distance: 94.9
click at [187, 269] on p "com.appsky.bpdiary.healthtracker" at bounding box center [235, 269] width 159 height 20
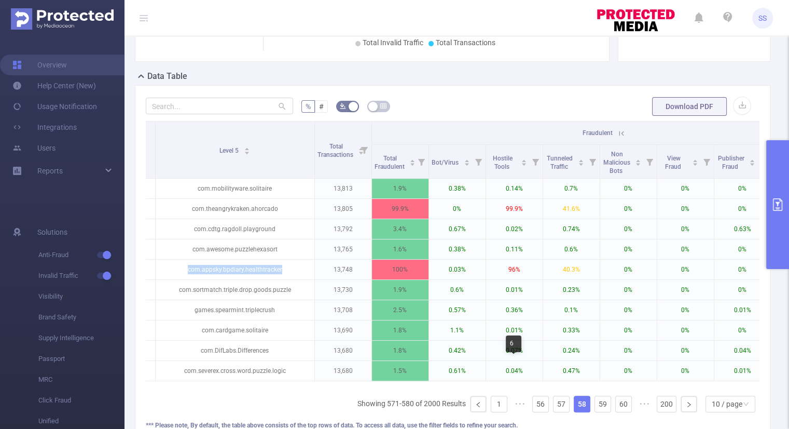
scroll to position [0, 0]
click at [599, 409] on link "59" at bounding box center [603, 404] width 16 height 16
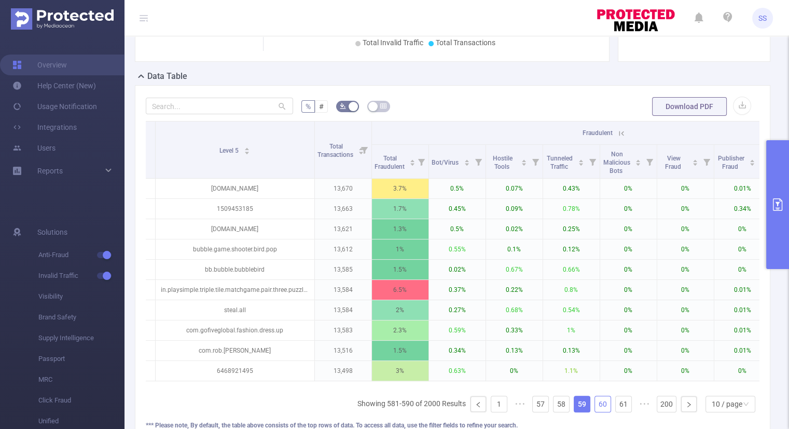
click at [599, 409] on link "60" at bounding box center [603, 404] width 16 height 16
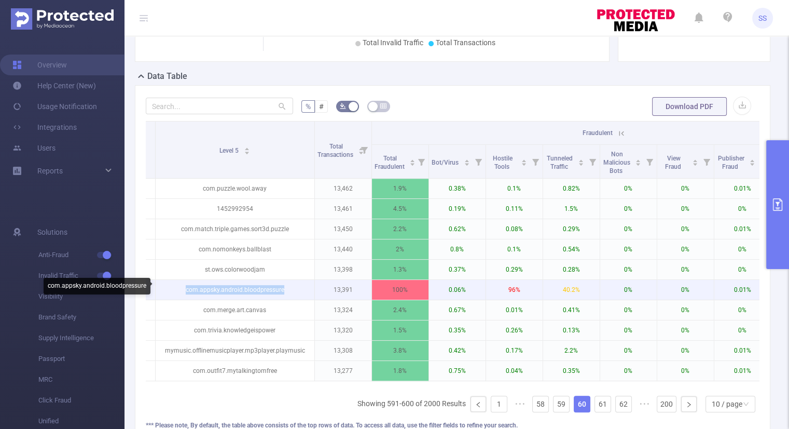
drag, startPoint x: 293, startPoint y: 289, endPoint x: 185, endPoint y: 292, distance: 108.0
click at [185, 292] on p "com.appsky.android.bloodpressure" at bounding box center [235, 290] width 159 height 20
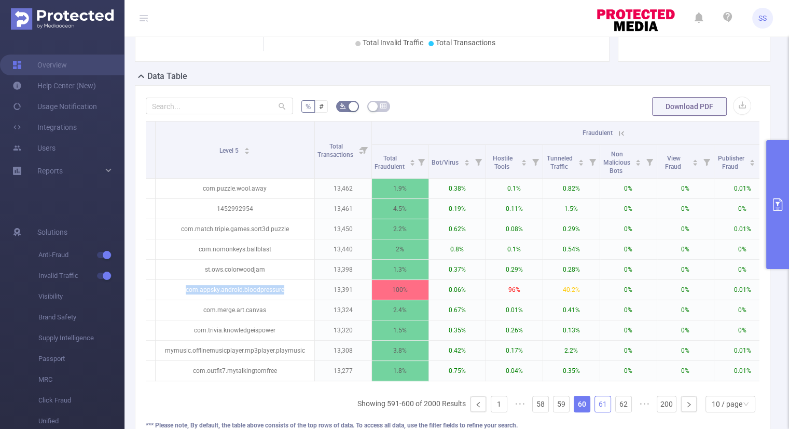
click at [598, 406] on link "61" at bounding box center [603, 404] width 16 height 16
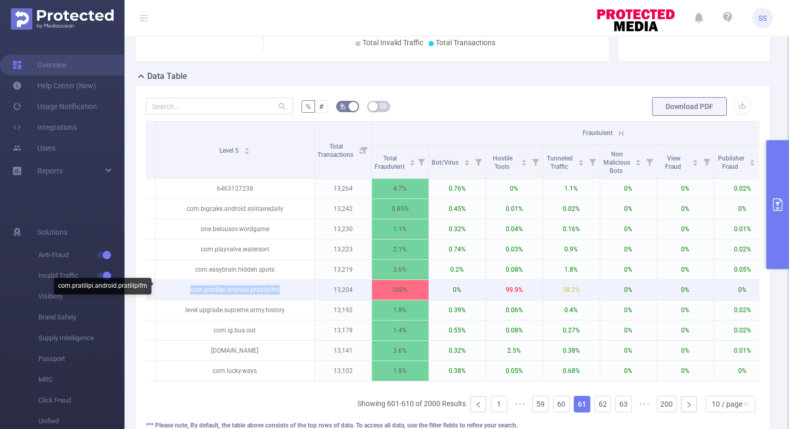
drag, startPoint x: 290, startPoint y: 289, endPoint x: 191, endPoint y: 288, distance: 98.6
click at [191, 288] on p "com.pratilipi.android.pratilipifm" at bounding box center [235, 290] width 159 height 20
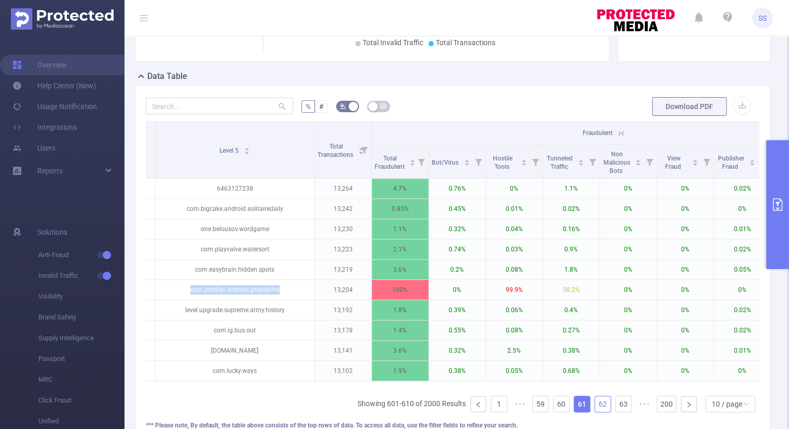
click at [595, 411] on link "62" at bounding box center [603, 404] width 16 height 16
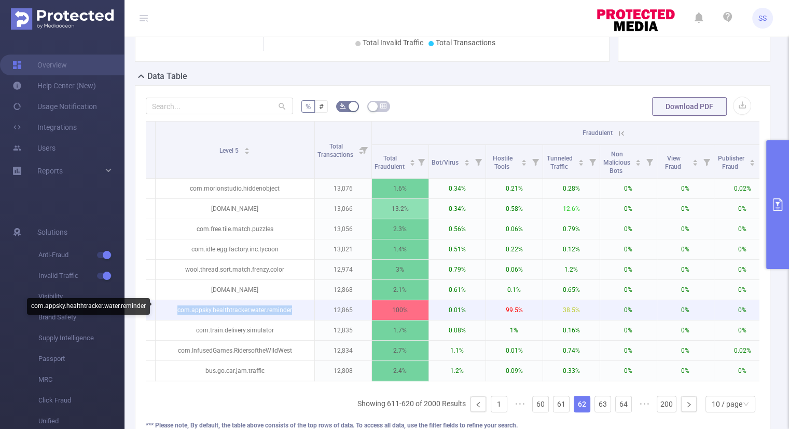
drag, startPoint x: 299, startPoint y: 309, endPoint x: 170, endPoint y: 308, distance: 128.7
click at [170, 308] on p "com.appsky.healthtracker.water.reminder" at bounding box center [235, 310] width 159 height 20
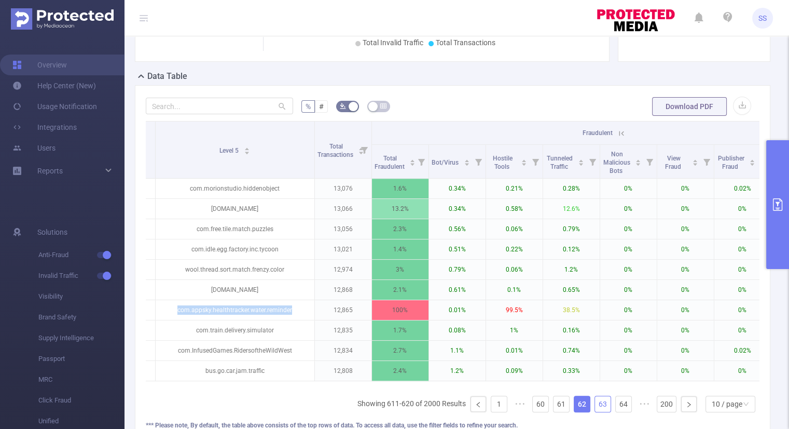
click at [599, 409] on link "63" at bounding box center [603, 404] width 16 height 16
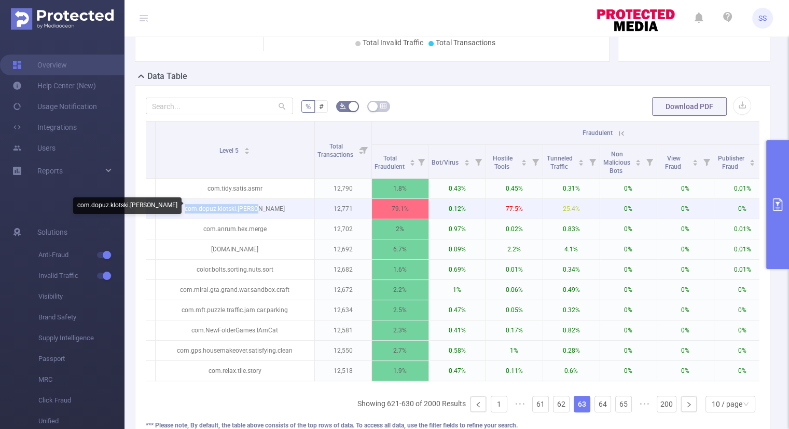
drag, startPoint x: 257, startPoint y: 206, endPoint x: 200, endPoint y: 206, distance: 57.1
click at [200, 206] on p "com.dopuz.klotski.[PERSON_NAME]" at bounding box center [235, 209] width 159 height 20
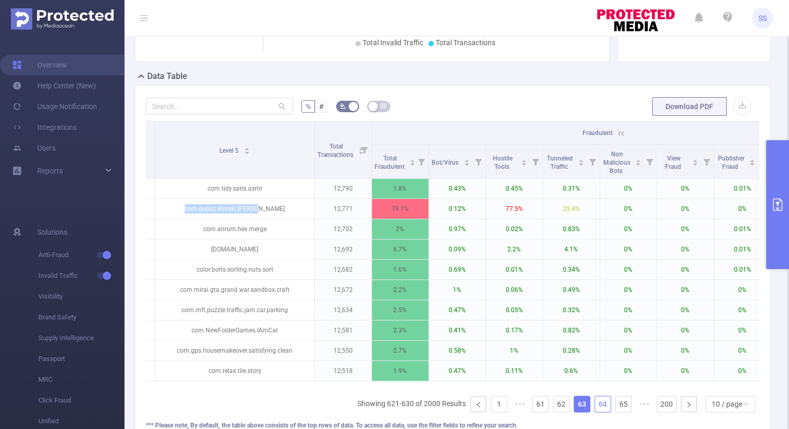
click at [596, 407] on link "64" at bounding box center [603, 404] width 16 height 16
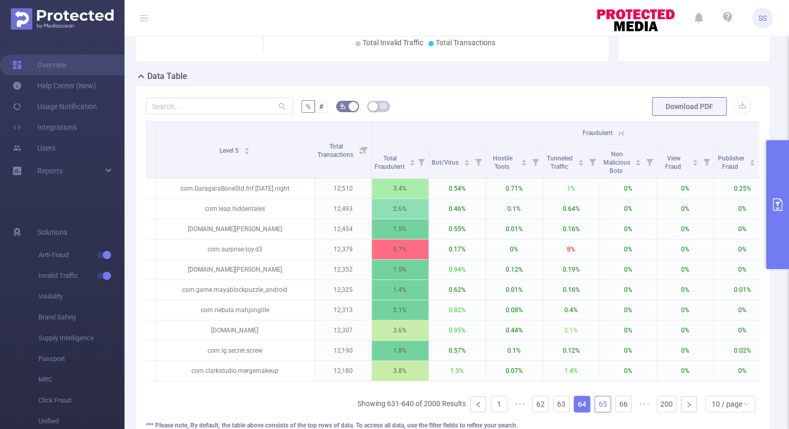
click at [595, 406] on link "65" at bounding box center [603, 404] width 16 height 16
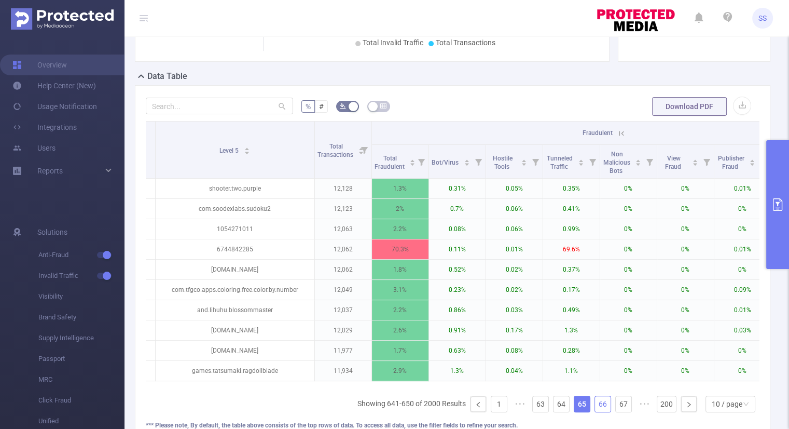
click at [596, 405] on link "66" at bounding box center [603, 404] width 16 height 16
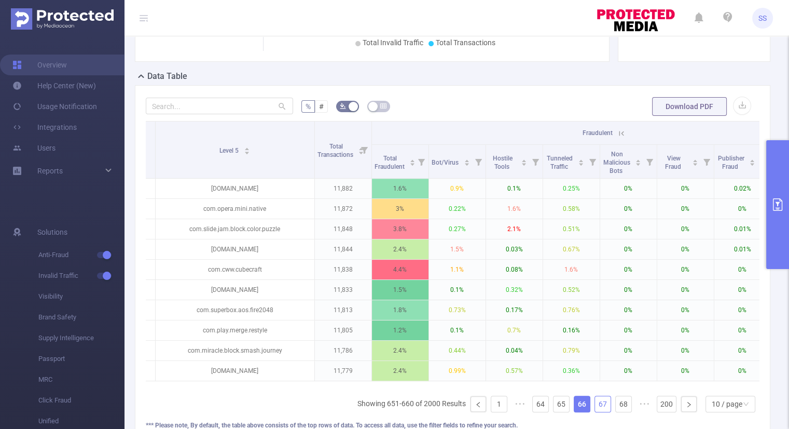
click at [596, 409] on link "67" at bounding box center [603, 404] width 16 height 16
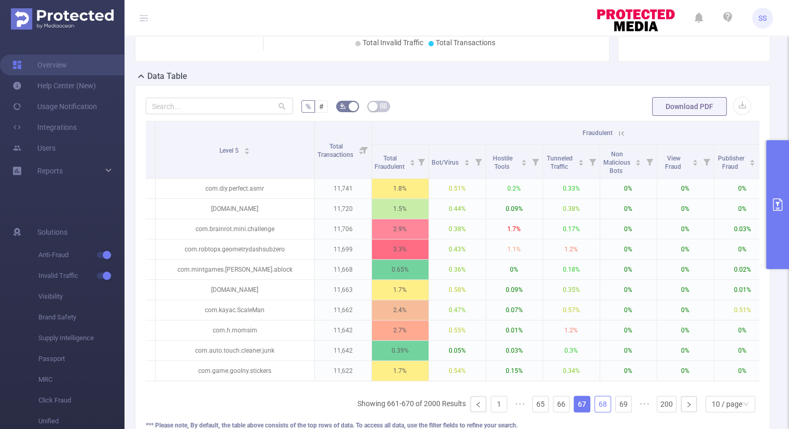
click at [596, 409] on link "68" at bounding box center [603, 404] width 16 height 16
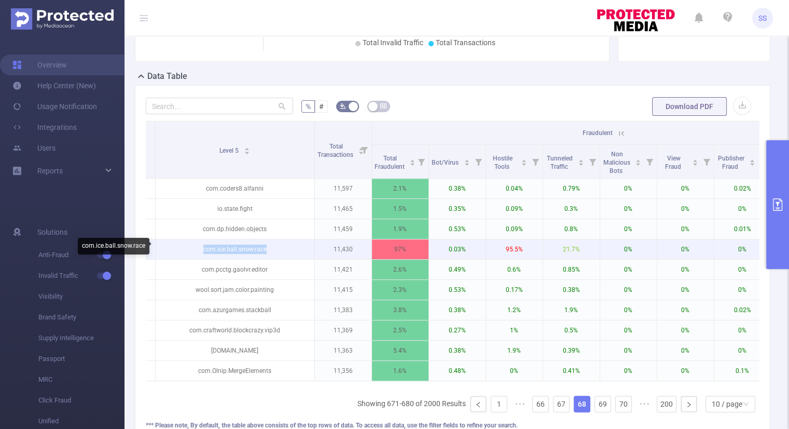
drag, startPoint x: 278, startPoint y: 249, endPoint x: 197, endPoint y: 248, distance: 80.9
click at [197, 248] on p "com.ice.ball.snow.race" at bounding box center [235, 249] width 159 height 20
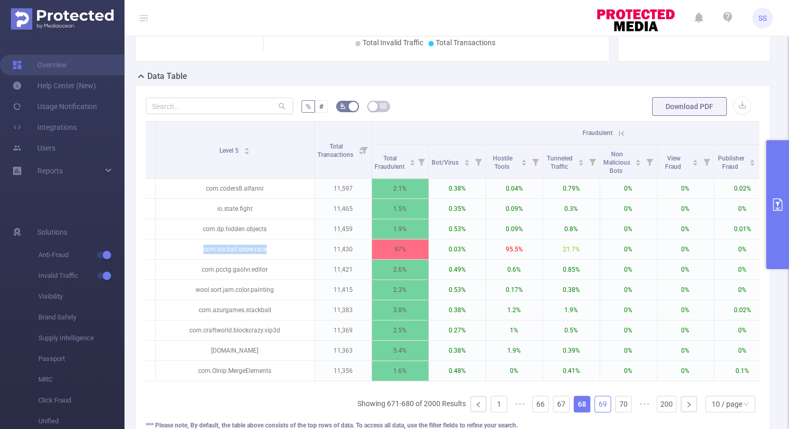
click at [595, 407] on link "69" at bounding box center [603, 404] width 16 height 16
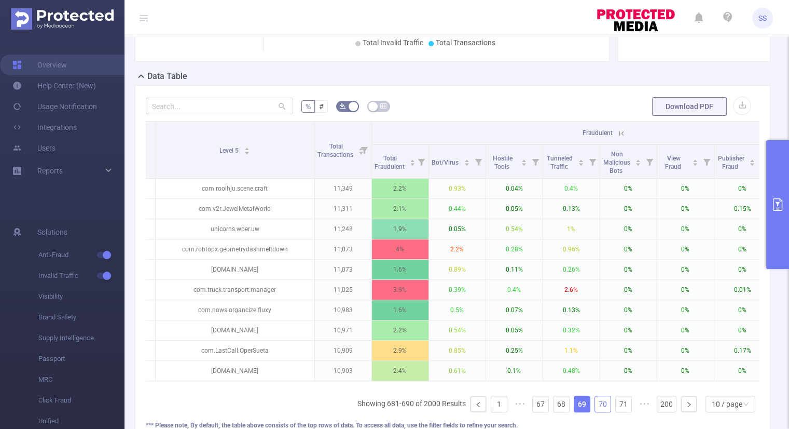
click at [595, 406] on link "70" at bounding box center [603, 404] width 16 height 16
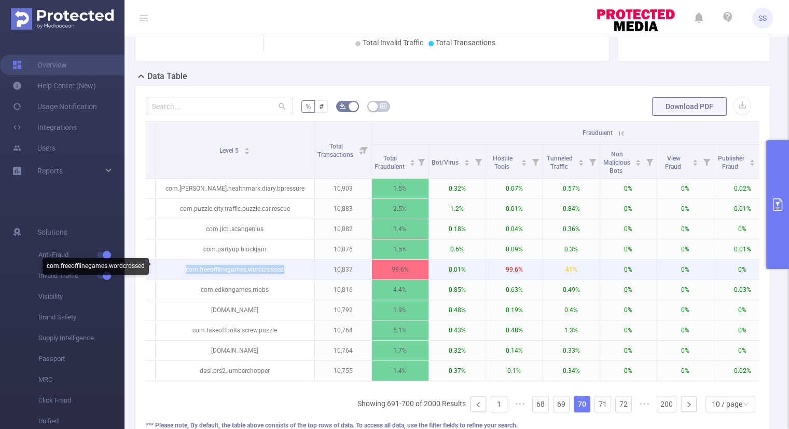
drag, startPoint x: 292, startPoint y: 266, endPoint x: 184, endPoint y: 274, distance: 108.2
click at [184, 274] on p "com.freeofflinegames.wordcrossed" at bounding box center [235, 269] width 159 height 20
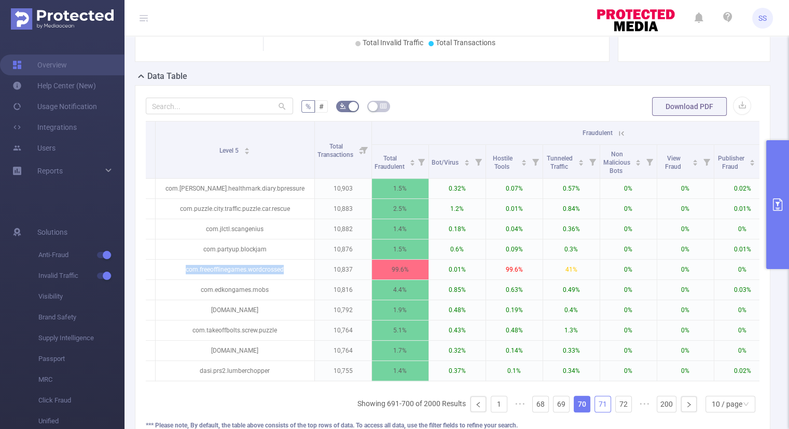
click at [595, 410] on link "71" at bounding box center [603, 404] width 16 height 16
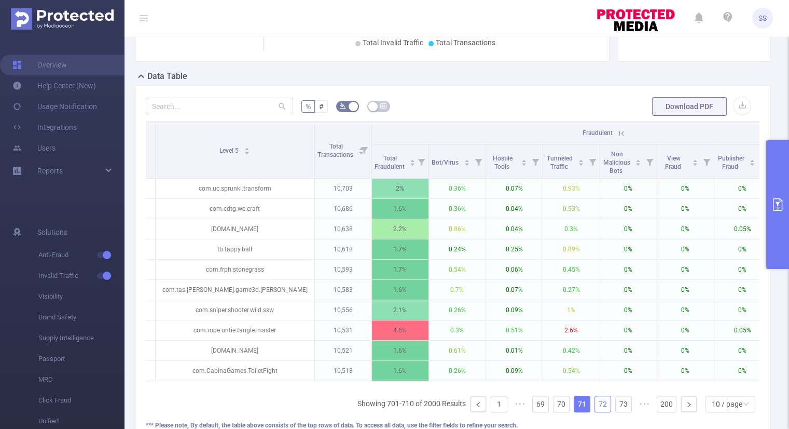
click at [597, 407] on link "72" at bounding box center [603, 404] width 16 height 16
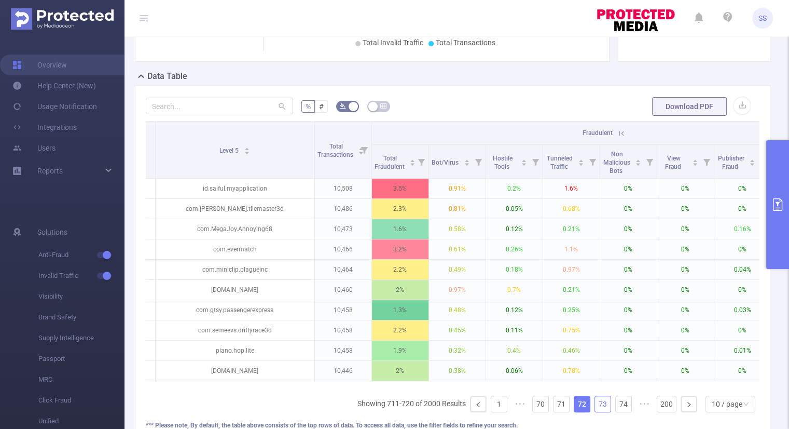
click at [597, 407] on link "73" at bounding box center [603, 404] width 16 height 16
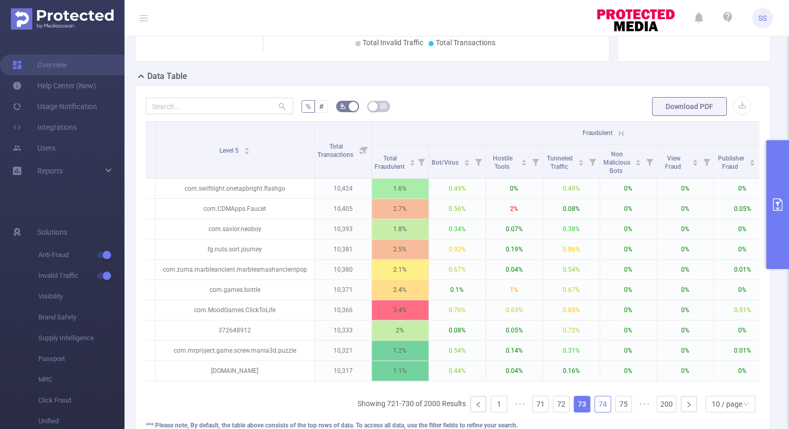
click at [596, 410] on link "74" at bounding box center [603, 404] width 16 height 16
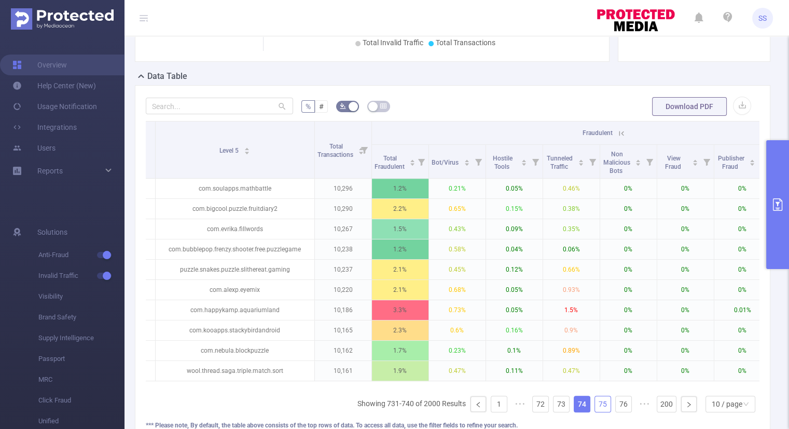
click at [596, 410] on link "75" at bounding box center [603, 404] width 16 height 16
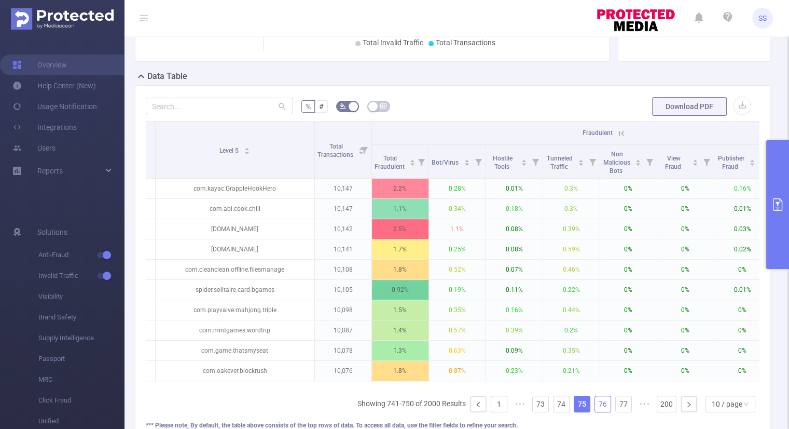
click at [596, 410] on link "76" at bounding box center [603, 404] width 16 height 16
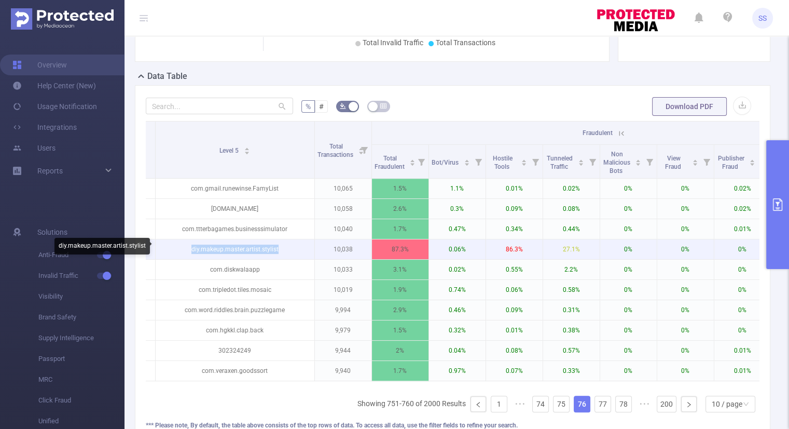
drag, startPoint x: 286, startPoint y: 247, endPoint x: 191, endPoint y: 251, distance: 95.5
click at [191, 251] on p "diy.makeup.master.artist.stylist" at bounding box center [235, 249] width 159 height 20
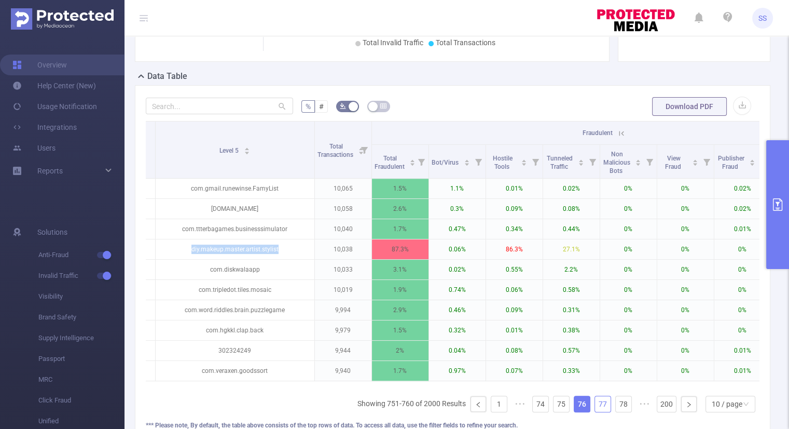
click at [595, 409] on link "77" at bounding box center [603, 404] width 16 height 16
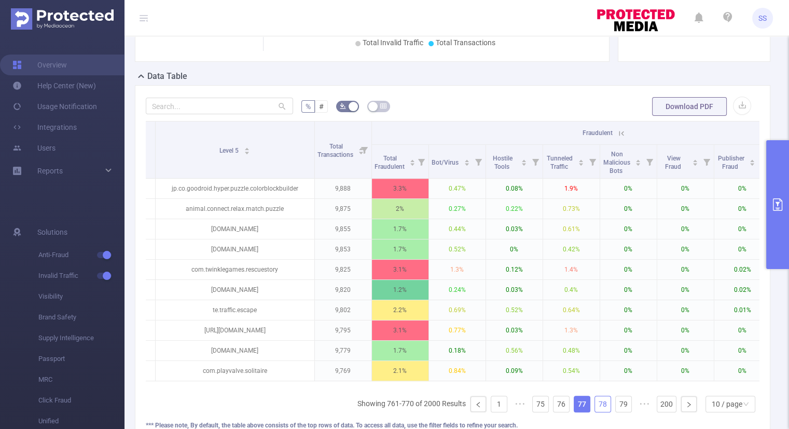
click at [596, 408] on link "78" at bounding box center [603, 404] width 16 height 16
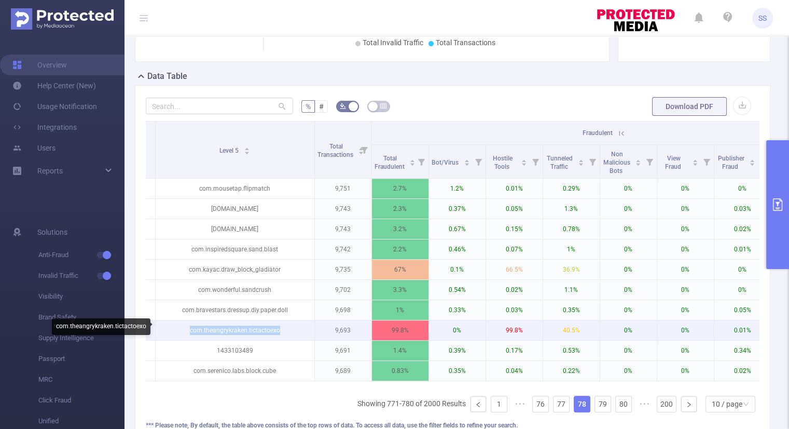
drag, startPoint x: 281, startPoint y: 329, endPoint x: 189, endPoint y: 325, distance: 91.9
click at [189, 325] on p "com.theangrykraken.tictactoexo" at bounding box center [235, 330] width 159 height 20
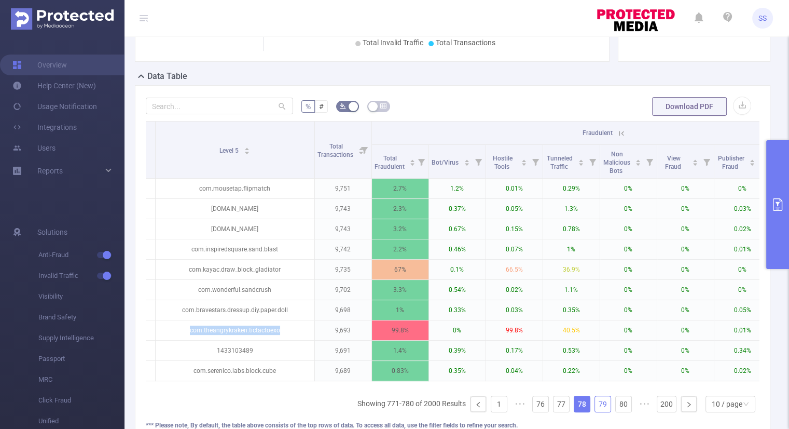
click at [595, 410] on link "79" at bounding box center [603, 404] width 16 height 16
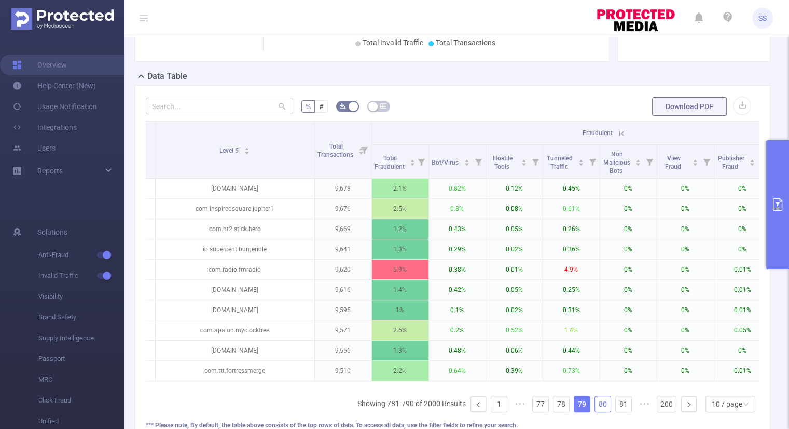
click at [595, 410] on link "80" at bounding box center [603, 404] width 16 height 16
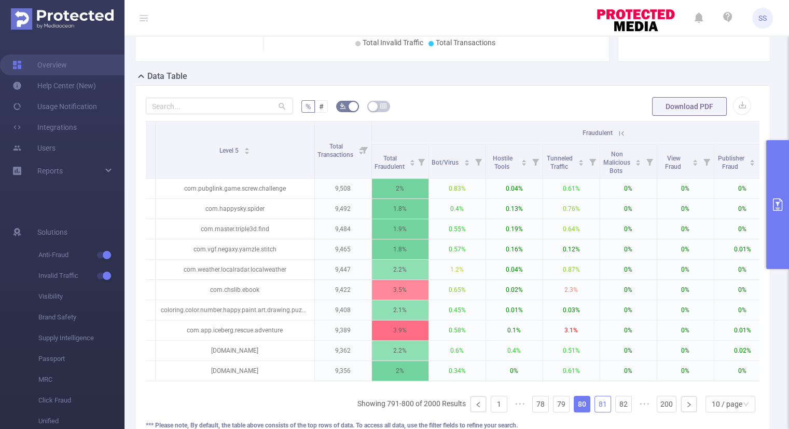
click at [595, 410] on link "81" at bounding box center [603, 404] width 16 height 16
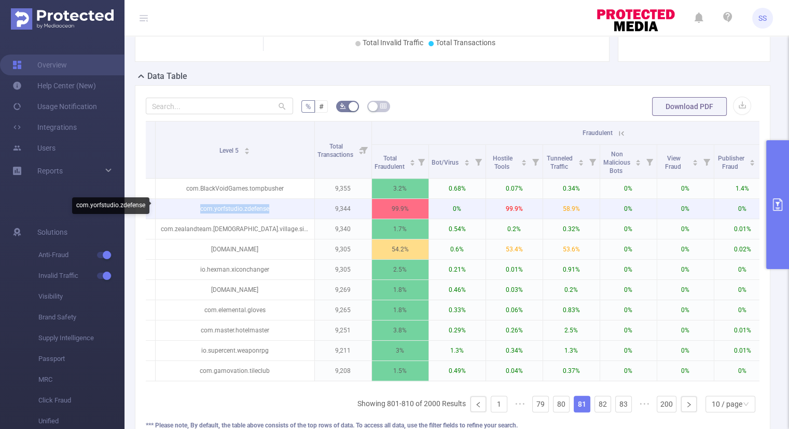
drag, startPoint x: 275, startPoint y: 208, endPoint x: 196, endPoint y: 210, distance: 79.9
click at [196, 210] on p "com.yorfstudio.zdefense" at bounding box center [235, 209] width 159 height 20
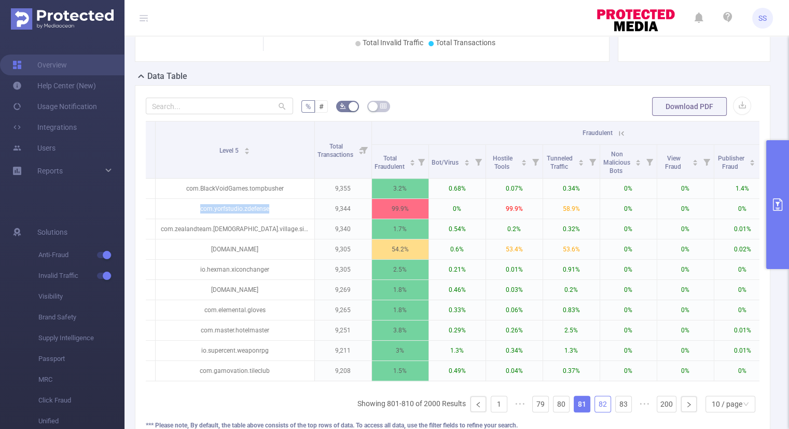
click at [600, 408] on link "82" at bounding box center [603, 404] width 16 height 16
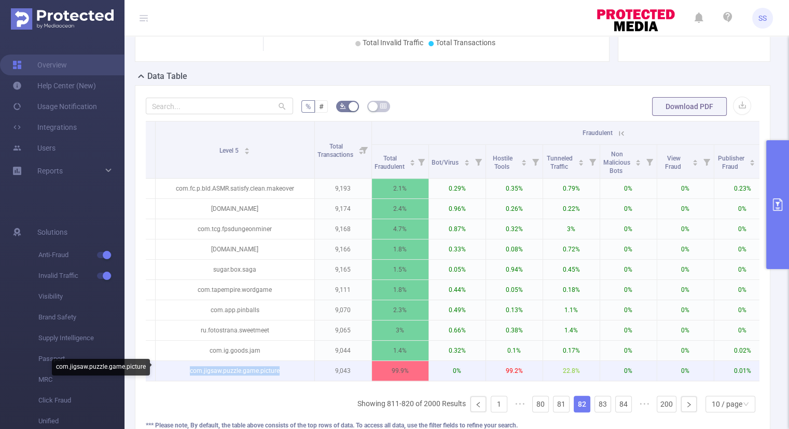
drag, startPoint x: 279, startPoint y: 370, endPoint x: 191, endPoint y: 375, distance: 87.8
click at [191, 375] on p "com.jigsaw.puzzle.game.picture" at bounding box center [235, 371] width 159 height 20
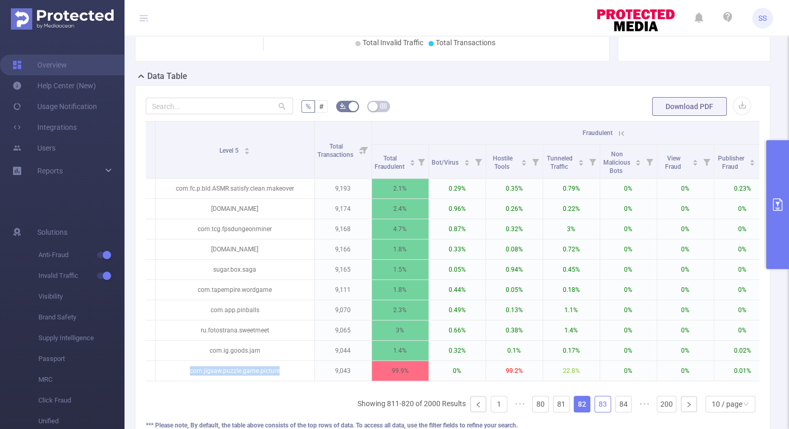
click at [600, 407] on link "83" at bounding box center [603, 404] width 16 height 16
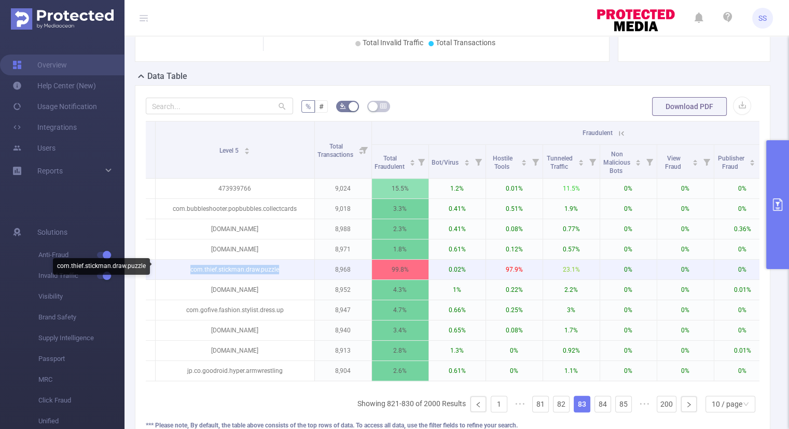
drag, startPoint x: 242, startPoint y: 267, endPoint x: 188, endPoint y: 269, distance: 54.5
click at [188, 269] on p "com.thief.stickman.draw.puzzle" at bounding box center [235, 269] width 159 height 20
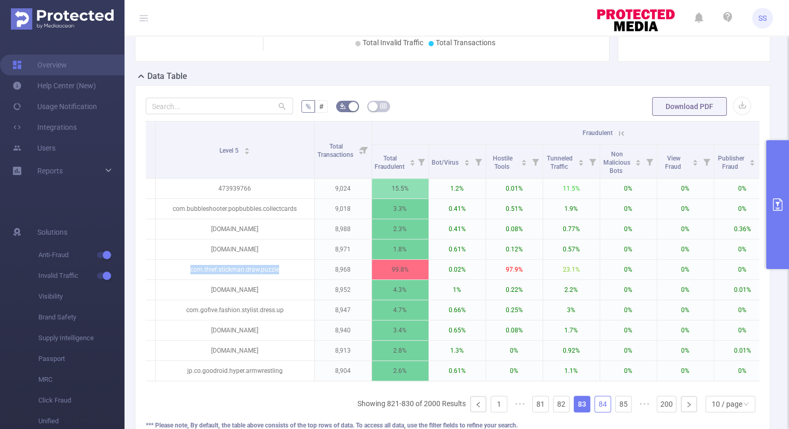
click at [596, 406] on link "84" at bounding box center [603, 404] width 16 height 16
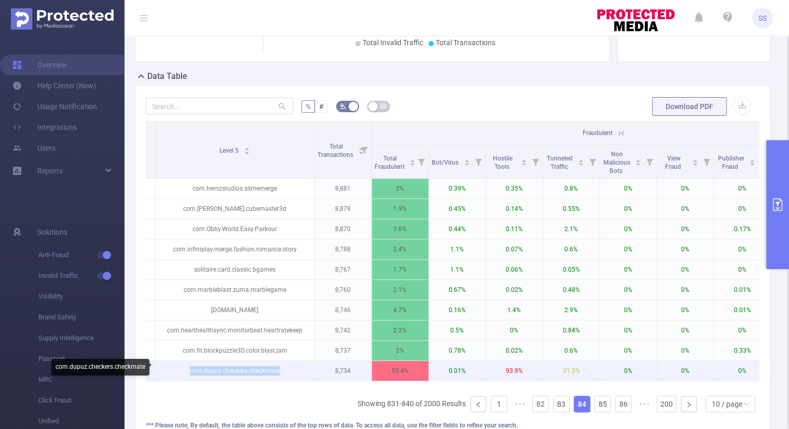
drag, startPoint x: 284, startPoint y: 367, endPoint x: 188, endPoint y: 366, distance: 96.0
click at [188, 366] on p "com.dupuz.checkers.checkmate" at bounding box center [235, 371] width 159 height 20
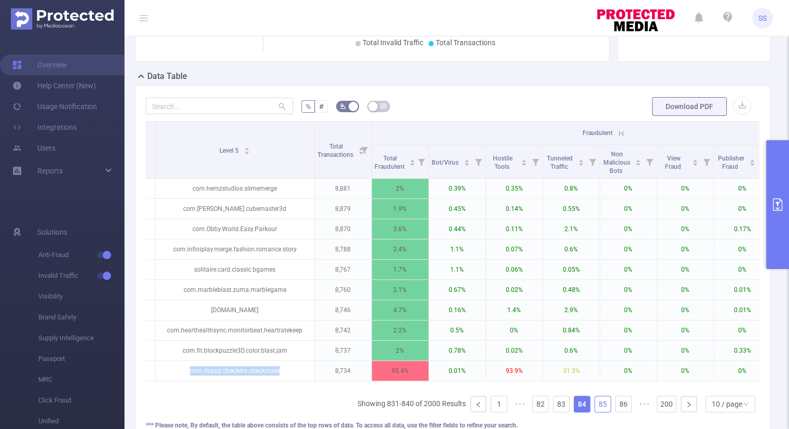
click at [598, 408] on link "85" at bounding box center [603, 404] width 16 height 16
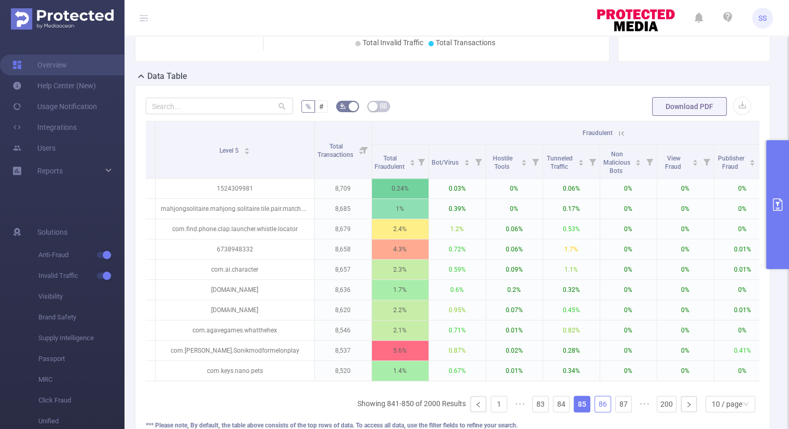
click at [595, 405] on link "86" at bounding box center [603, 404] width 16 height 16
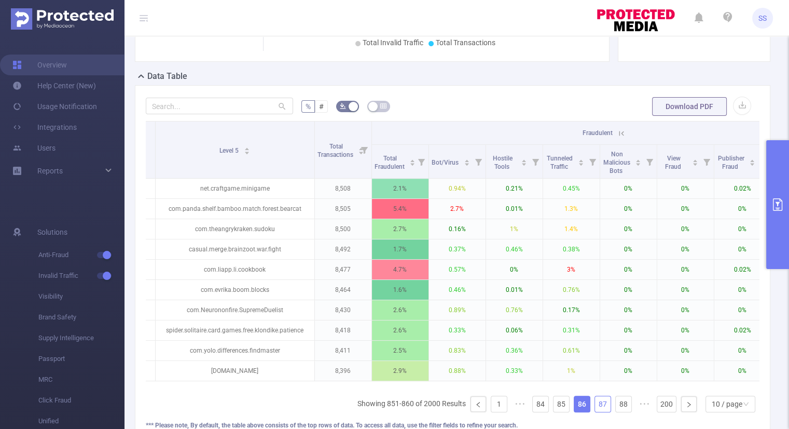
click at [595, 405] on link "87" at bounding box center [603, 404] width 16 height 16
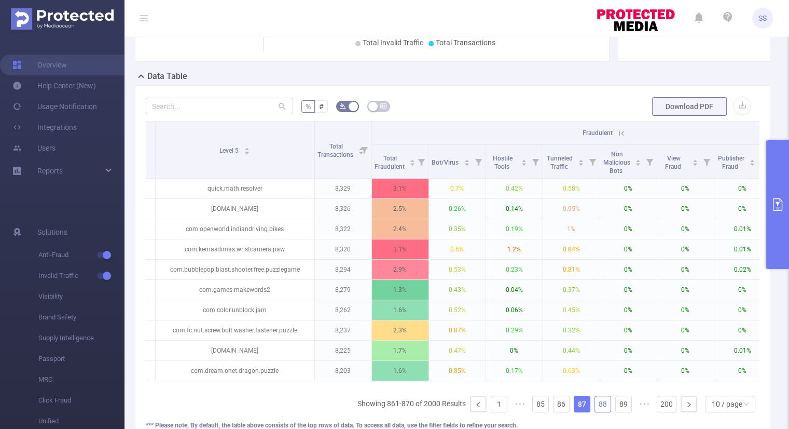
click at [596, 410] on link "88" at bounding box center [603, 404] width 16 height 16
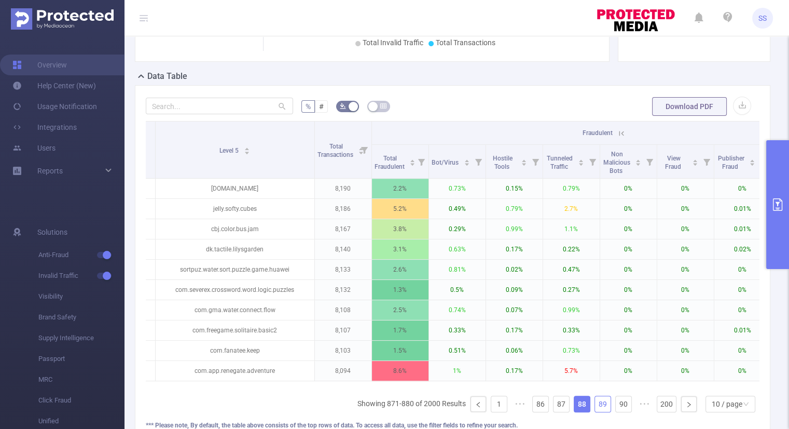
click at [596, 410] on link "89" at bounding box center [603, 404] width 16 height 16
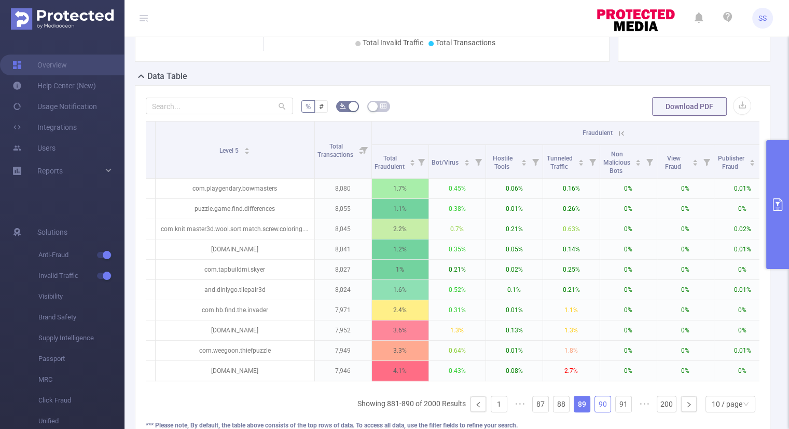
click at [596, 410] on link "90" at bounding box center [603, 404] width 16 height 16
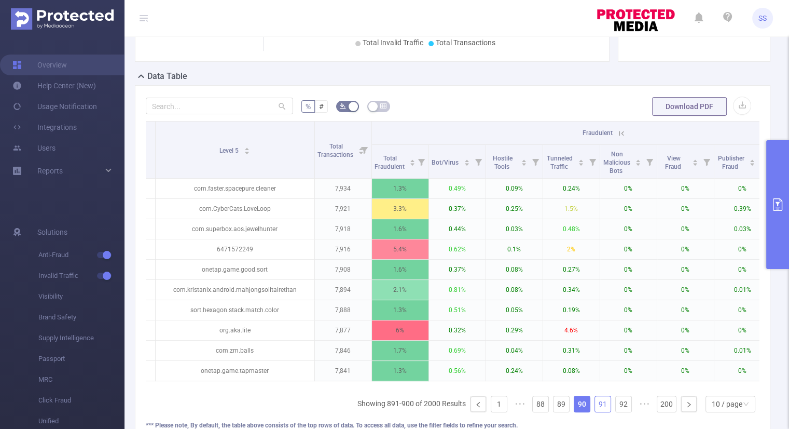
click at [596, 410] on link "91" at bounding box center [603, 404] width 16 height 16
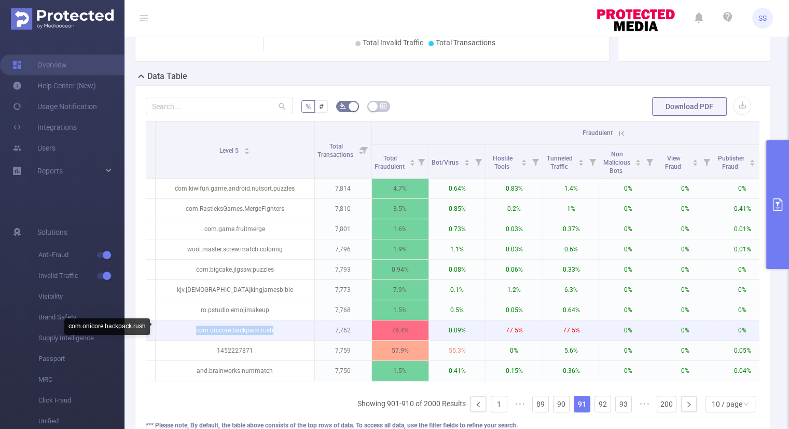
drag, startPoint x: 281, startPoint y: 328, endPoint x: 191, endPoint y: 328, distance: 89.8
click at [191, 328] on p "com.onicore.backpack.rush" at bounding box center [235, 330] width 159 height 20
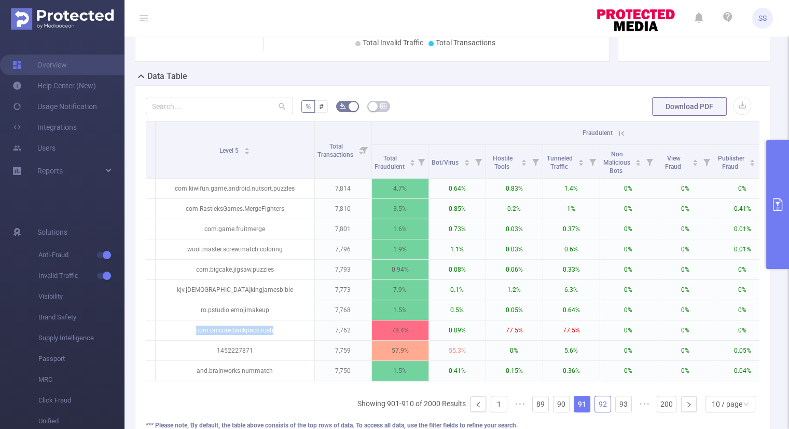
click at [595, 404] on link "92" at bounding box center [603, 404] width 16 height 16
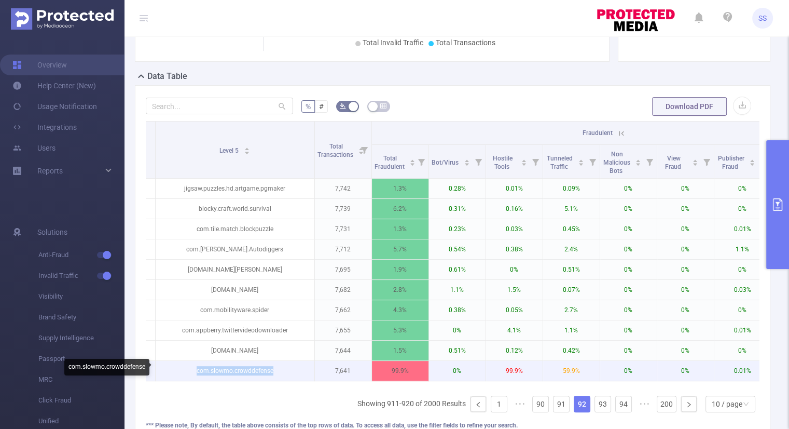
drag, startPoint x: 278, startPoint y: 370, endPoint x: 196, endPoint y: 370, distance: 82.0
click at [196, 370] on p "com.slowmo.crowddefense" at bounding box center [235, 371] width 159 height 20
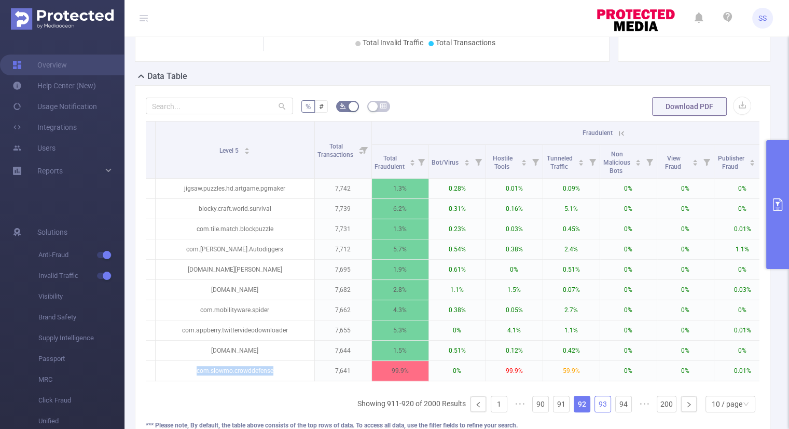
click at [596, 406] on link "93" at bounding box center [603, 404] width 16 height 16
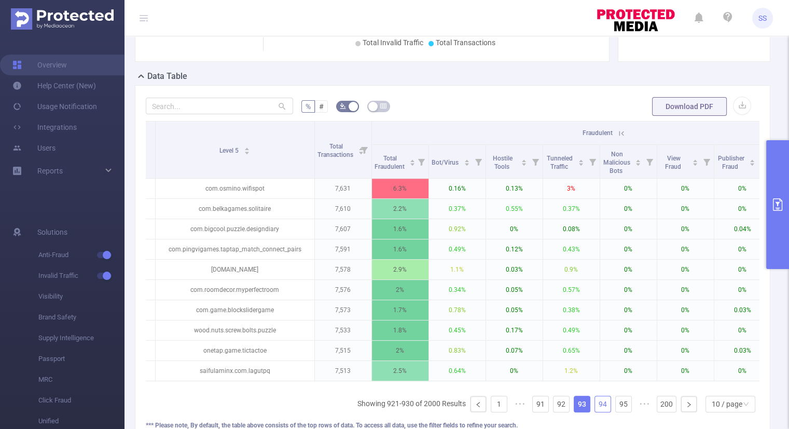
click at [596, 406] on link "94" at bounding box center [603, 404] width 16 height 16
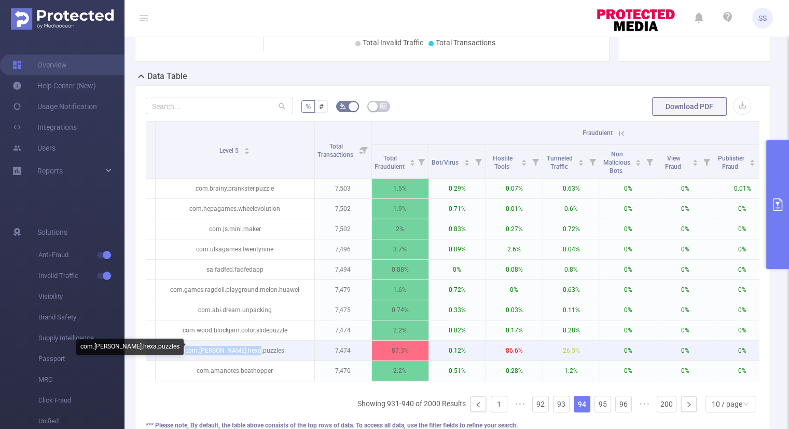
drag, startPoint x: 251, startPoint y: 350, endPoint x: 201, endPoint y: 355, distance: 50.6
click at [201, 355] on p "com.[PERSON_NAME].hexa.puzzles" at bounding box center [235, 350] width 159 height 20
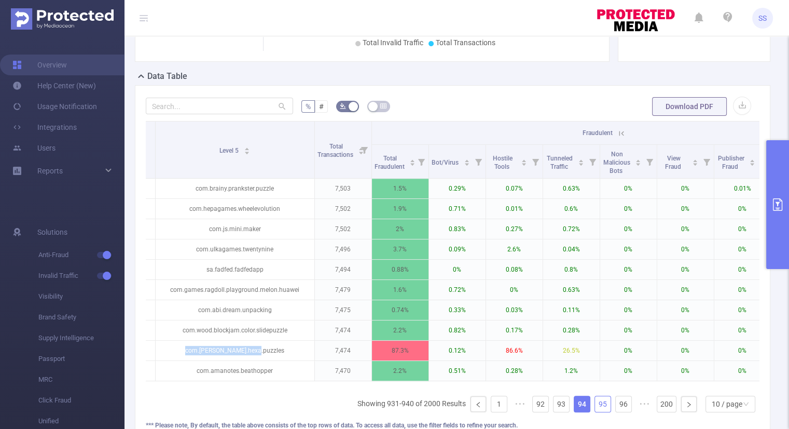
click at [595, 406] on link "95" at bounding box center [603, 404] width 16 height 16
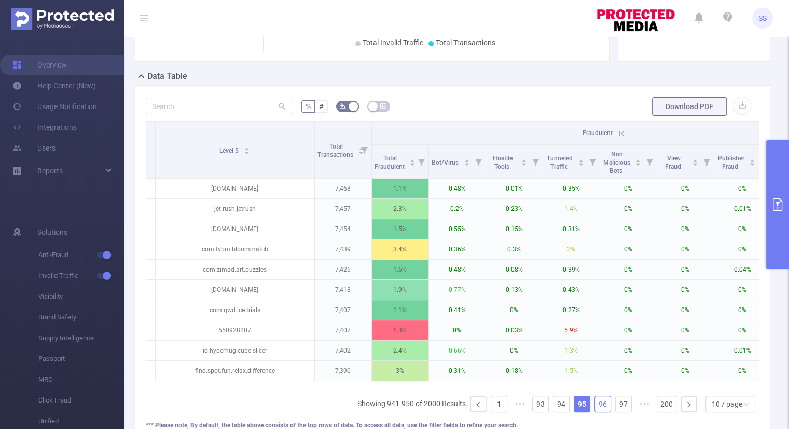
click at [595, 406] on link "96" at bounding box center [603, 404] width 16 height 16
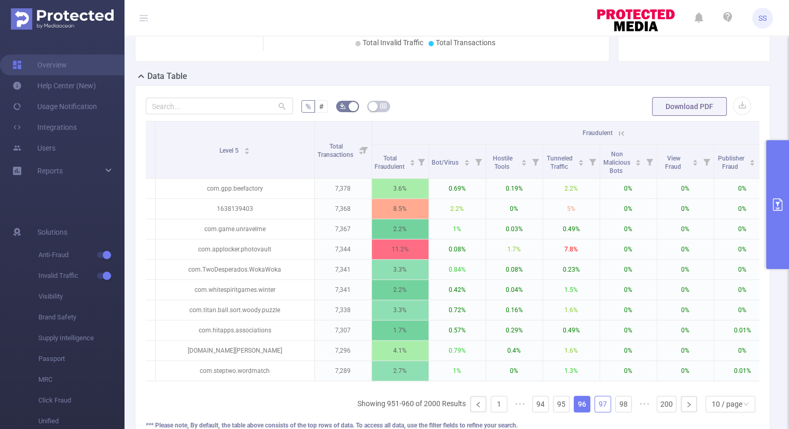
click at [595, 406] on link "97" at bounding box center [603, 404] width 16 height 16
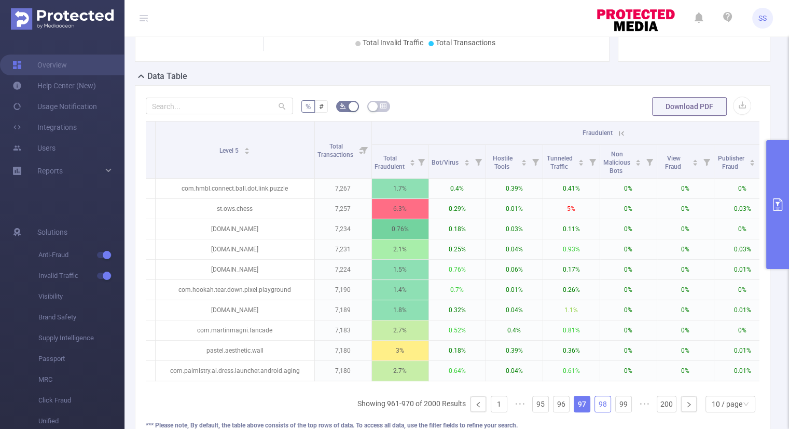
click at [595, 406] on link "98" at bounding box center [603, 404] width 16 height 16
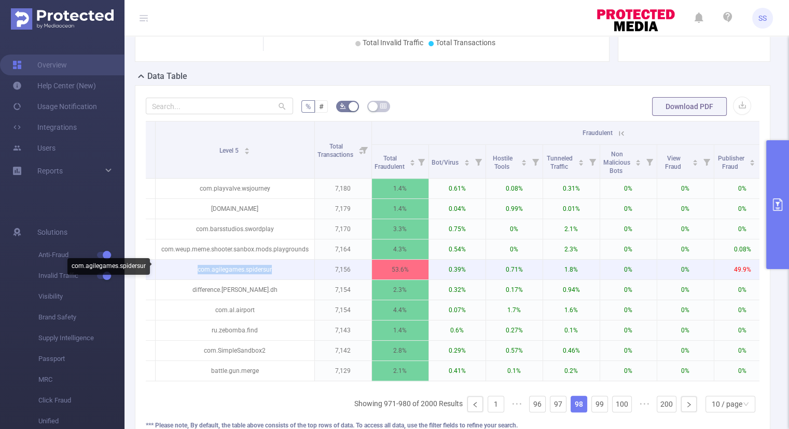
drag, startPoint x: 282, startPoint y: 269, endPoint x: 197, endPoint y: 271, distance: 85.1
click at [197, 271] on p "com.agilegames.spidersur" at bounding box center [235, 269] width 159 height 20
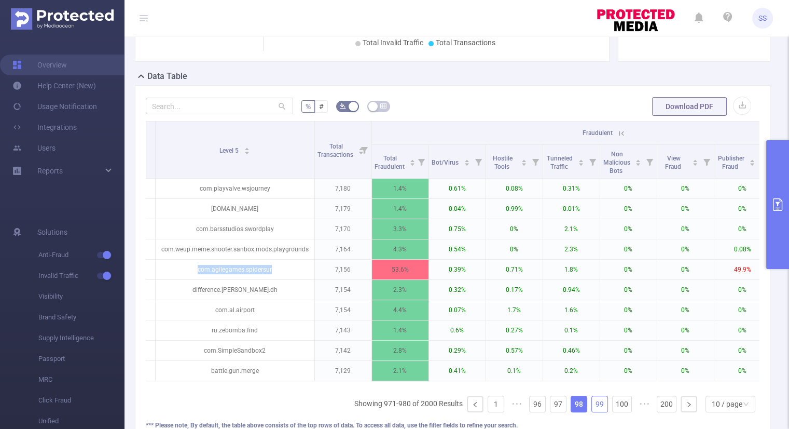
click at [592, 406] on link "99" at bounding box center [600, 404] width 16 height 16
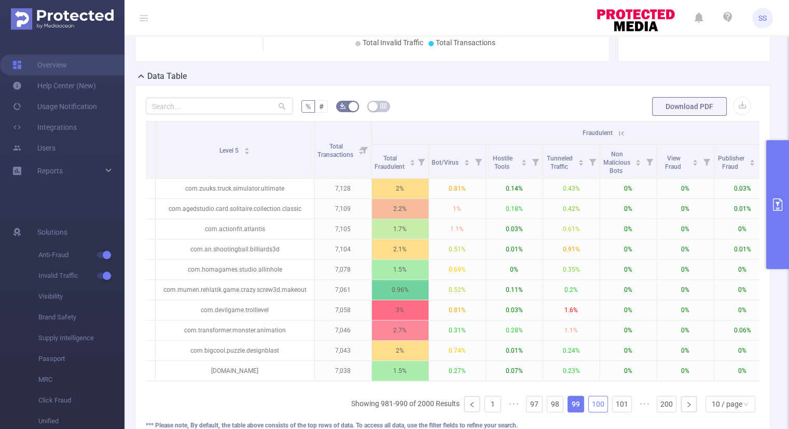
click at [589, 406] on link "100" at bounding box center [598, 404] width 19 height 16
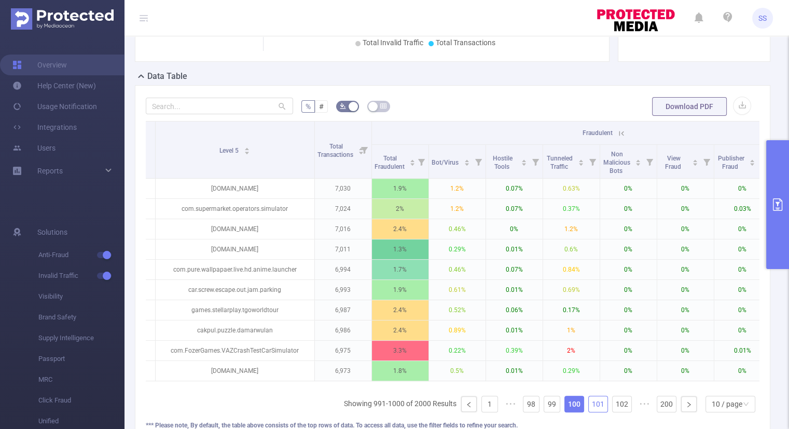
click at [589, 406] on link "101" at bounding box center [598, 404] width 19 height 16
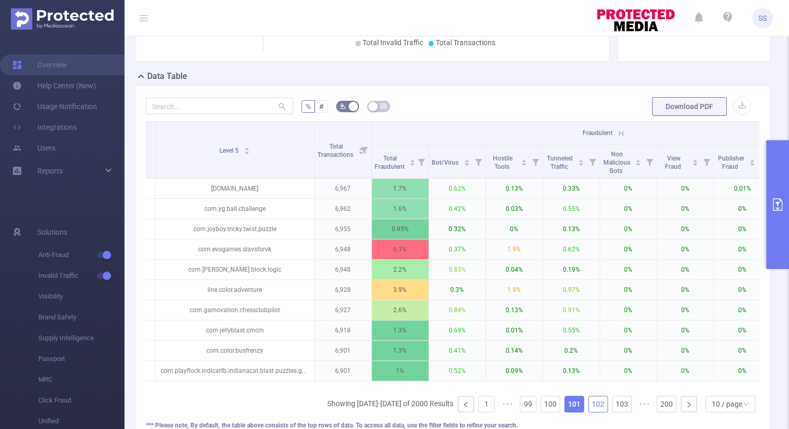
click at [589, 406] on link "102" at bounding box center [598, 404] width 19 height 16
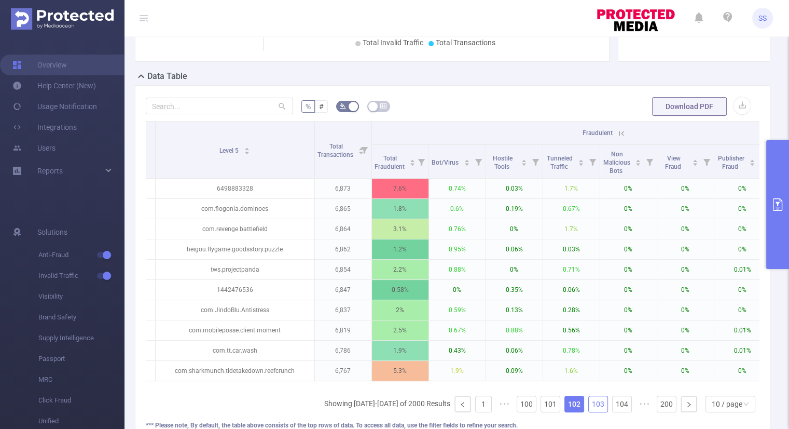
click at [589, 406] on link "103" at bounding box center [598, 404] width 19 height 16
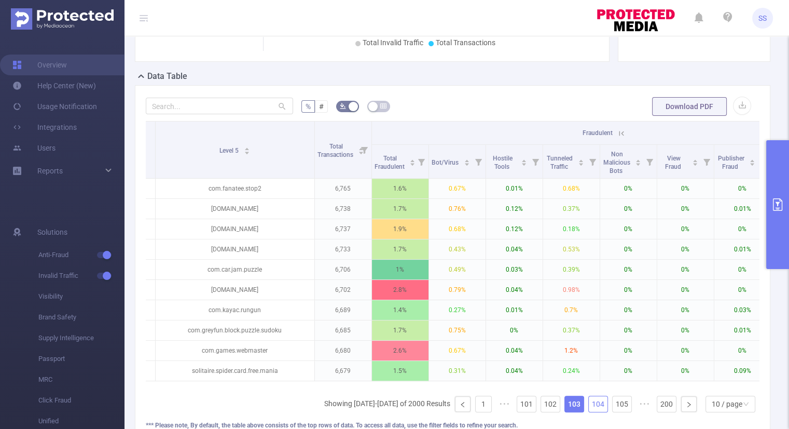
click at [589, 406] on link "104" at bounding box center [598, 404] width 19 height 16
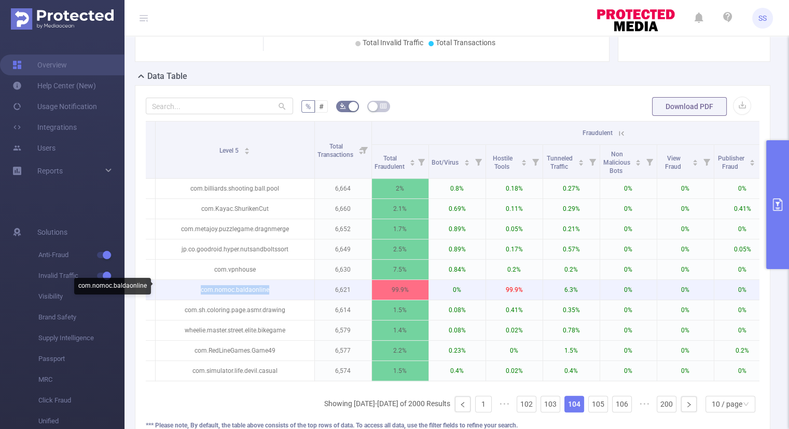
drag, startPoint x: 275, startPoint y: 290, endPoint x: 199, endPoint y: 292, distance: 76.3
click at [199, 292] on p "com.nomoc.baldaonline" at bounding box center [235, 290] width 159 height 20
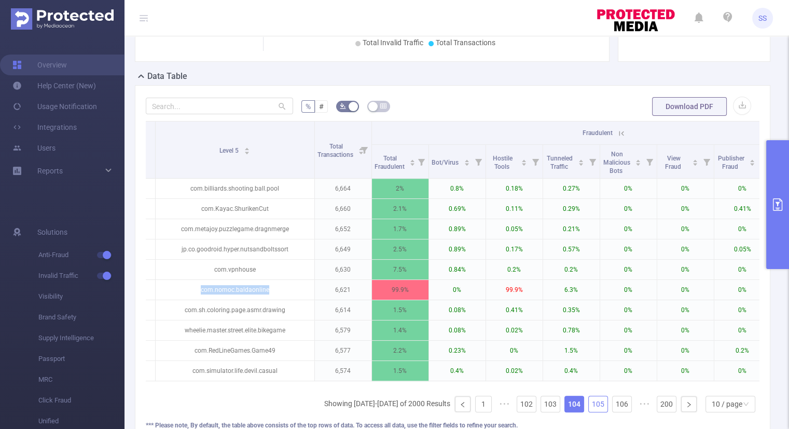
click at [594, 410] on link "105" at bounding box center [598, 404] width 19 height 16
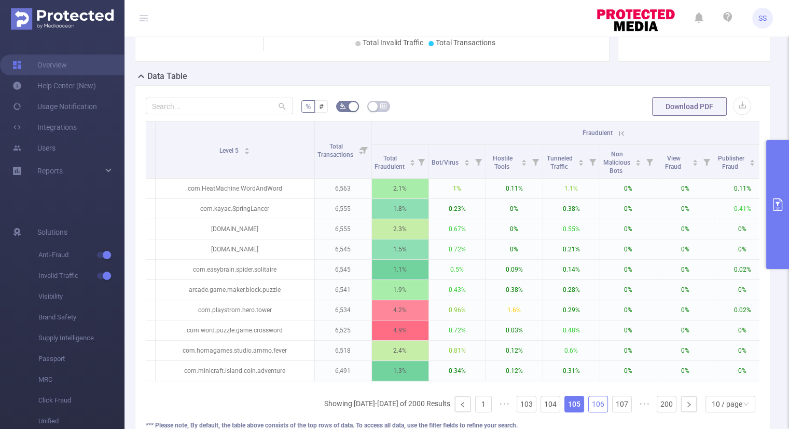
click at [594, 410] on link "106" at bounding box center [598, 404] width 19 height 16
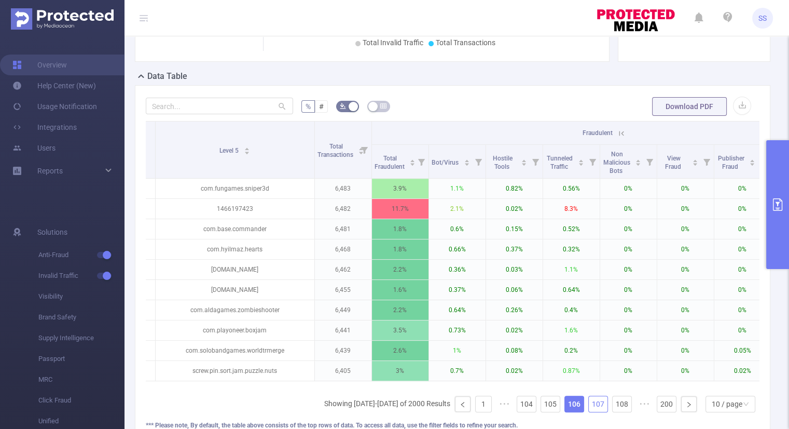
click at [594, 410] on link "107" at bounding box center [598, 404] width 19 height 16
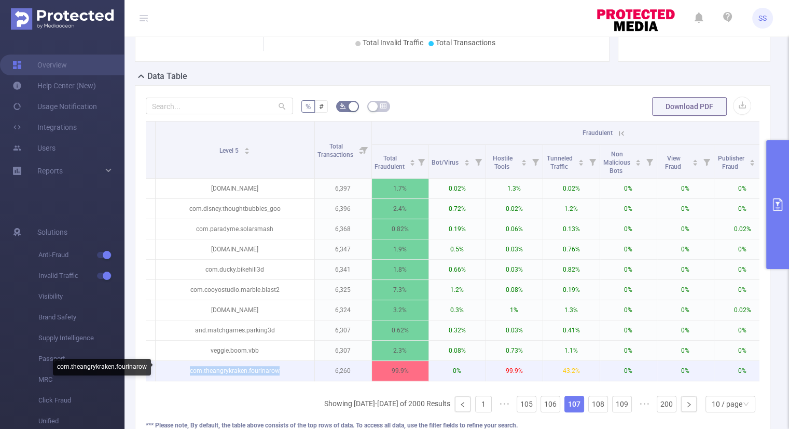
drag, startPoint x: 287, startPoint y: 368, endPoint x: 189, endPoint y: 373, distance: 97.6
click at [189, 373] on p "com.theangrykraken.fourinarow" at bounding box center [235, 371] width 159 height 20
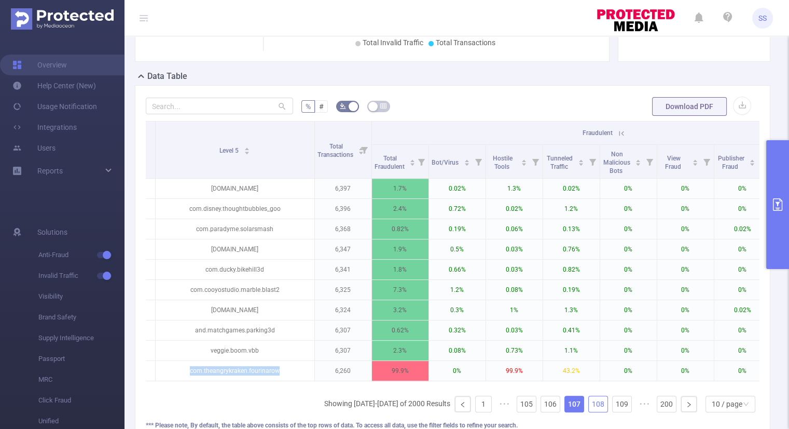
click at [589, 407] on link "108" at bounding box center [598, 404] width 19 height 16
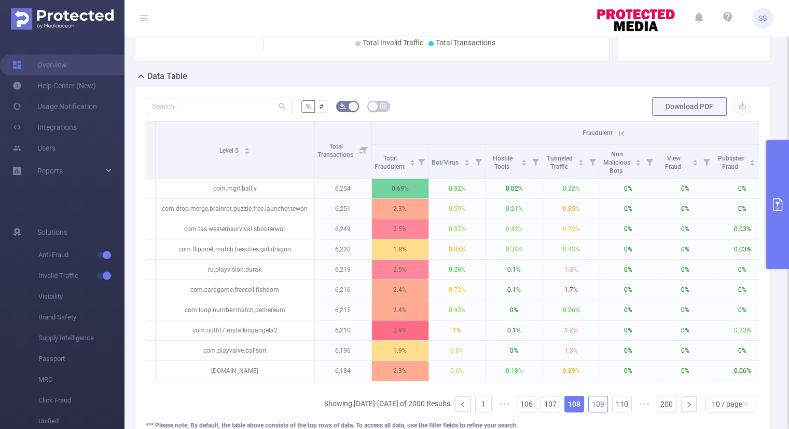
click at [589, 408] on link "109" at bounding box center [598, 404] width 19 height 16
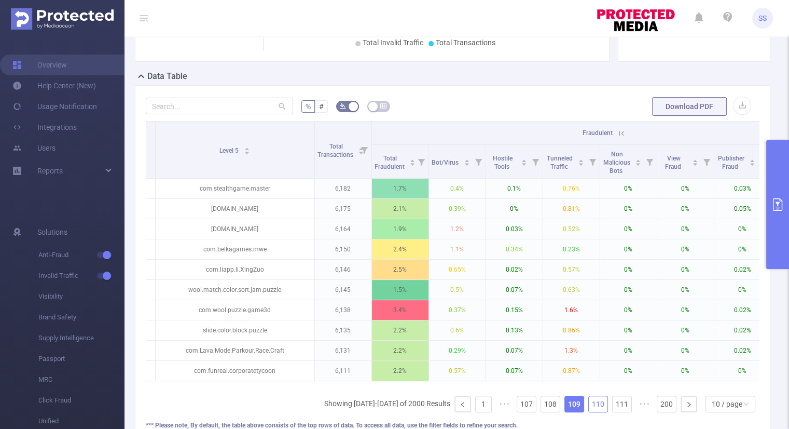
click at [589, 408] on link "110" at bounding box center [598, 404] width 19 height 16
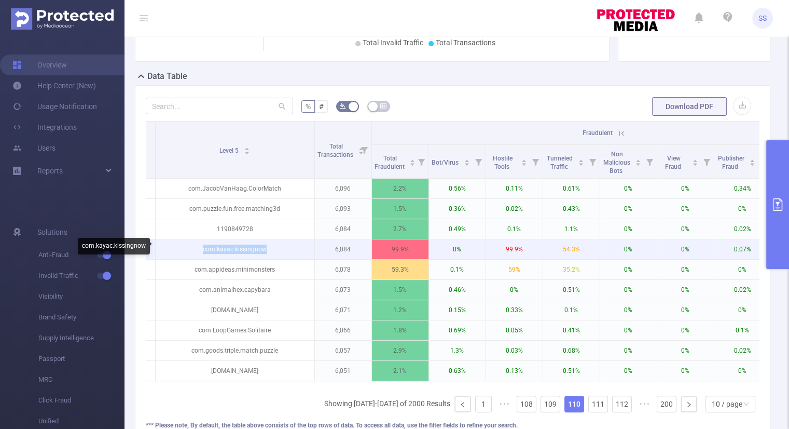
drag, startPoint x: 278, startPoint y: 246, endPoint x: 203, endPoint y: 246, distance: 74.7
click at [203, 246] on p "com.kayac.kissingnow" at bounding box center [235, 249] width 159 height 20
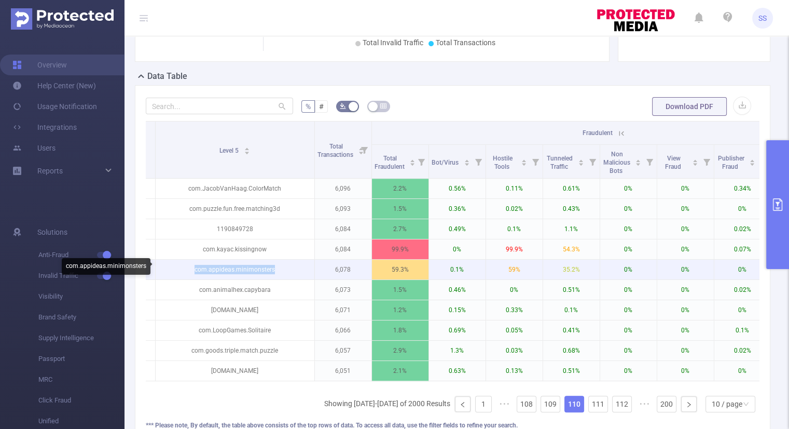
drag, startPoint x: 286, startPoint y: 266, endPoint x: 195, endPoint y: 271, distance: 91.5
click at [195, 271] on p "com.appideas.minimonsters" at bounding box center [235, 269] width 159 height 20
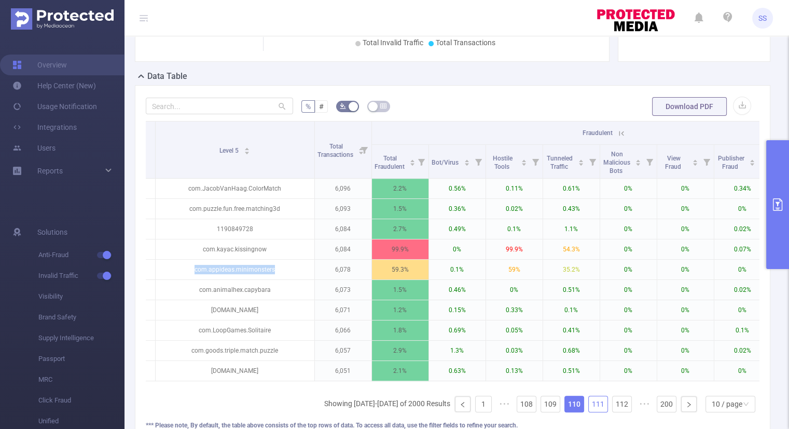
click at [595, 407] on link "111" at bounding box center [598, 404] width 19 height 16
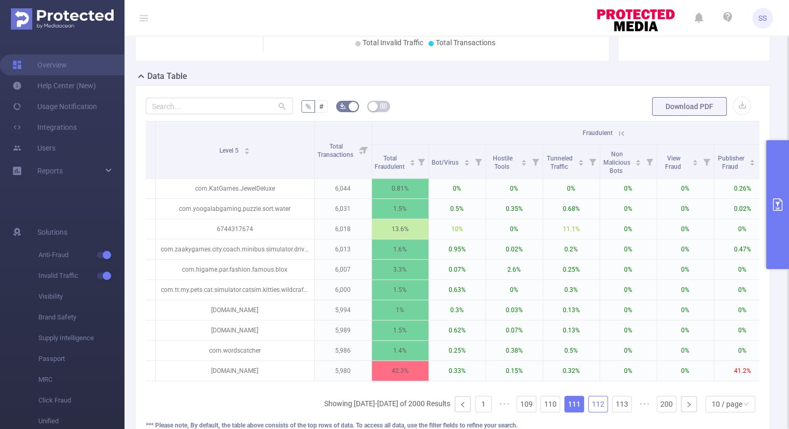
click at [595, 407] on link "112" at bounding box center [598, 404] width 19 height 16
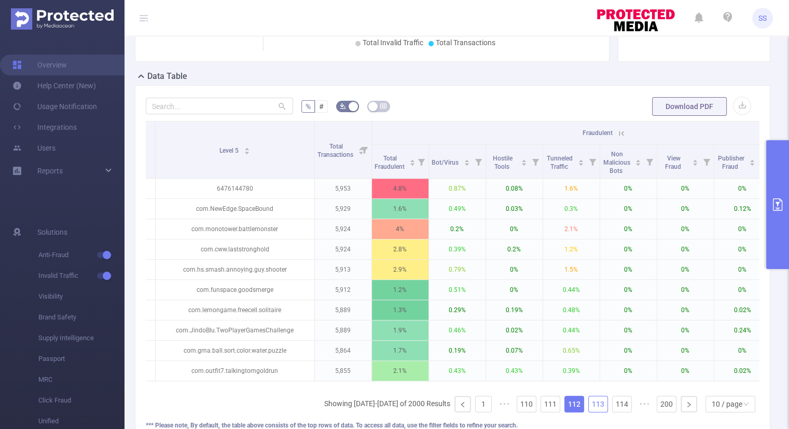
click at [595, 407] on link "113" at bounding box center [598, 404] width 19 height 16
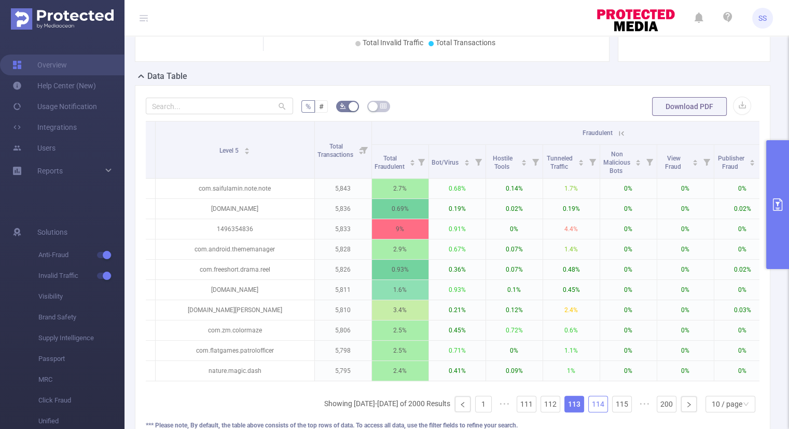
click at [595, 407] on link "114" at bounding box center [598, 404] width 19 height 16
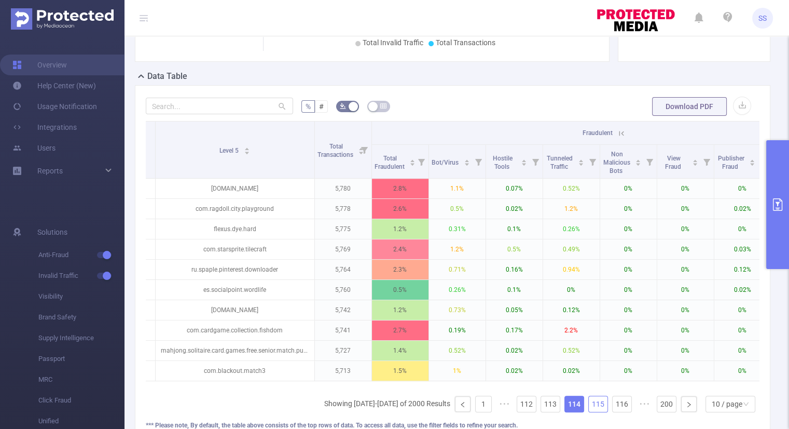
click at [595, 407] on link "115" at bounding box center [598, 404] width 19 height 16
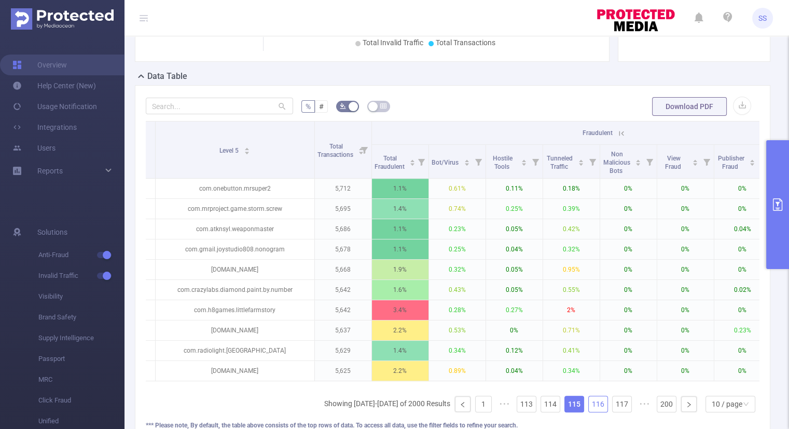
click at [595, 407] on link "116" at bounding box center [598, 404] width 19 height 16
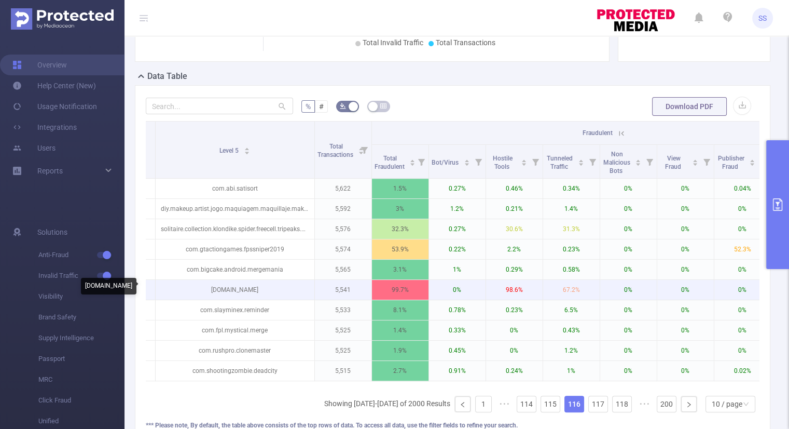
drag, startPoint x: 272, startPoint y: 286, endPoint x: 202, endPoint y: 291, distance: 69.6
click at [202, 291] on p "[DOMAIN_NAME]" at bounding box center [235, 290] width 159 height 20
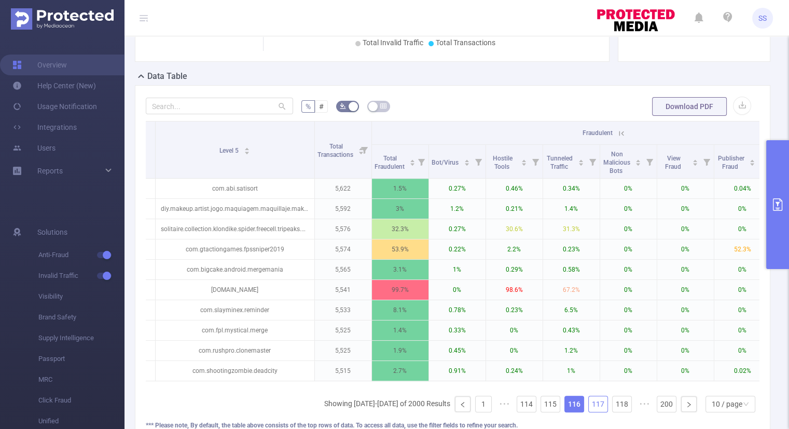
click at [589, 410] on link "117" at bounding box center [598, 404] width 19 height 16
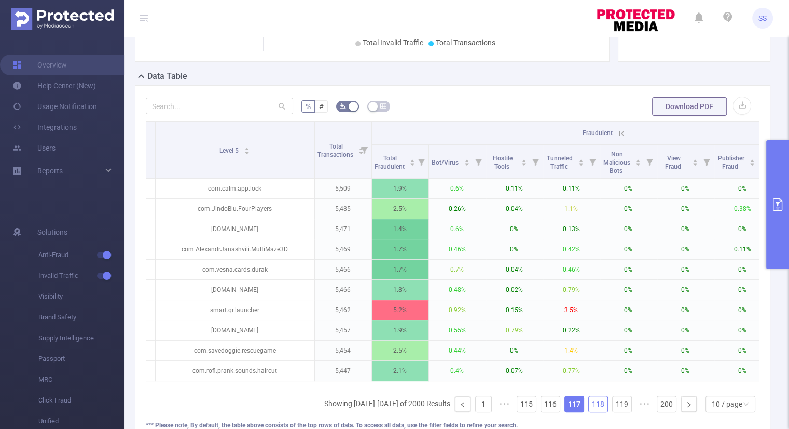
click at [589, 410] on link "118" at bounding box center [598, 404] width 19 height 16
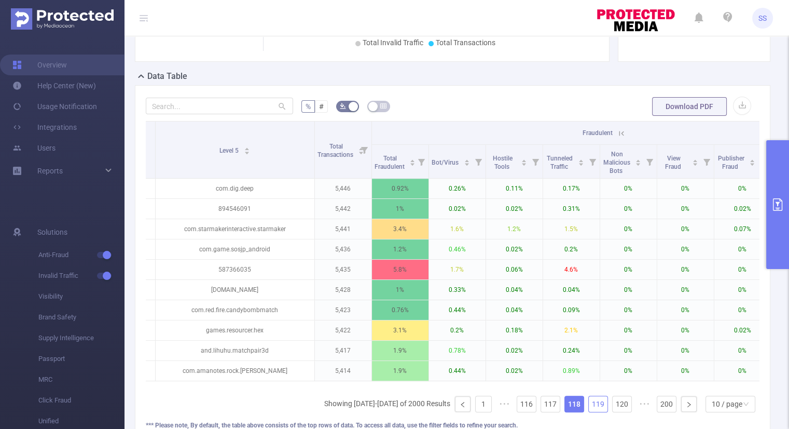
click at [590, 410] on link "119" at bounding box center [598, 404] width 19 height 16
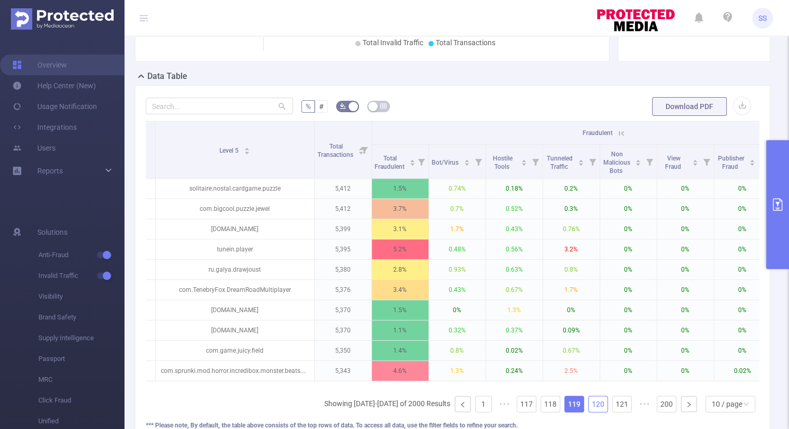
click at [590, 410] on link "120" at bounding box center [598, 404] width 19 height 16
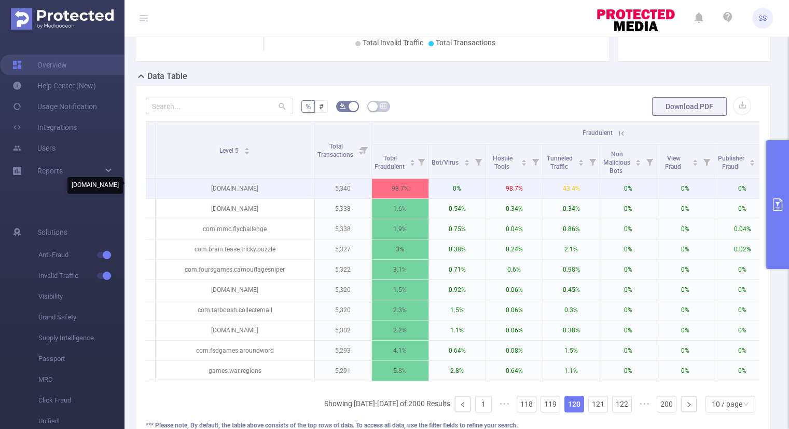
drag, startPoint x: 283, startPoint y: 186, endPoint x: 197, endPoint y: 186, distance: 85.6
click at [197, 186] on p "[DOMAIN_NAME]" at bounding box center [235, 188] width 159 height 20
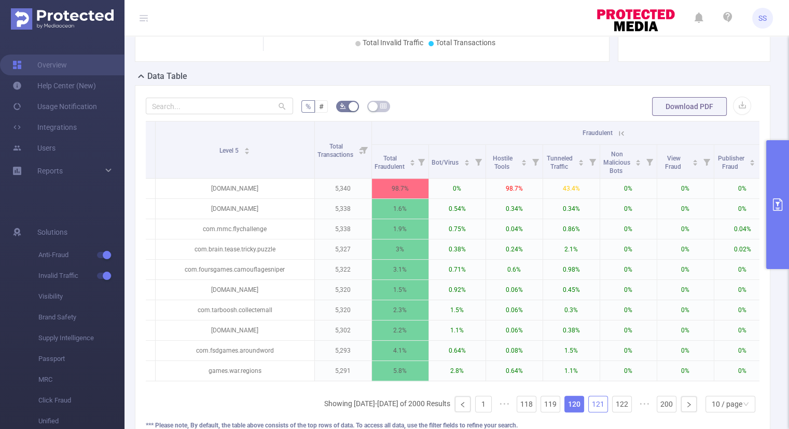
click at [598, 409] on link "121" at bounding box center [598, 404] width 19 height 16
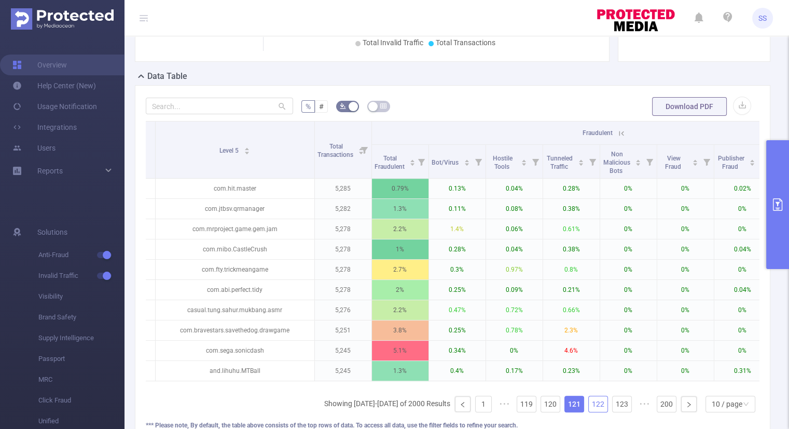
click at [596, 409] on link "122" at bounding box center [598, 404] width 19 height 16
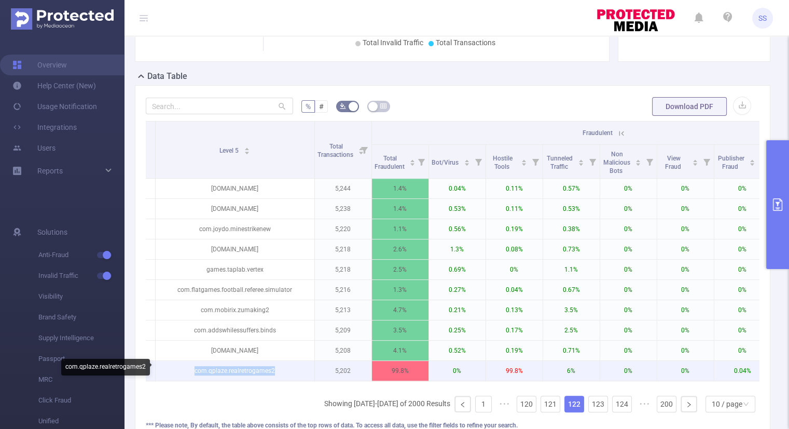
drag, startPoint x: 293, startPoint y: 368, endPoint x: 194, endPoint y: 368, distance: 99.1
click at [194, 368] on p "com.qplaze.realretrogames2" at bounding box center [235, 371] width 159 height 20
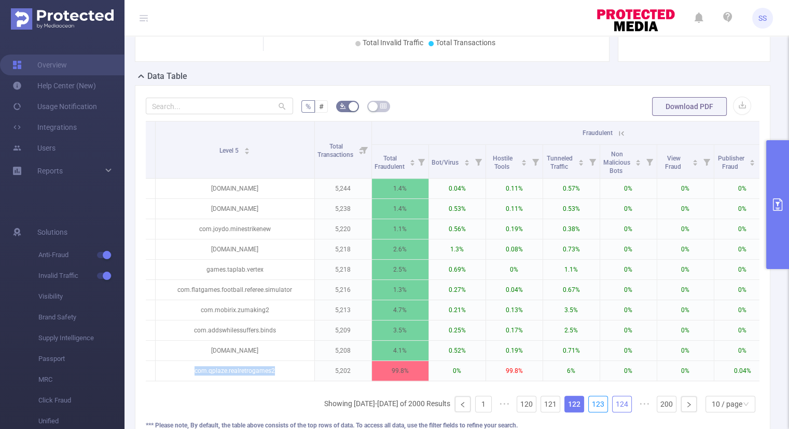
click at [597, 406] on link "123" at bounding box center [598, 404] width 19 height 16
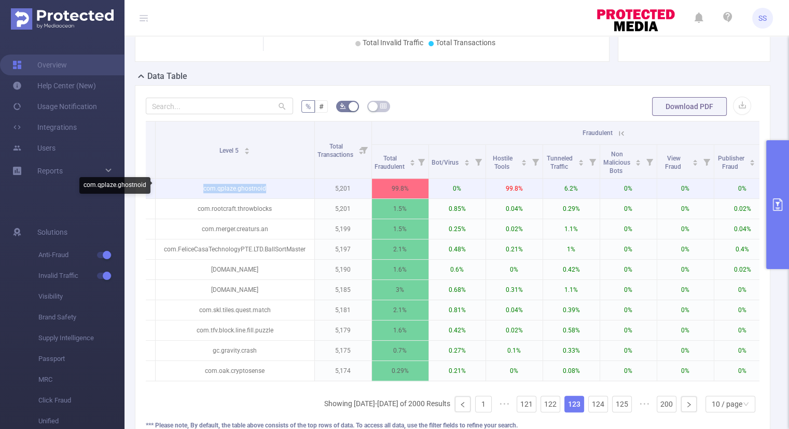
drag, startPoint x: 265, startPoint y: 185, endPoint x: 203, endPoint y: 185, distance: 61.2
click at [199, 187] on p "com.qplaze.ghostnoid" at bounding box center [235, 188] width 159 height 20
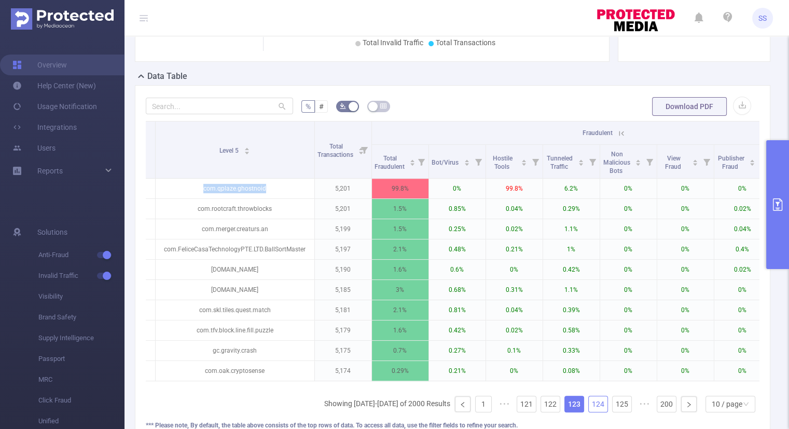
click at [589, 410] on link "124" at bounding box center [598, 404] width 19 height 16
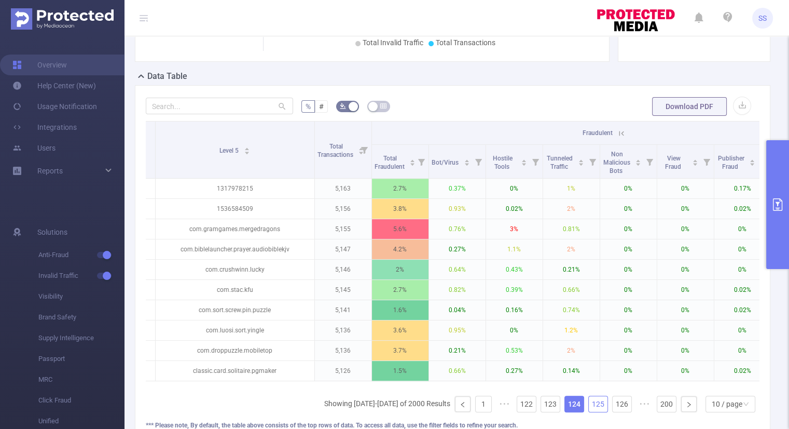
click at [589, 409] on link "125" at bounding box center [598, 404] width 19 height 16
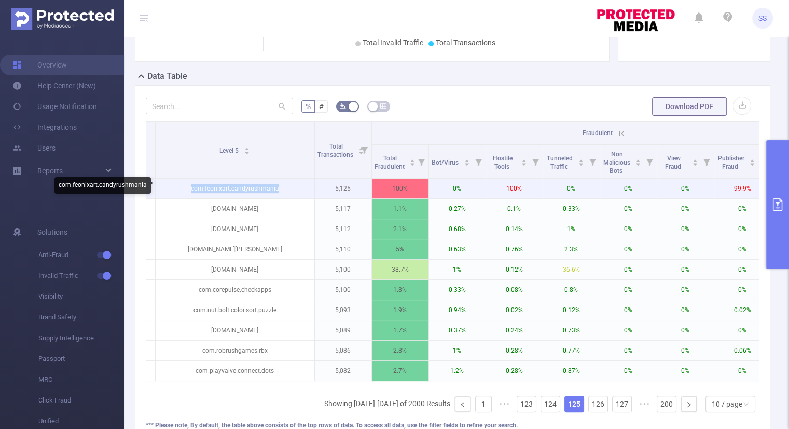
drag, startPoint x: 288, startPoint y: 187, endPoint x: 190, endPoint y: 187, distance: 97.5
click at [190, 187] on p "com.feonixart.candyrushmania" at bounding box center [235, 188] width 159 height 20
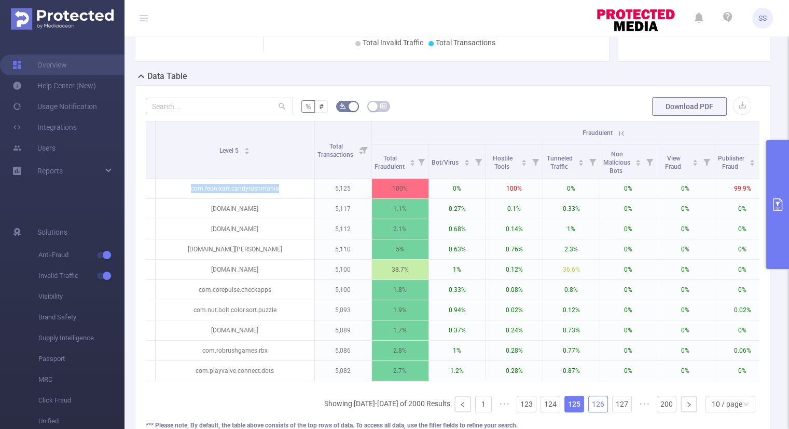
click at [589, 409] on link "126" at bounding box center [598, 404] width 19 height 16
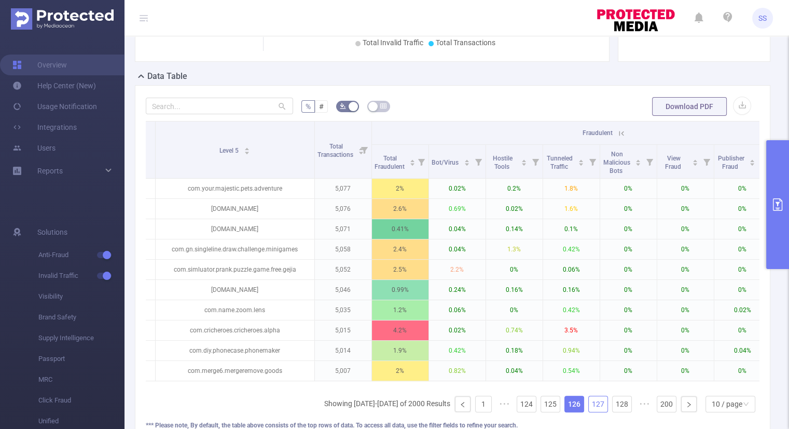
click at [589, 409] on link "127" at bounding box center [598, 404] width 19 height 16
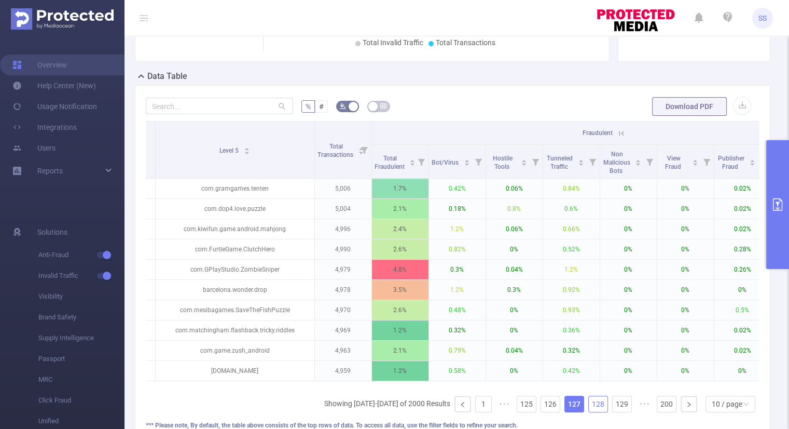
click at [589, 409] on link "128" at bounding box center [598, 404] width 19 height 16
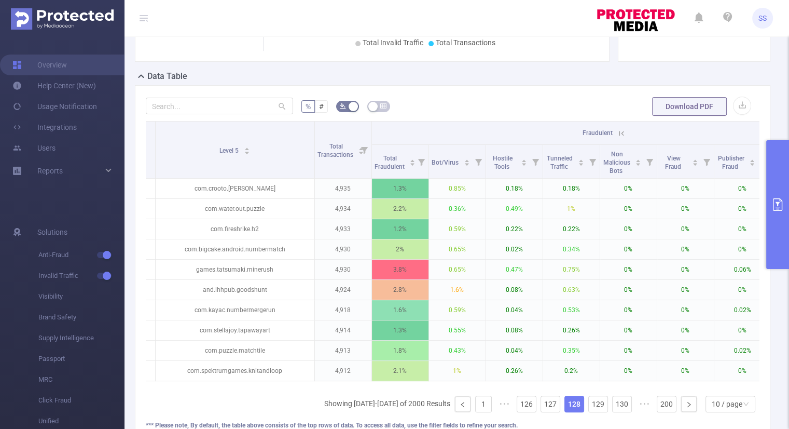
click at [778, 213] on button "primary" at bounding box center [777, 204] width 23 height 129
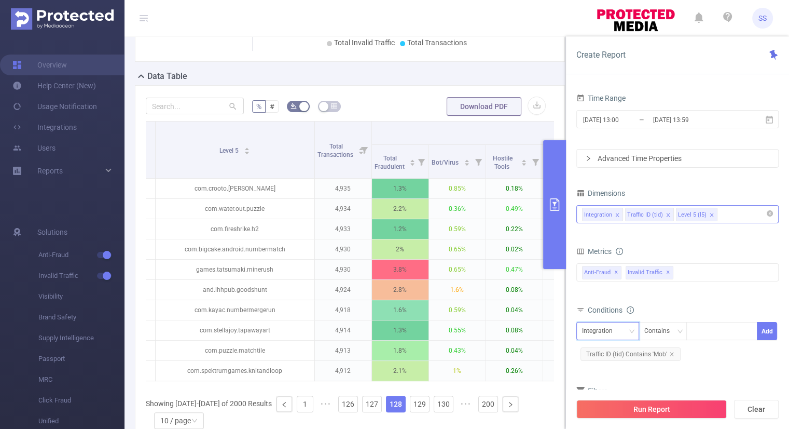
click at [627, 330] on div "Integration" at bounding box center [607, 330] width 51 height 17
click at [686, 302] on div "Conditions" at bounding box center [677, 310] width 202 height 17
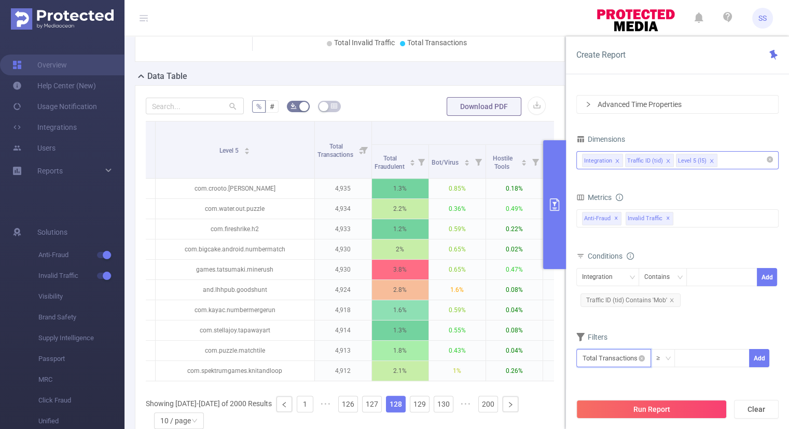
click at [629, 354] on input "text" at bounding box center [613, 358] width 75 height 18
click at [630, 283] on li "Anti-Fraud" at bounding box center [613, 279] width 75 height 17
click at [683, 264] on li "Fraudulent" at bounding box center [680, 263] width 62 height 17
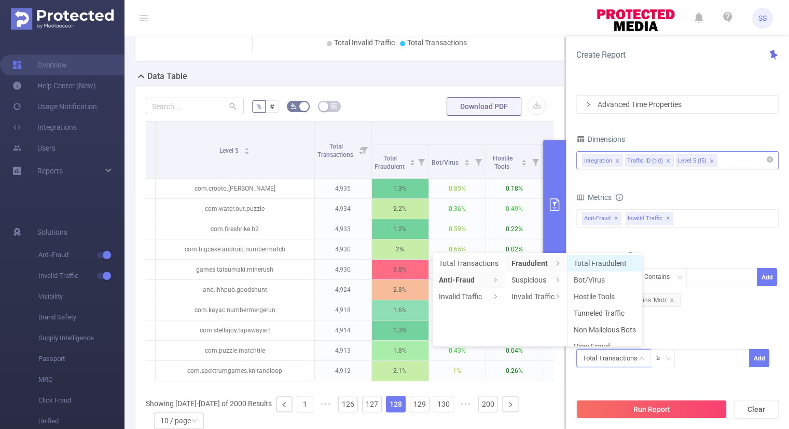
click at [616, 260] on li "Total Fraudulent" at bounding box center [605, 263] width 75 height 17
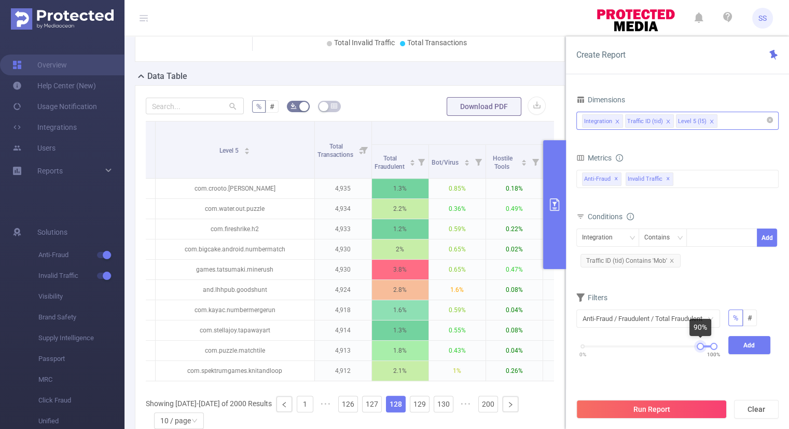
drag, startPoint x: 582, startPoint y: 347, endPoint x: 699, endPoint y: 356, distance: 117.6
click at [699, 356] on div "0% 100%" at bounding box center [648, 350] width 152 height 28
click at [748, 337] on button "Add" at bounding box center [749, 345] width 43 height 18
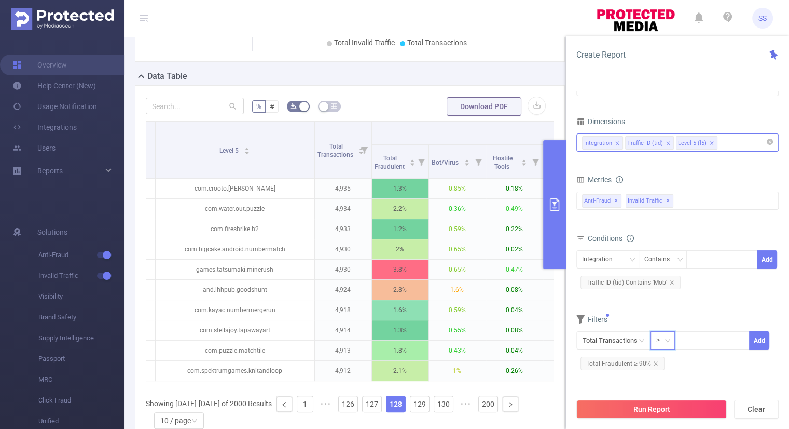
click at [666, 337] on icon "icon: down" at bounding box center [668, 340] width 6 height 6
click at [658, 380] on li "≤" at bounding box center [663, 377] width 24 height 17
click at [696, 341] on input at bounding box center [712, 340] width 74 height 16
type input "4,900"
click at [764, 333] on button "Add" at bounding box center [759, 340] width 20 height 18
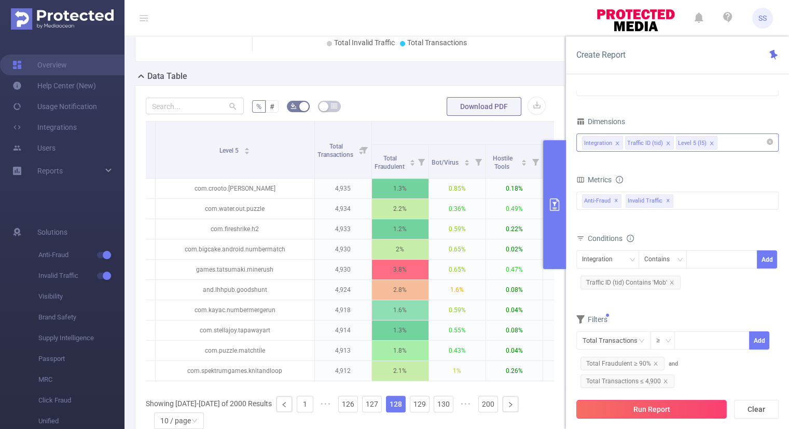
click at [704, 403] on button "Run Report" at bounding box center [651, 408] width 150 height 19
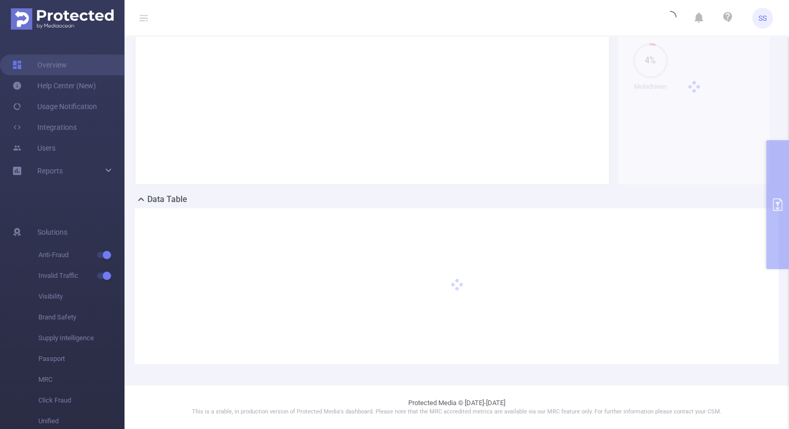
scroll to position [93, 0]
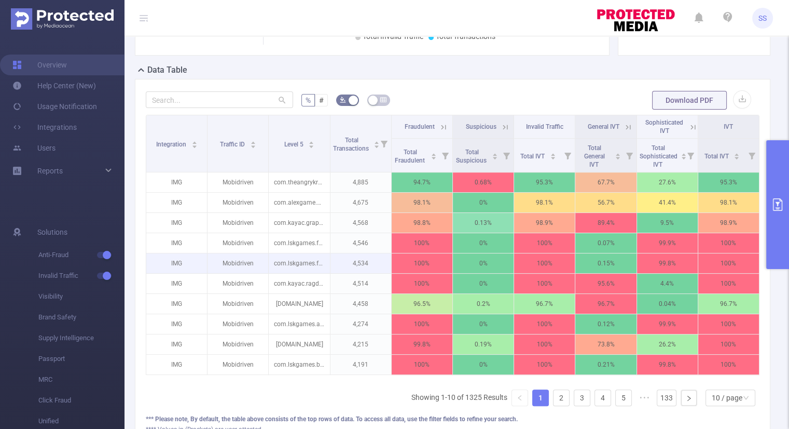
scroll to position [145, 0]
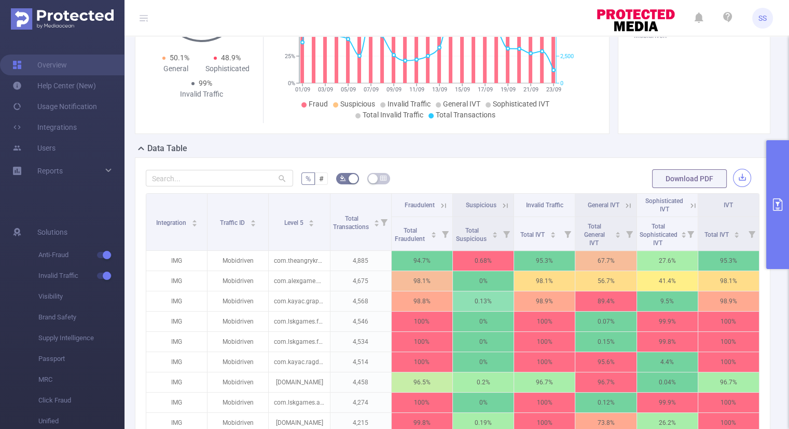
click at [733, 175] on button "button" at bounding box center [742, 178] width 18 height 18
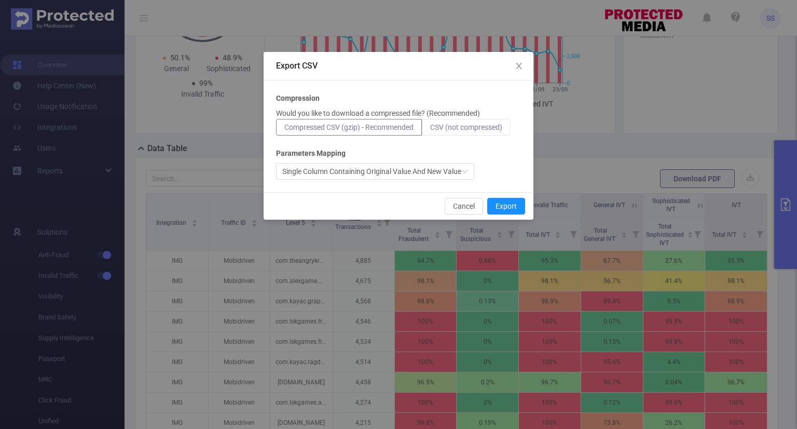
click at [476, 125] on span "CSV (not compressed)" at bounding box center [466, 127] width 72 height 8
click at [430, 130] on input "CSV (not compressed)" at bounding box center [430, 130] width 0 height 0
click at [507, 204] on button "Export" at bounding box center [506, 206] width 38 height 17
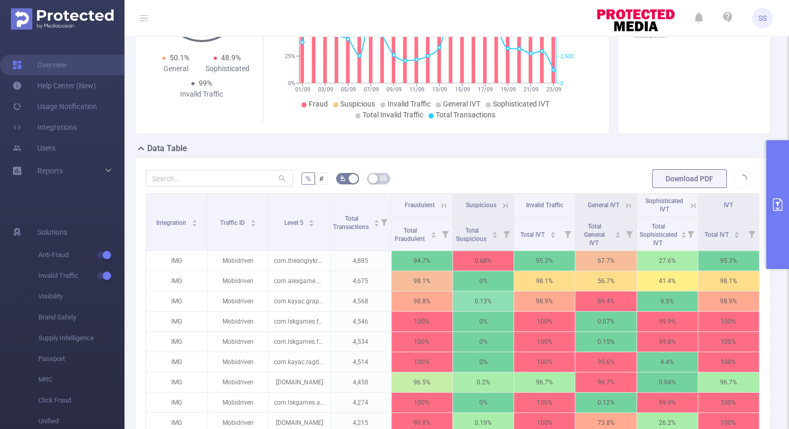
click at [440, 205] on icon at bounding box center [443, 205] width 9 height 9
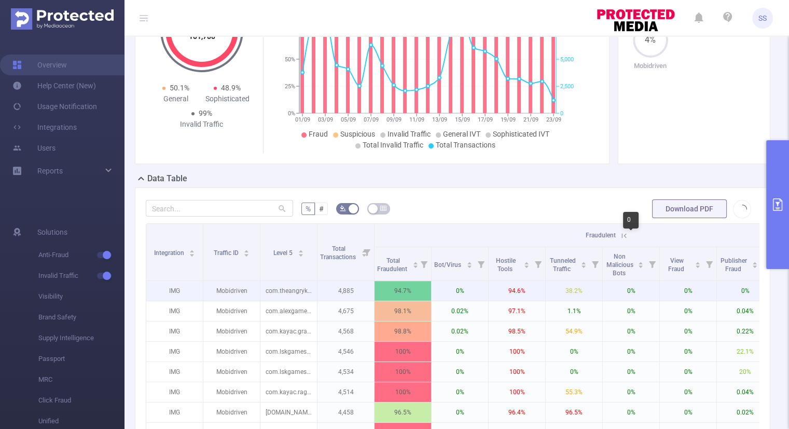
scroll to position [114, 0]
